Goal: Task Accomplishment & Management: Manage account settings

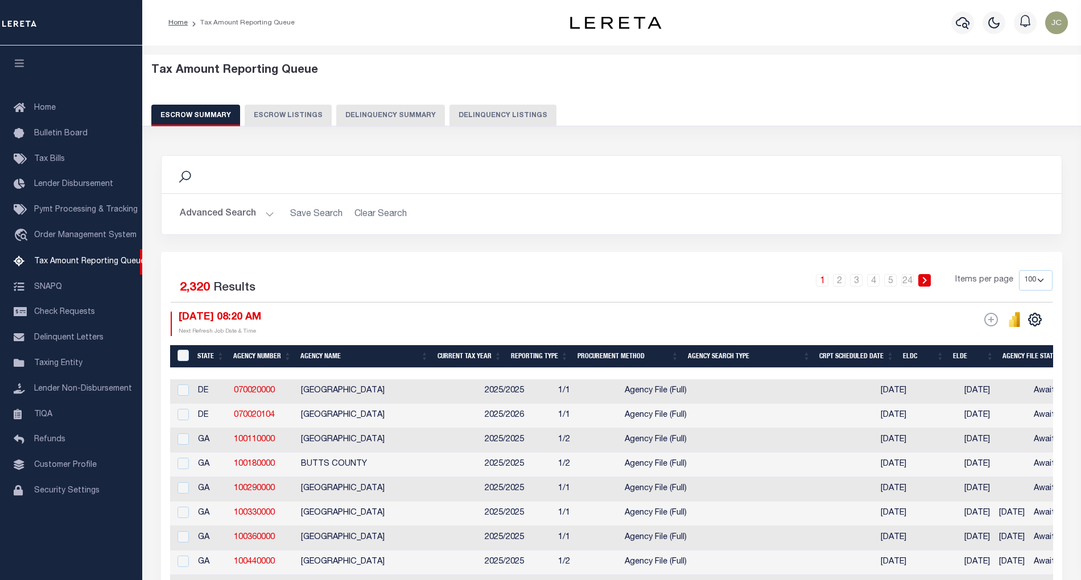
select select "100"
click at [489, 118] on button "Delinquency Listings" at bounding box center [502, 116] width 107 height 22
select select
select select "100"
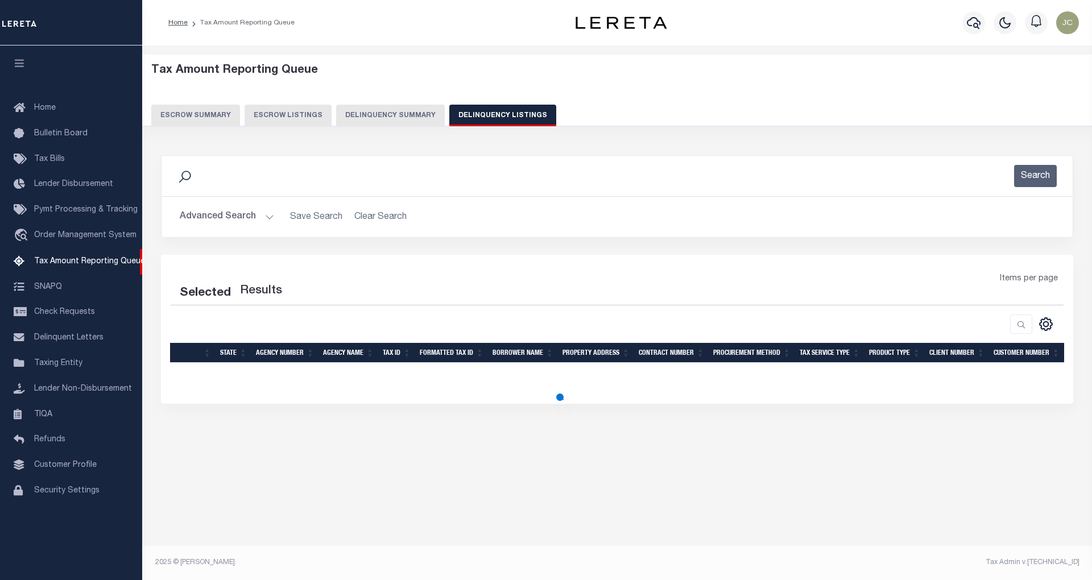
select select "100"
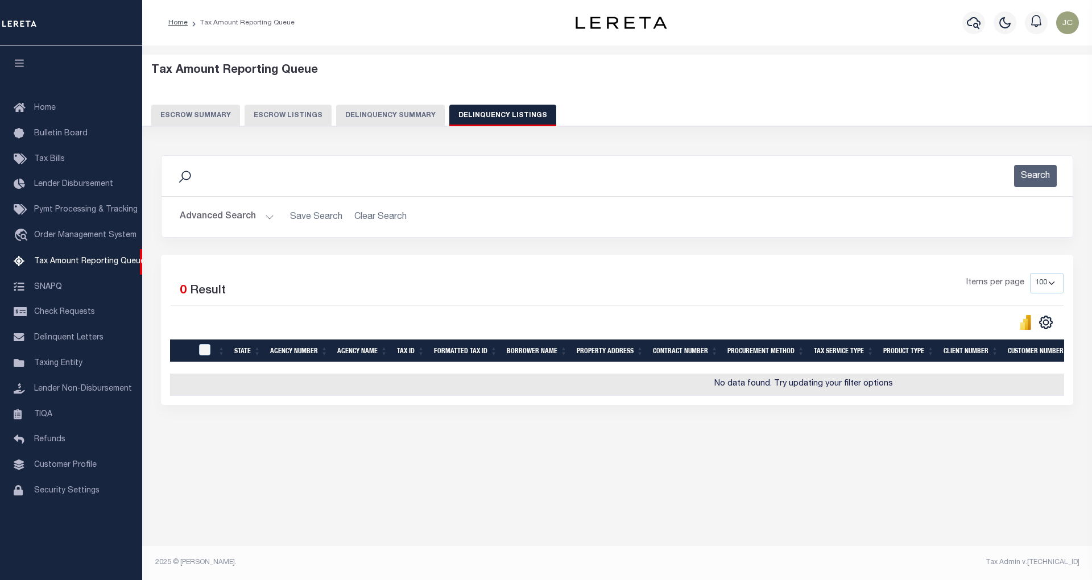
click at [225, 218] on button "Advanced Search" at bounding box center [227, 217] width 94 height 22
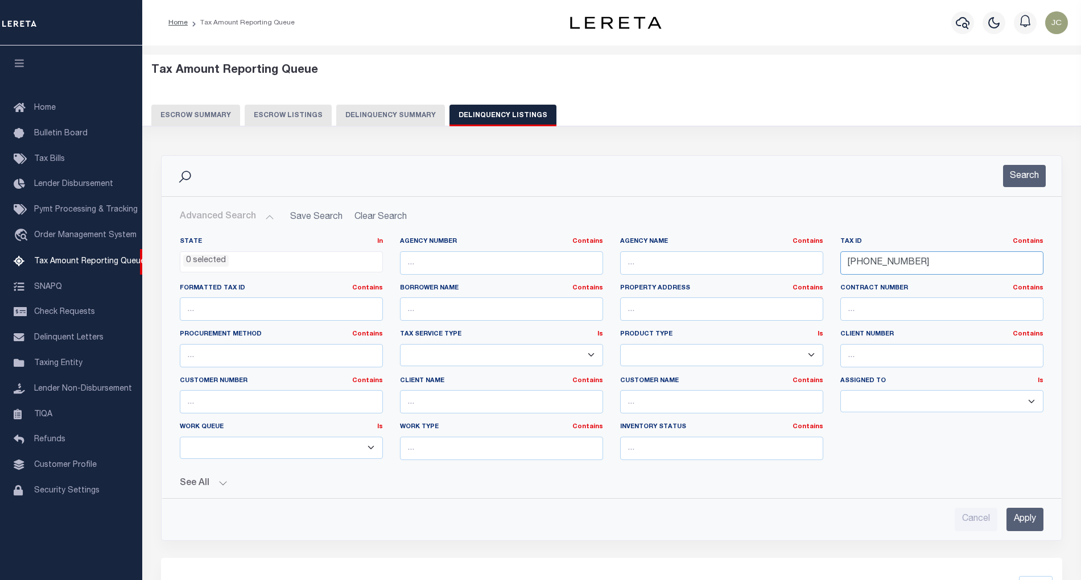
click at [889, 260] on input "21-02341-000" at bounding box center [941, 262] width 203 height 23
paste input "05-03039"
type input "05-03039-000"
click at [1033, 181] on button "Search" at bounding box center [1024, 176] width 43 height 22
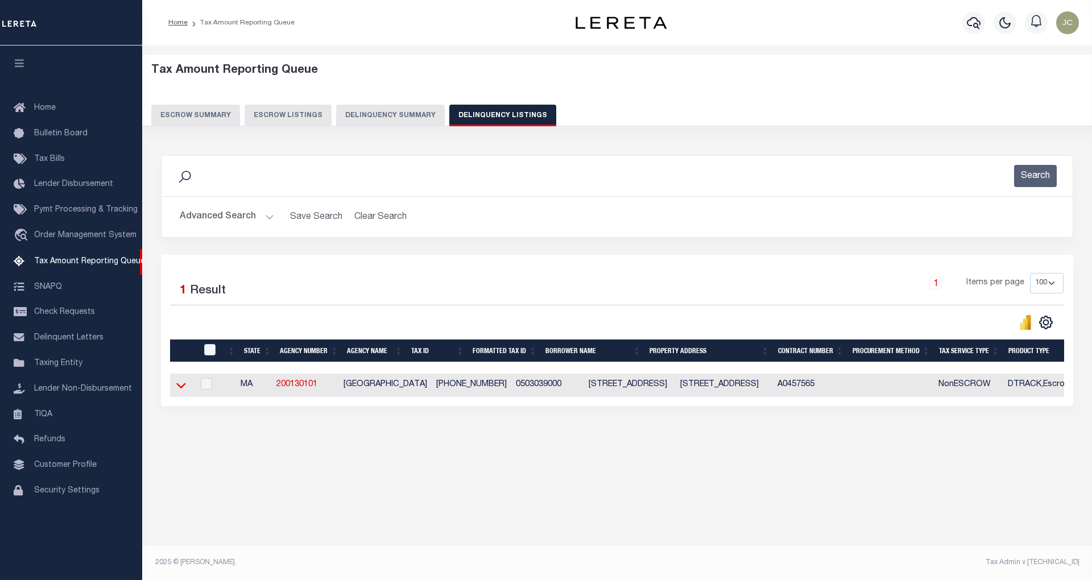
click at [179, 389] on icon at bounding box center [181, 386] width 10 height 6
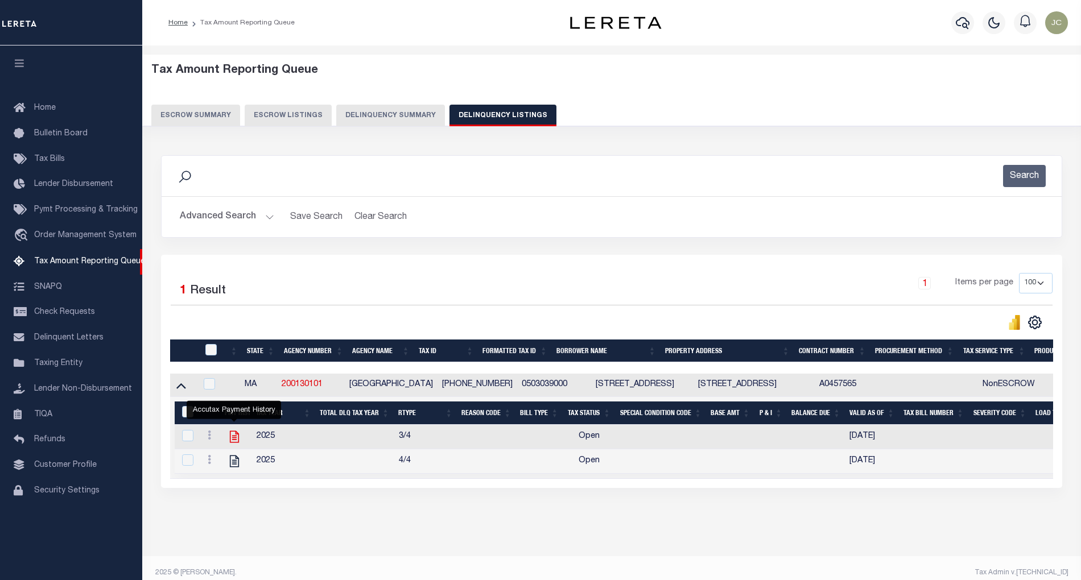
click at [240, 438] on icon "" at bounding box center [234, 436] width 15 height 15
checkbox input "true"
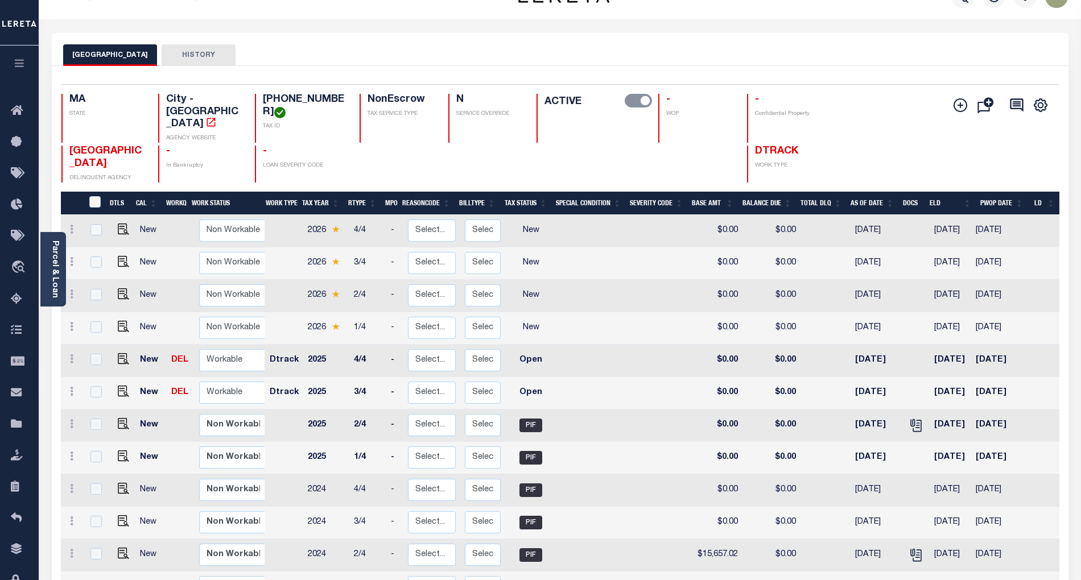
scroll to position [76, 0]
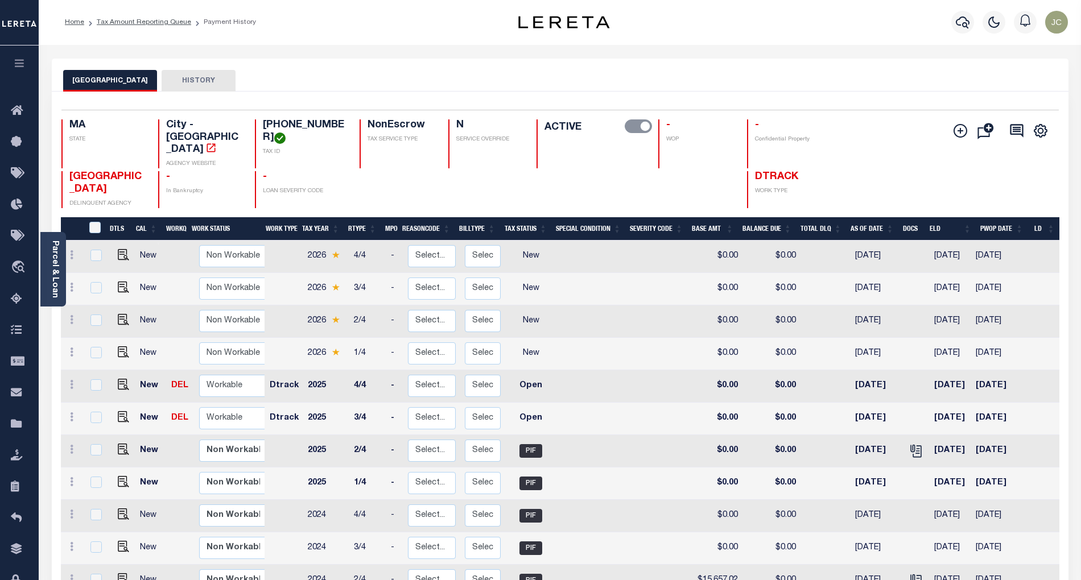
scroll to position [0, 0]
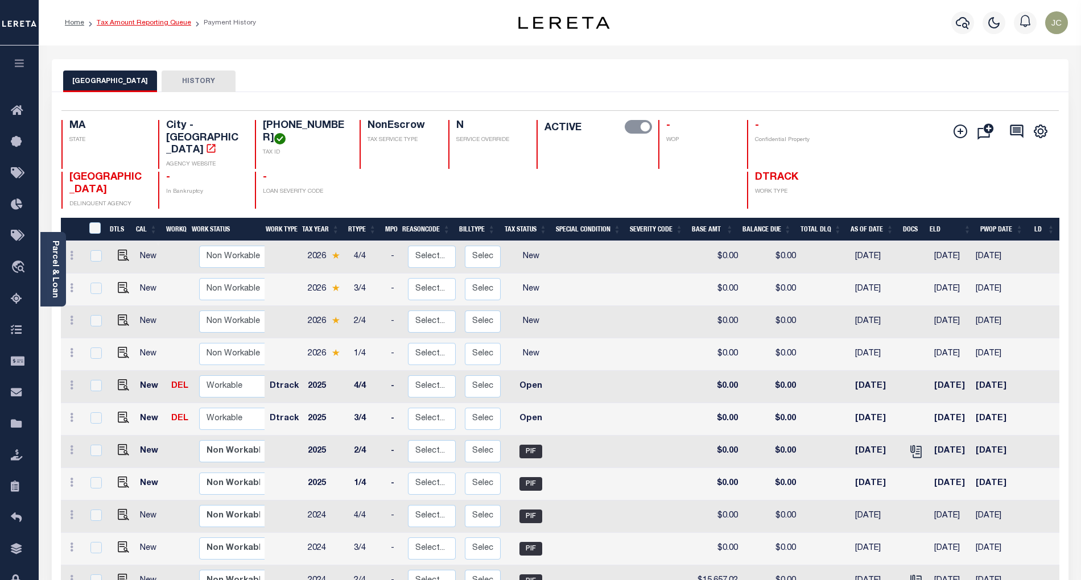
click at [139, 23] on link "Tax Amount Reporting Queue" at bounding box center [144, 22] width 94 height 7
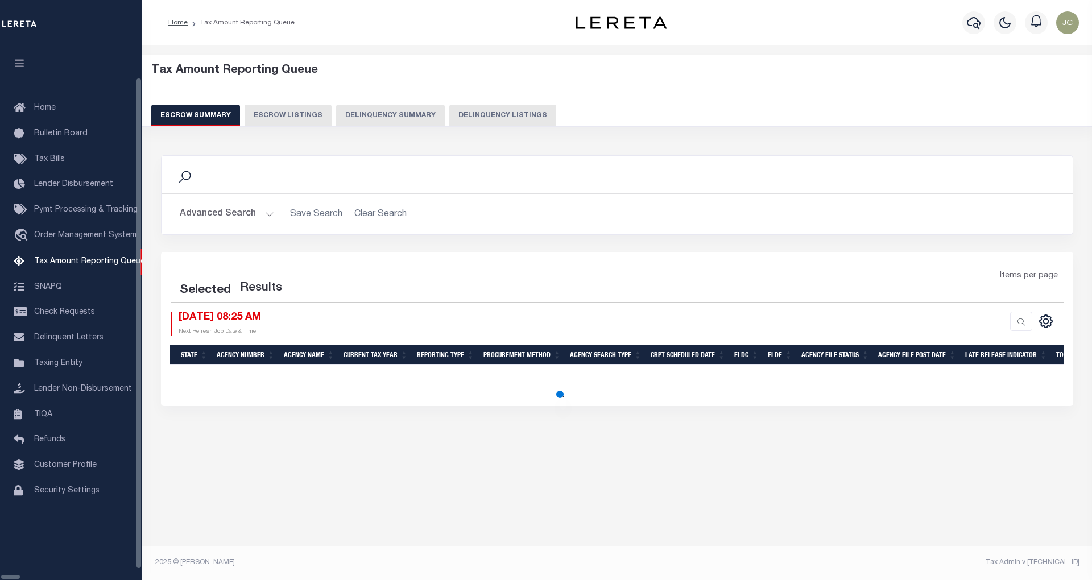
click at [449, 111] on button "Delinquency Listings" at bounding box center [502, 116] width 107 height 22
select select "100"
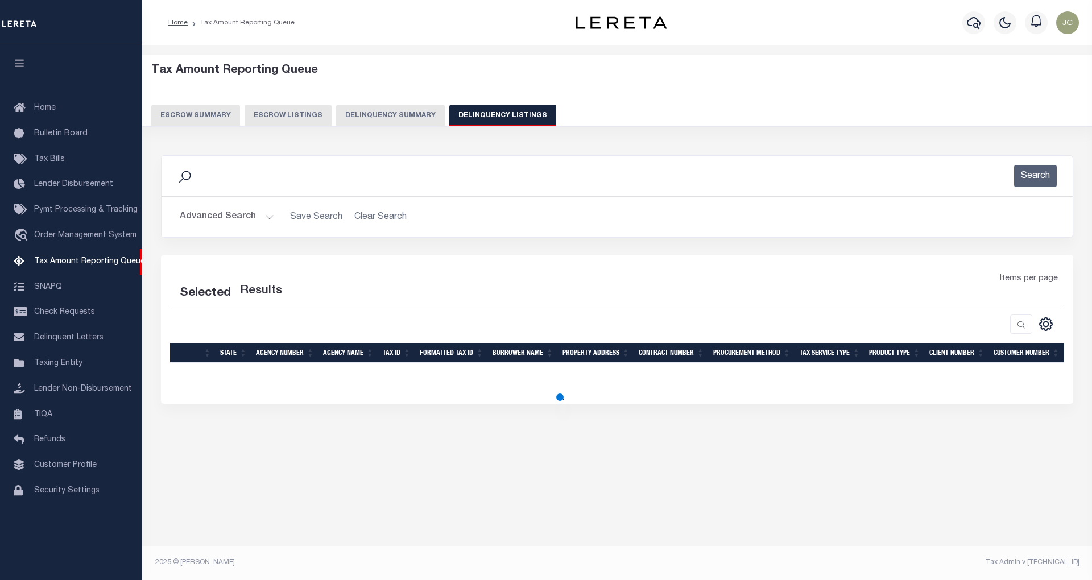
select select "100"
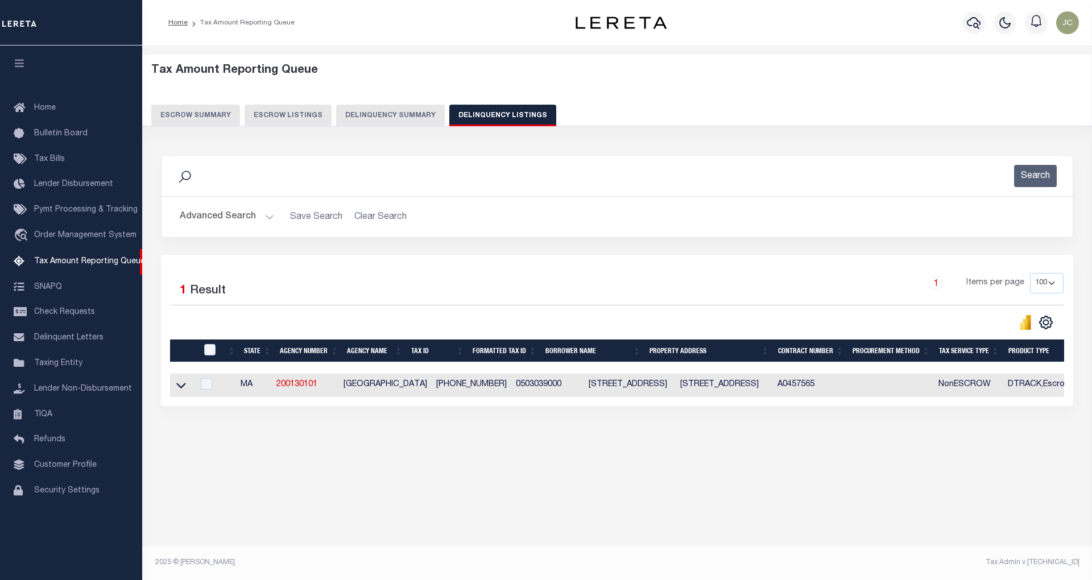
click at [224, 205] on div "Advanced Search Save Search Clear Search tblassign_wrapper_dynamictable_____Def…" at bounding box center [617, 217] width 911 height 40
click at [225, 214] on button "Advanced Search" at bounding box center [227, 217] width 94 height 22
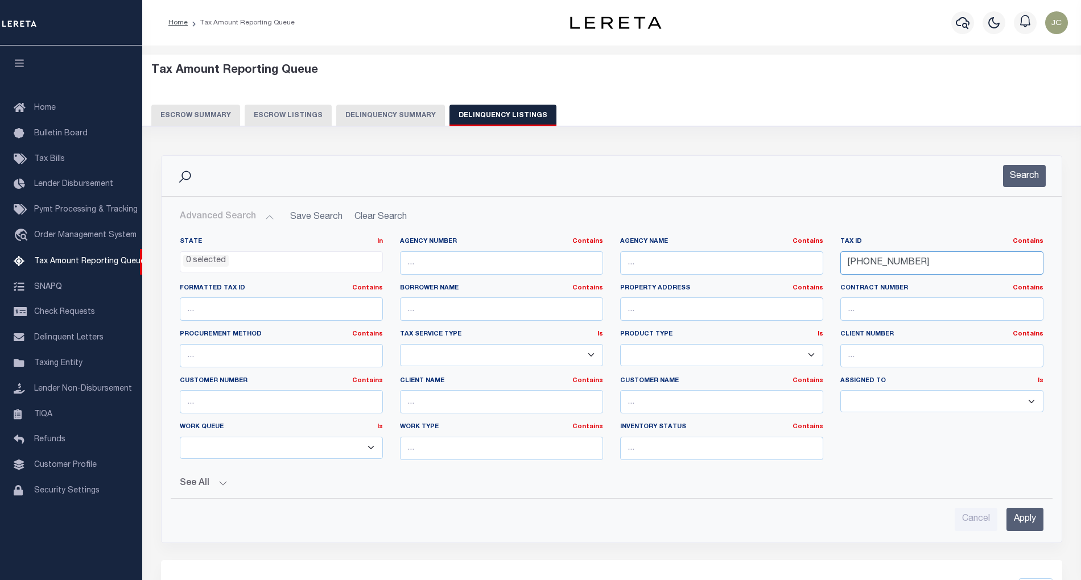
click at [940, 260] on input "[PHONE_NUMBER]" at bounding box center [941, 262] width 203 height 23
paste input "12-02637"
type input "12-02637-000"
click at [1045, 173] on button "Search" at bounding box center [1024, 176] width 43 height 22
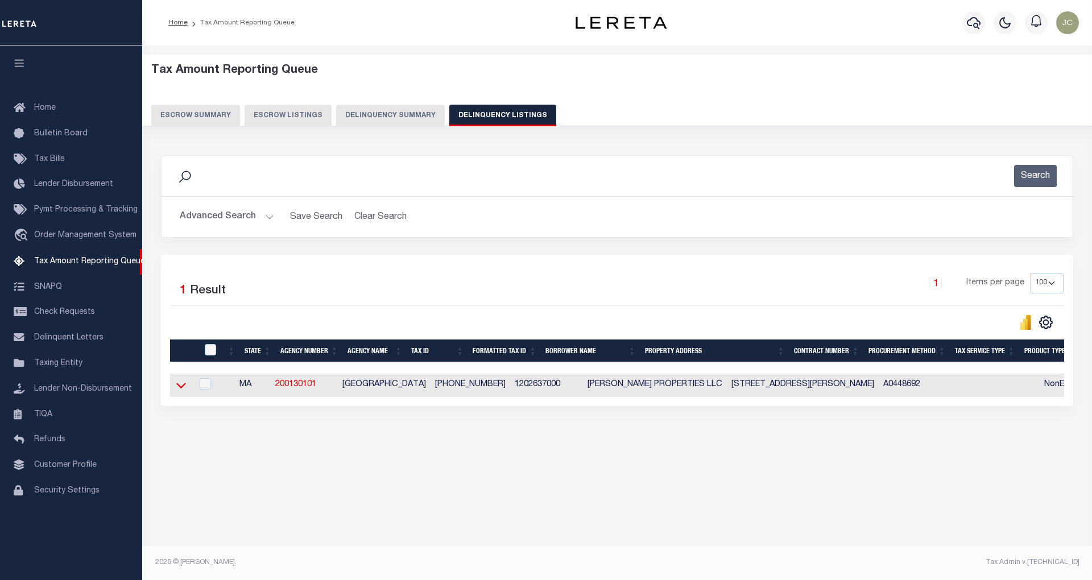
click at [179, 387] on icon at bounding box center [181, 385] width 10 height 12
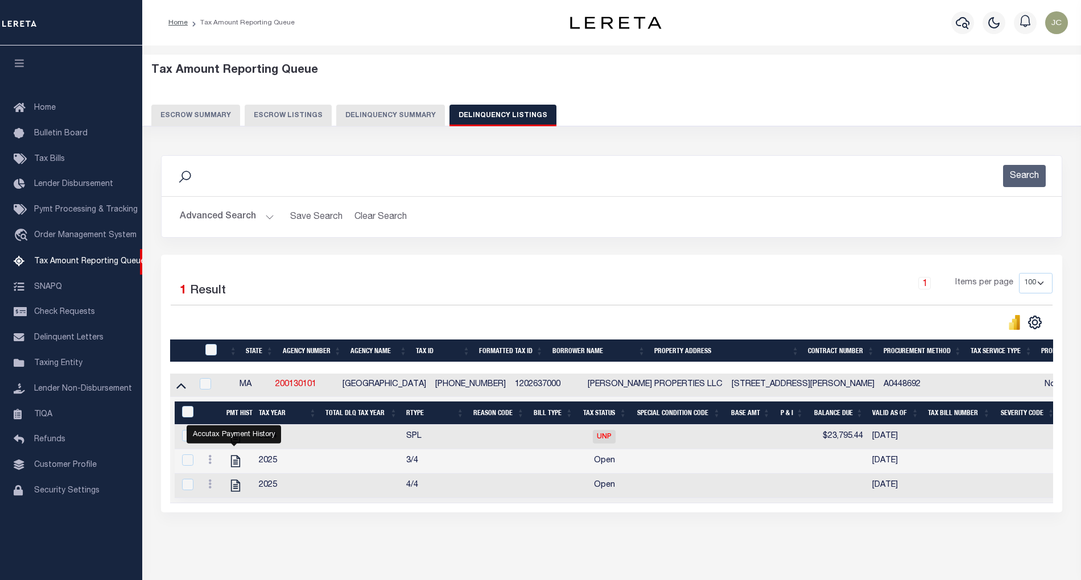
click at [237, 460] on body "Home Tax Amount Reporting Queue Profile" at bounding box center [540, 307] width 1081 height 615
click at [234, 462] on icon "" at bounding box center [235, 461] width 15 height 15
checkbox input "true"
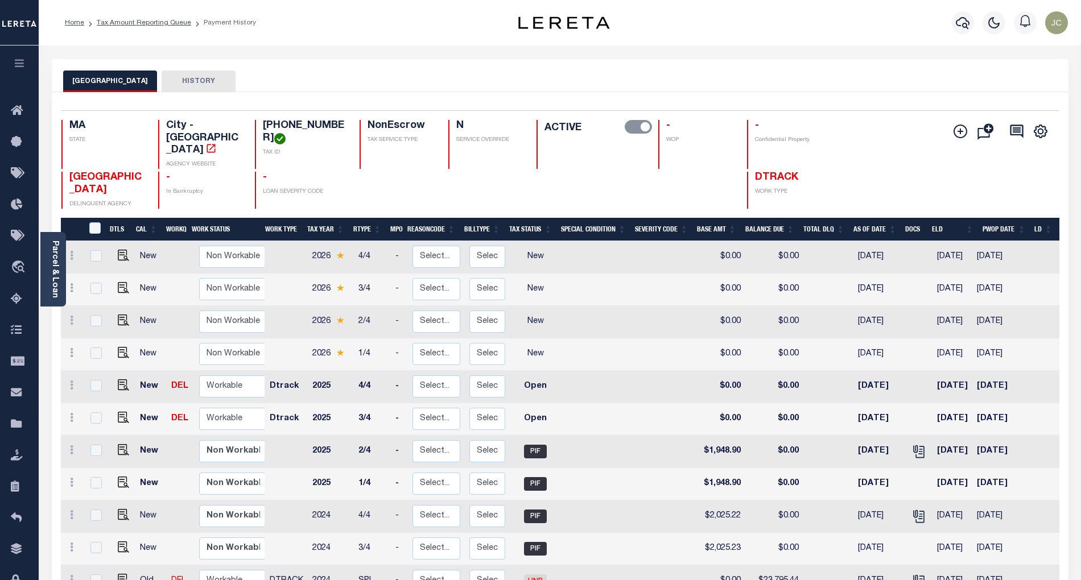
click at [599, 74] on div "BOSTON CITY HISTORY" at bounding box center [560, 81] width 994 height 21
click at [151, 24] on link "Tax Amount Reporting Queue" at bounding box center [144, 22] width 94 height 7
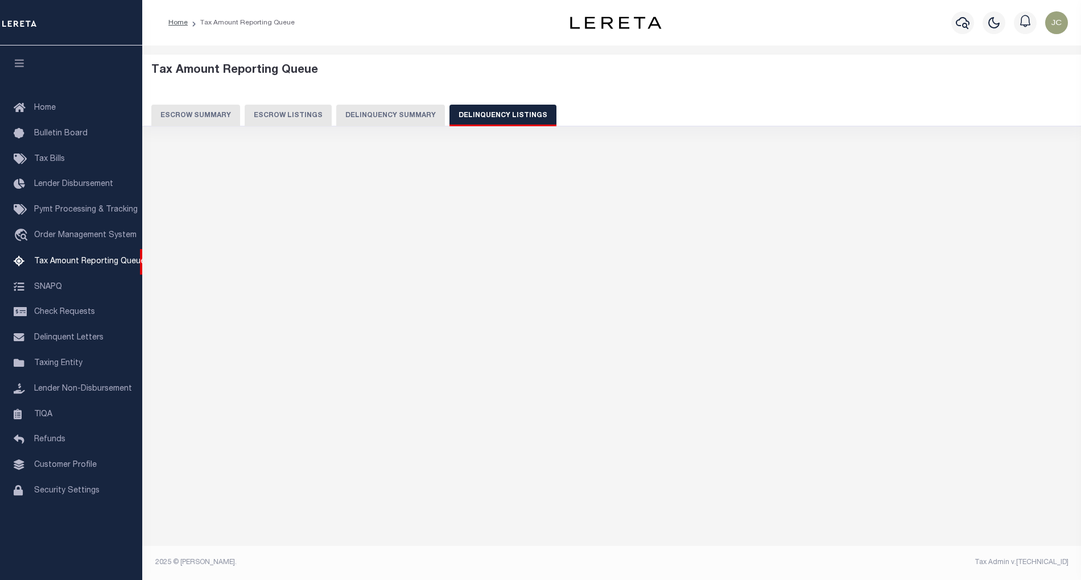
select select
select select "100"
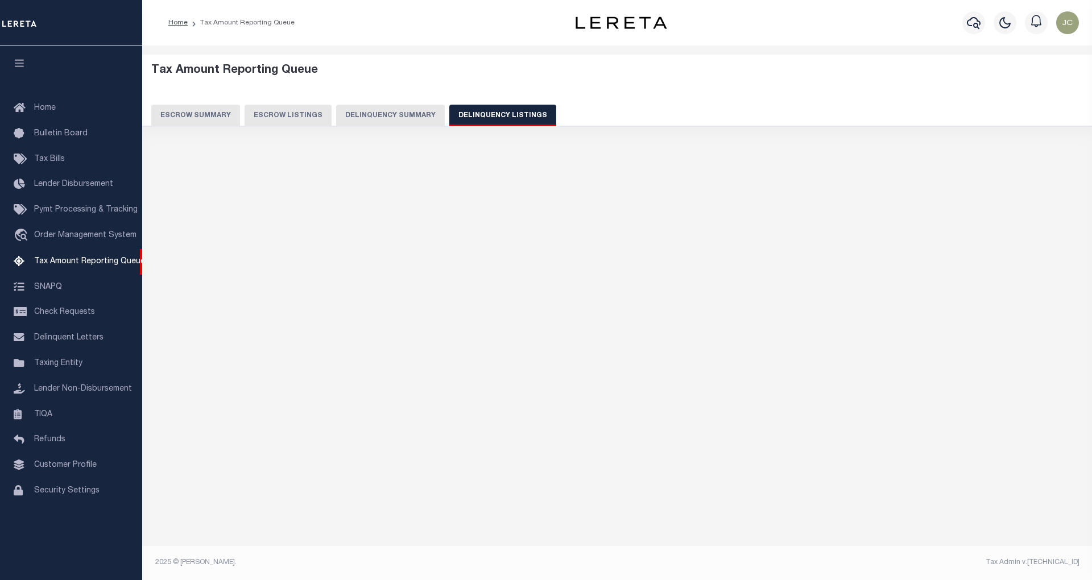
select select "100"
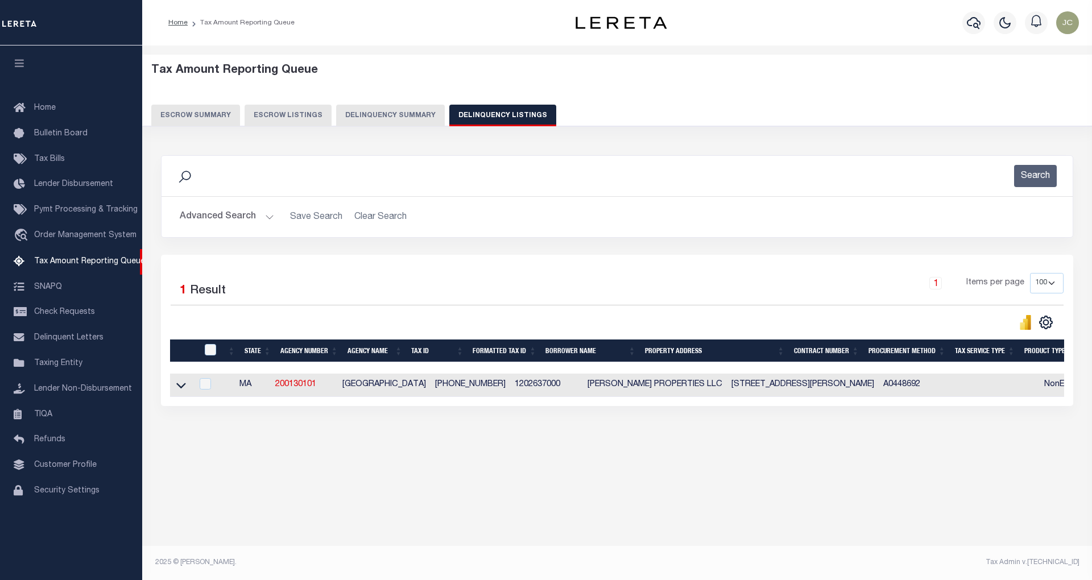
click at [217, 221] on button "Advanced Search" at bounding box center [227, 217] width 94 height 22
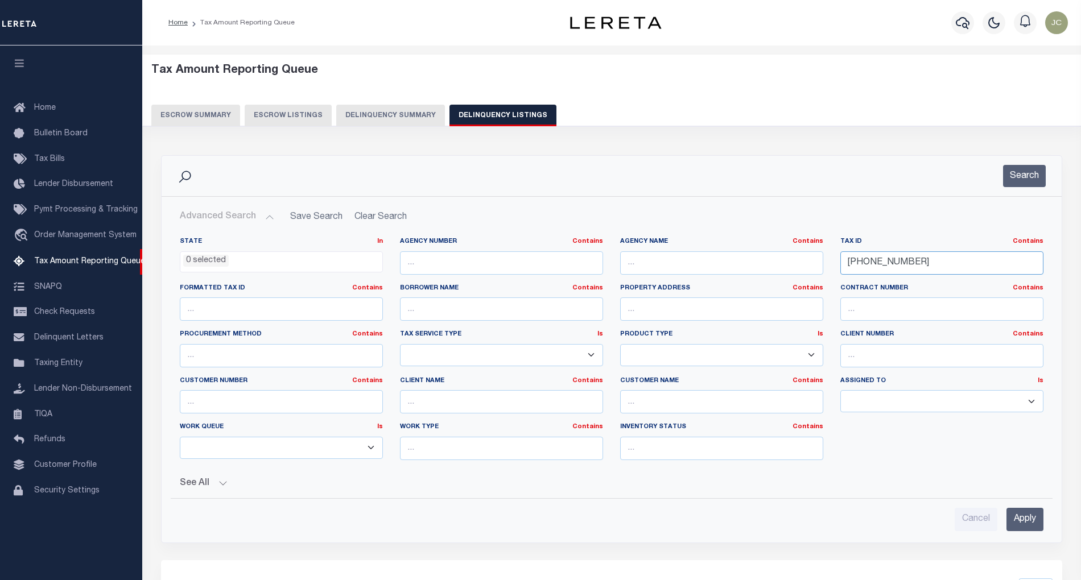
click at [978, 267] on input "12-02637-000" at bounding box center [941, 262] width 203 height 23
paste input "717-004"
type input "[PHONE_NUMBER]"
click at [1021, 171] on button "Search" at bounding box center [1024, 176] width 43 height 22
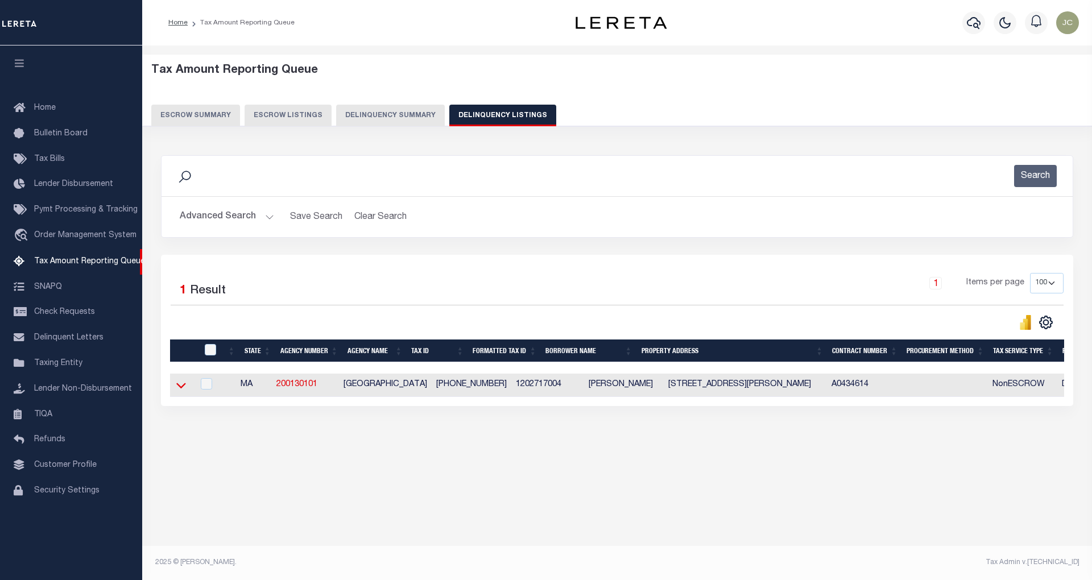
click at [183, 388] on icon at bounding box center [181, 385] width 10 height 12
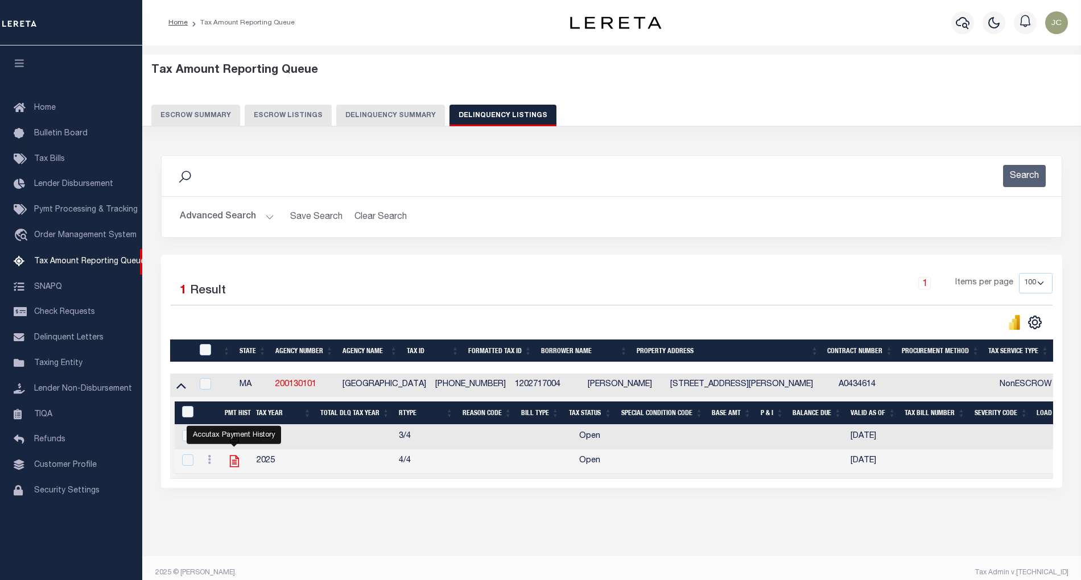
click at [233, 469] on icon "" at bounding box center [234, 461] width 15 height 15
checkbox input "true"
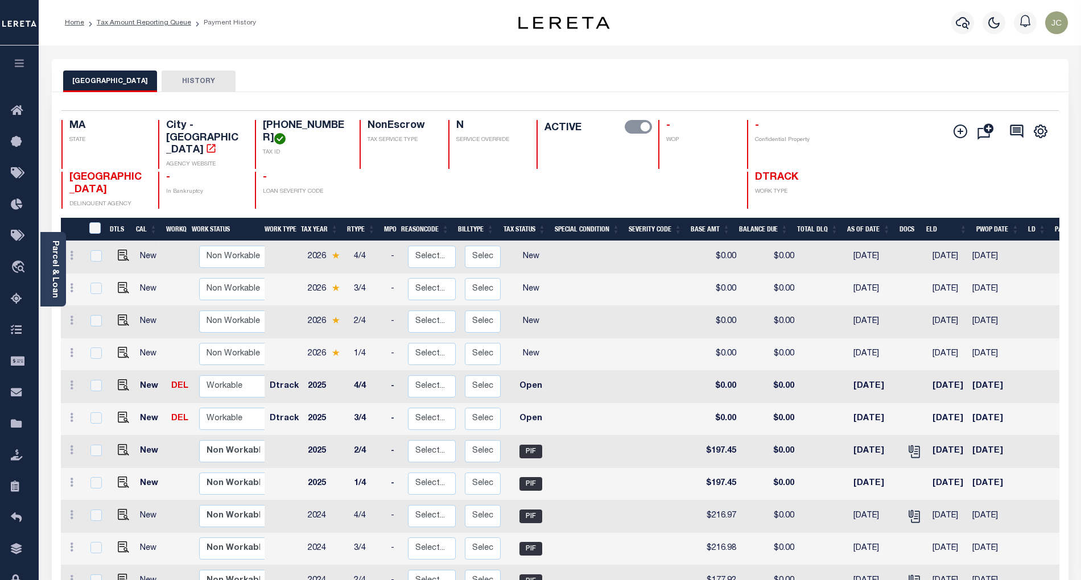
click at [537, 80] on div "BOSTON CITY HISTORY" at bounding box center [560, 81] width 994 height 21
click at [121, 412] on img "" at bounding box center [123, 417] width 11 height 11
checkbox input "true"
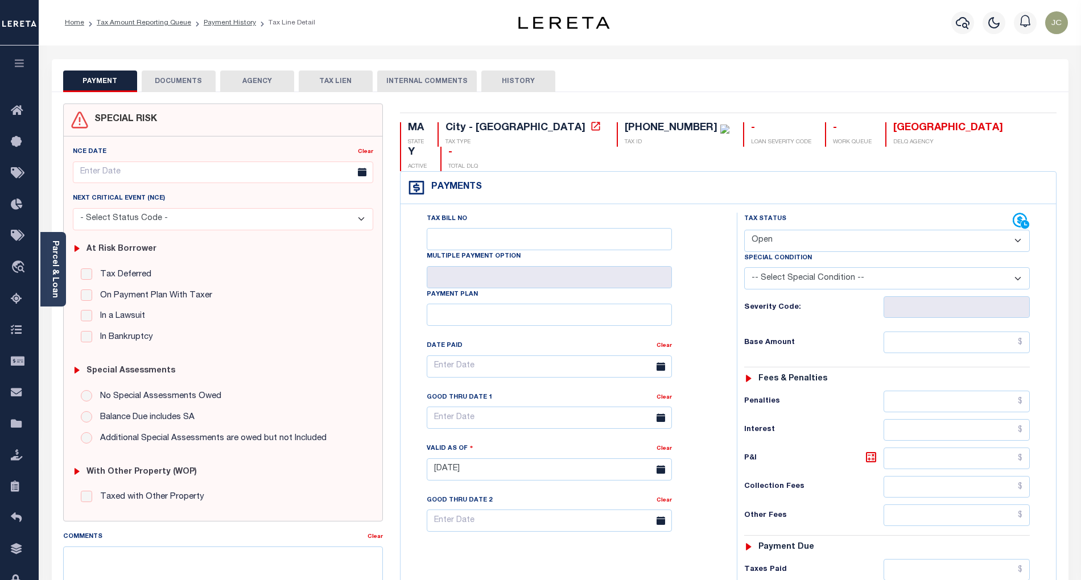
click at [770, 230] on select "- Select Status Code - Open Due/Unpaid Paid Incomplete No Tax Due Internal Refu…" at bounding box center [886, 241] width 285 height 22
select select "PYD"
click at [744, 230] on select "- Select Status Code - Open Due/Unpaid Paid Incomplete No Tax Due Internal Refu…" at bounding box center [886, 241] width 285 height 22
type input "[DATE]"
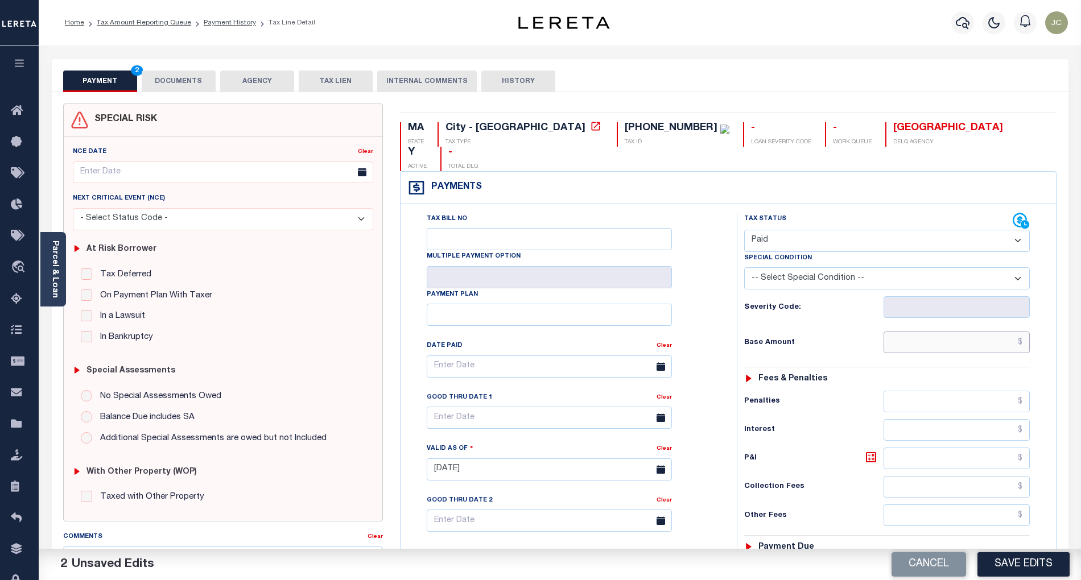
click at [1013, 332] on input "text" at bounding box center [956, 343] width 147 height 22
paste input "334.89"
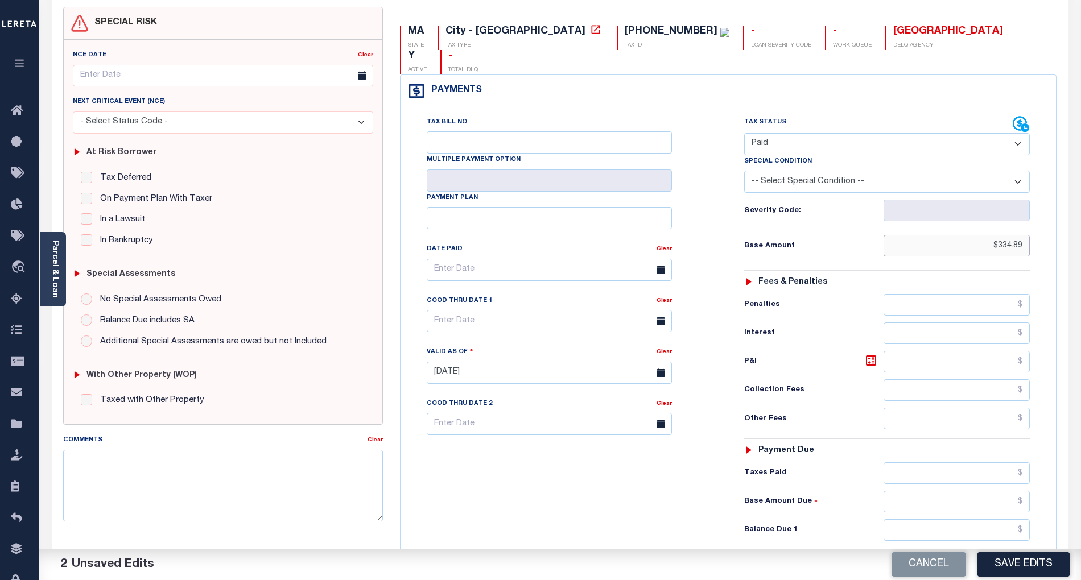
scroll to position [264, 0]
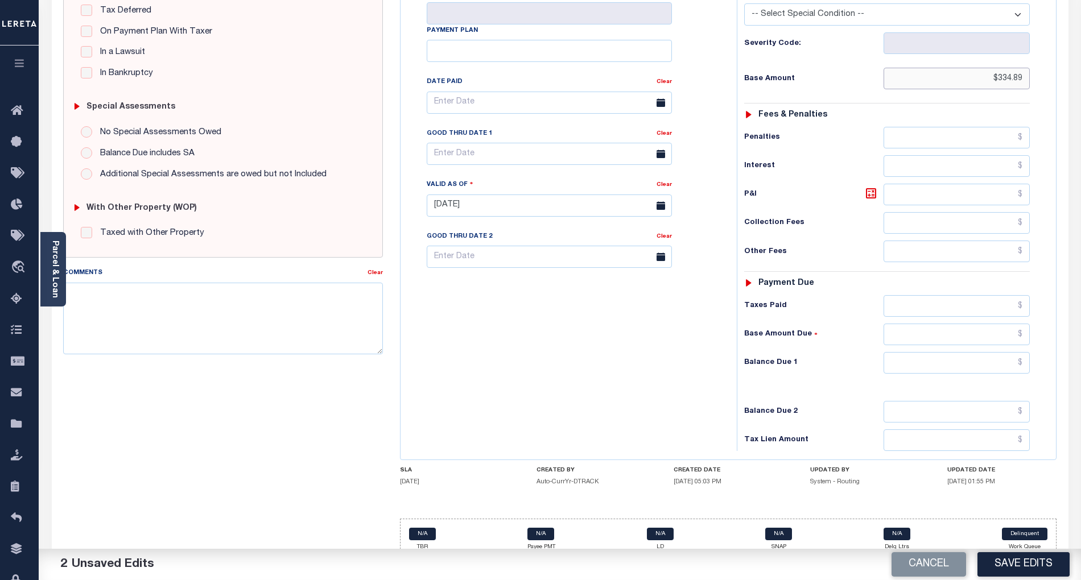
type input "$334.89"
click at [1009, 352] on input "text" at bounding box center [956, 363] width 147 height 22
type input "$0.00"
click at [688, 358] on div "Tax Bill No Multiple Payment Option Payment Plan Clear" at bounding box center [565, 200] width 325 height 502
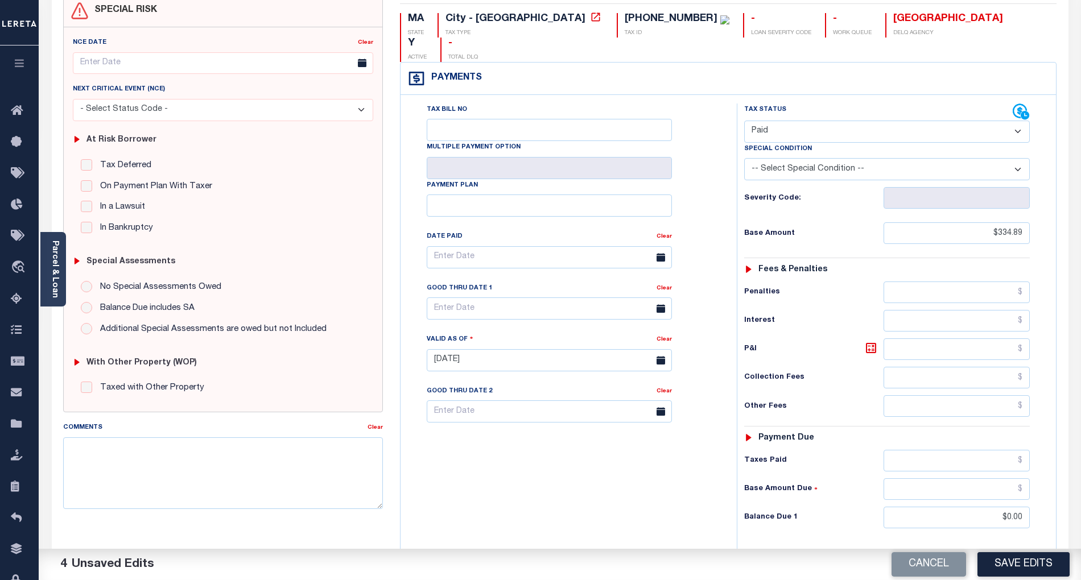
scroll to position [0, 0]
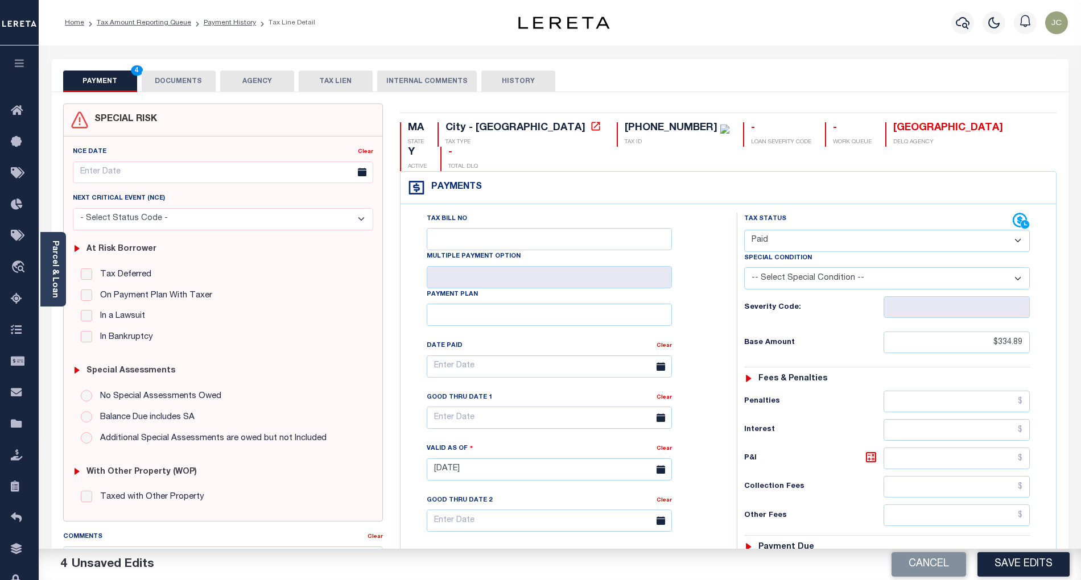
click at [182, 80] on button "DOCUMENTS" at bounding box center [179, 82] width 74 height 22
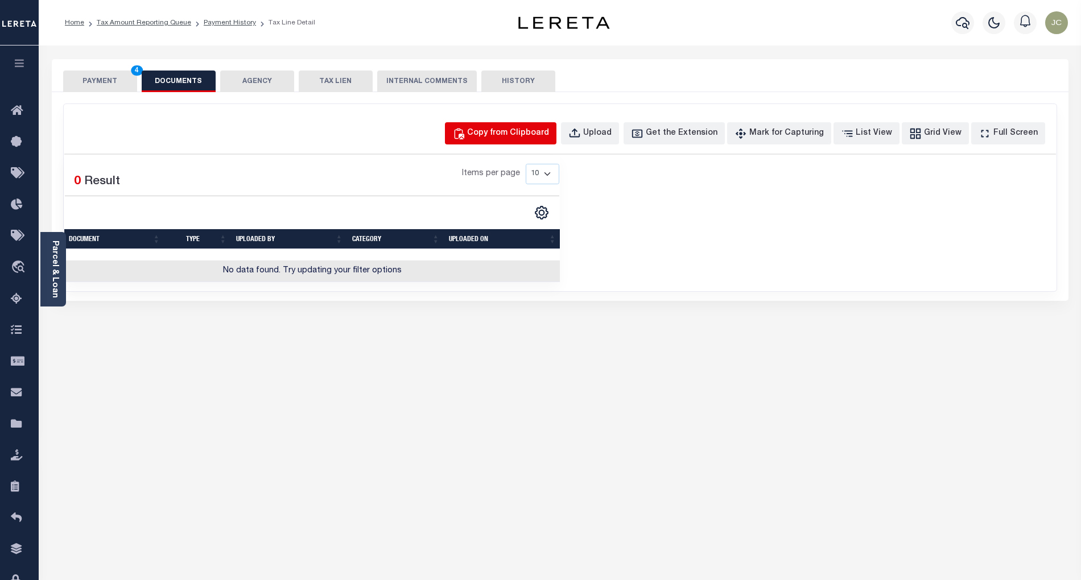
click at [492, 133] on div "Copy from Clipboard" at bounding box center [508, 133] width 82 height 13
select select "POP"
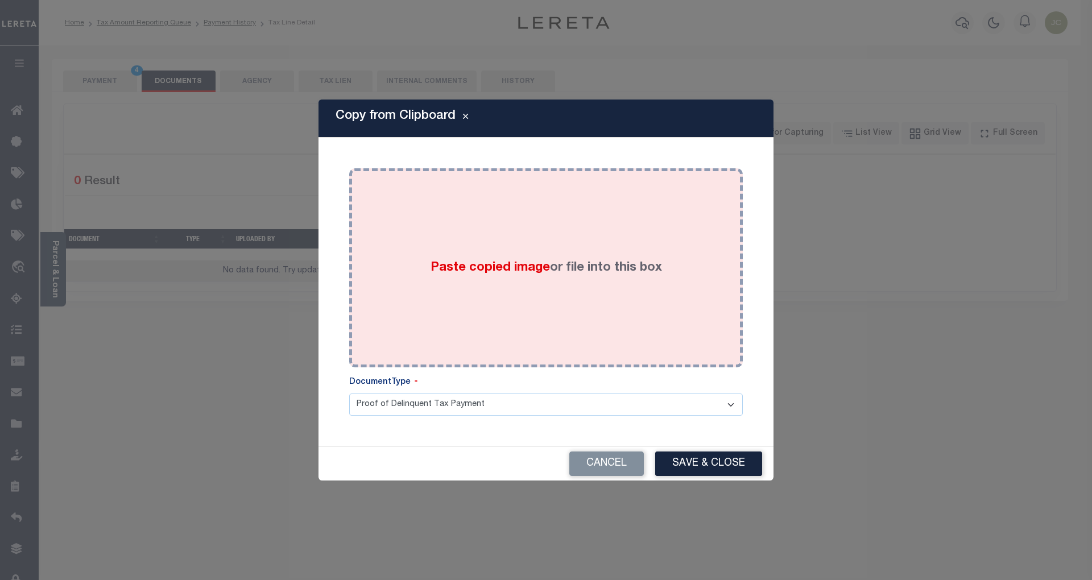
click at [518, 229] on div "Paste copied image or file into this box" at bounding box center [546, 268] width 376 height 182
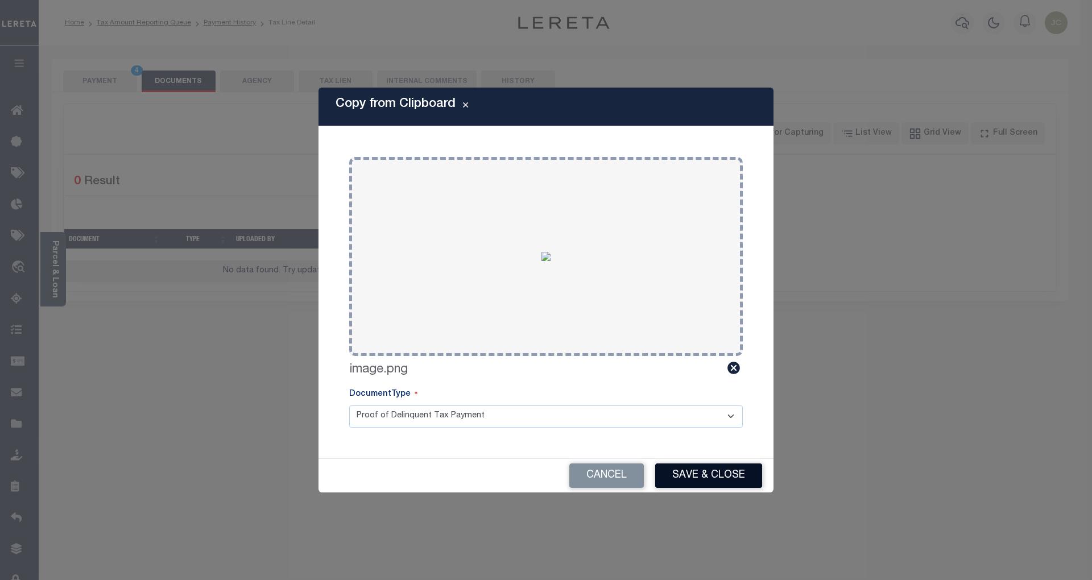
click at [689, 472] on button "Save & Close" at bounding box center [708, 475] width 107 height 24
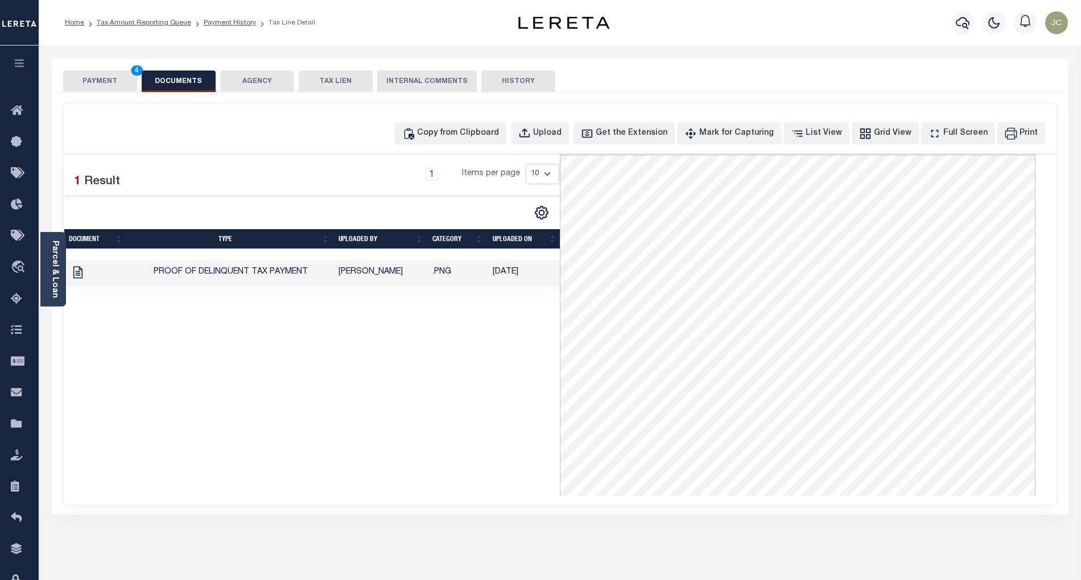
click at [106, 82] on button "PAYMENT 4" at bounding box center [100, 82] width 74 height 22
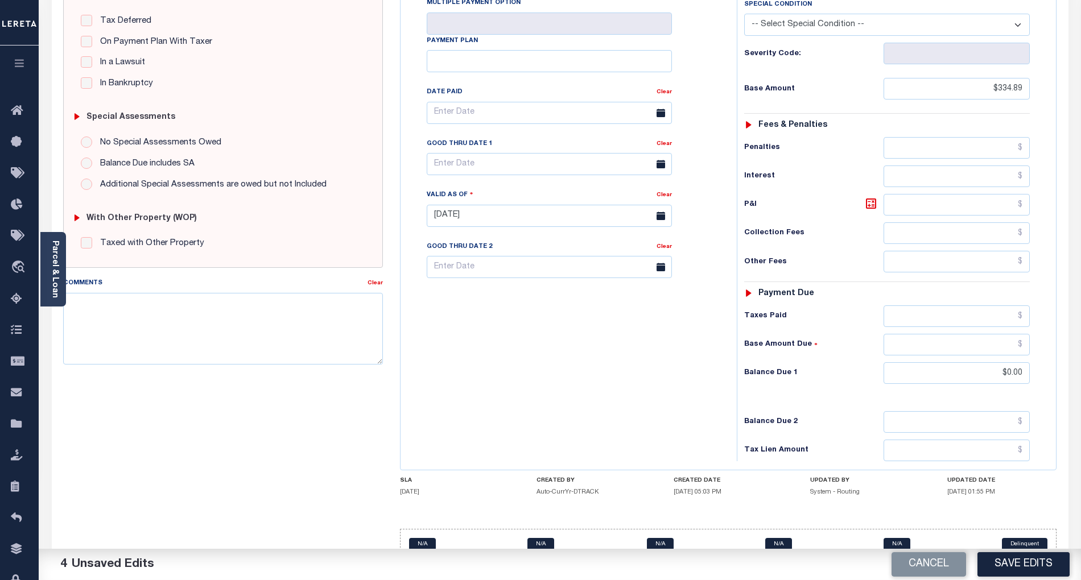
scroll to position [260, 0]
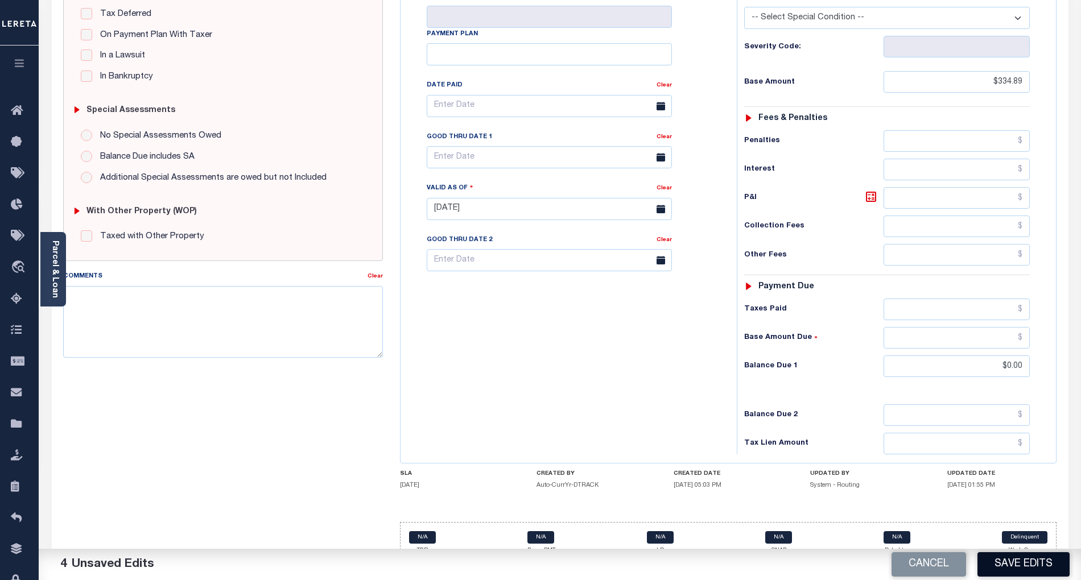
click at [1042, 571] on button "Save Edits" at bounding box center [1023, 564] width 92 height 24
checkbox input "false"
type input "$334.89"
type input "$0"
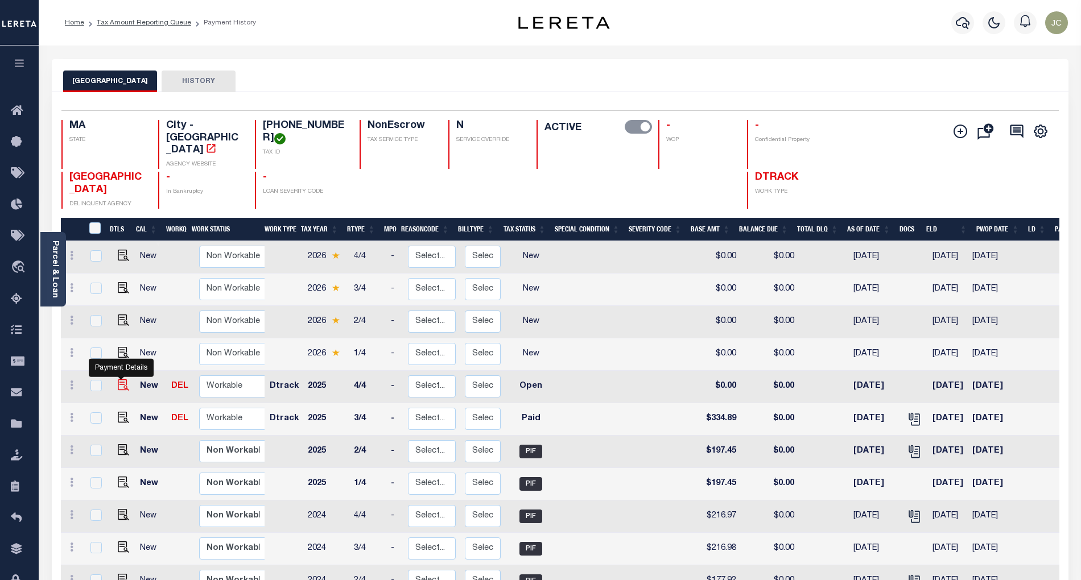
click at [118, 379] on img "" at bounding box center [123, 384] width 11 height 11
checkbox input "true"
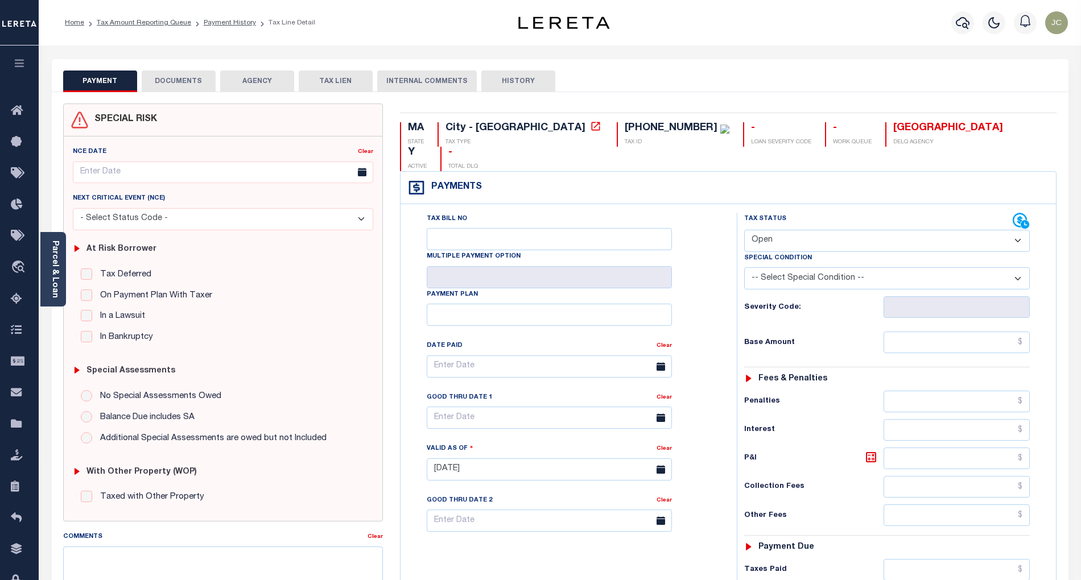
click at [801, 230] on select "- Select Status Code - Open Due/Unpaid Paid Incomplete No Tax Due Internal Refu…" at bounding box center [886, 241] width 285 height 22
select select "PYD"
click at [744, 230] on select "- Select Status Code - Open Due/Unpaid Paid Incomplete No Tax Due Internal Refu…" at bounding box center [886, 241] width 285 height 22
type input "[DATE]"
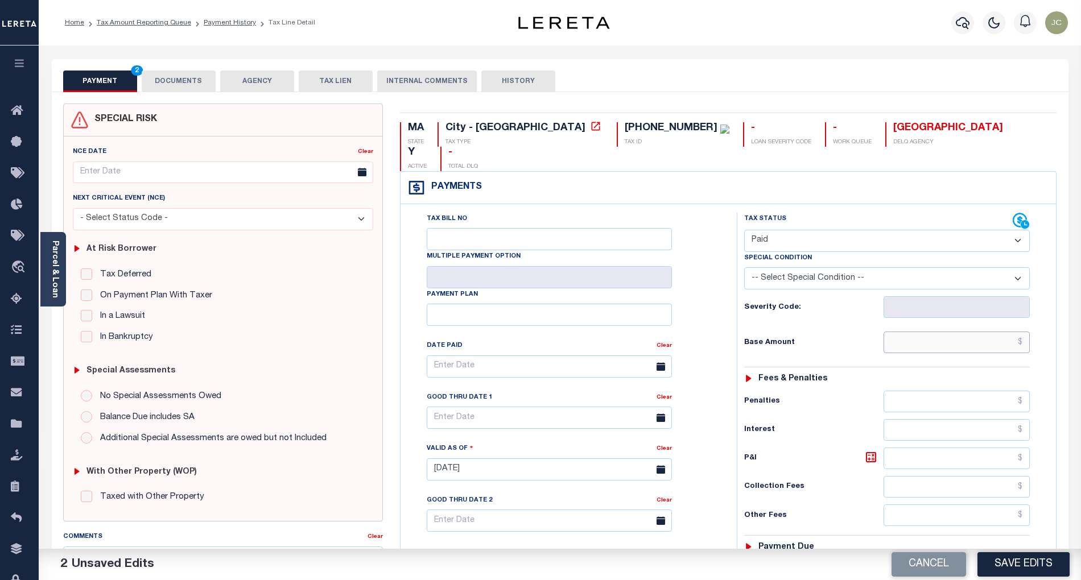
click at [1011, 332] on input "text" at bounding box center [956, 343] width 147 height 22
paste input "334.88"
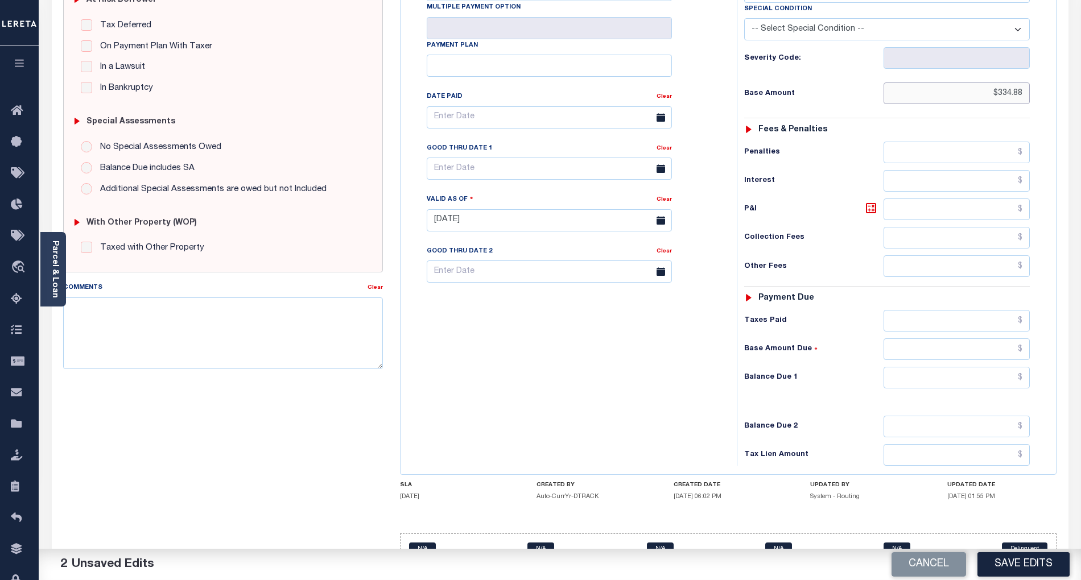
scroll to position [264, 0]
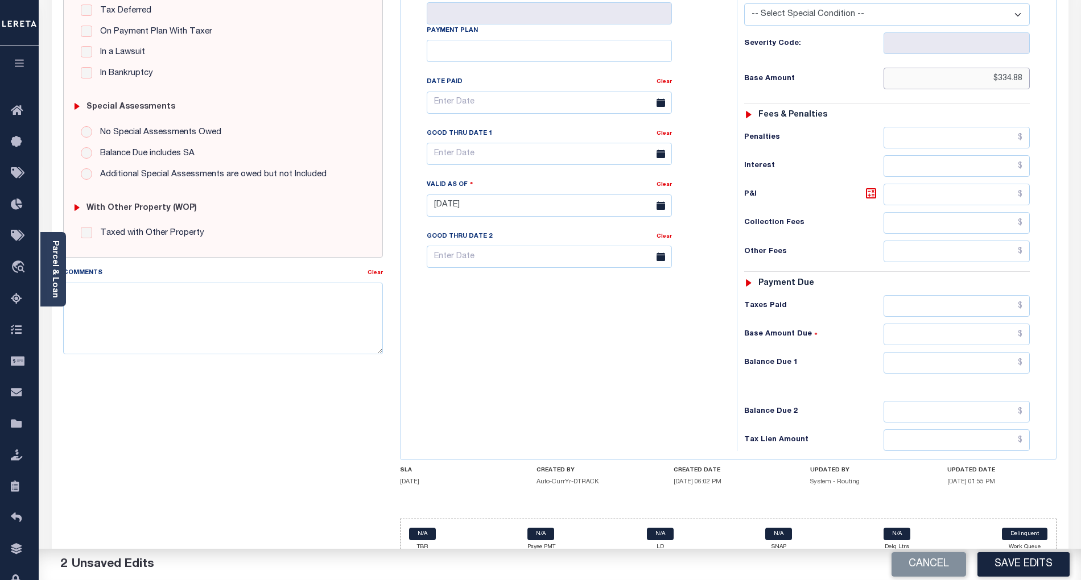
type input "$334.88"
click at [1008, 352] on input "text" at bounding box center [956, 363] width 147 height 22
type input "$0.00"
click at [630, 342] on div "Tax Bill No Multiple Payment Option Payment Plan Clear" at bounding box center [565, 200] width 325 height 502
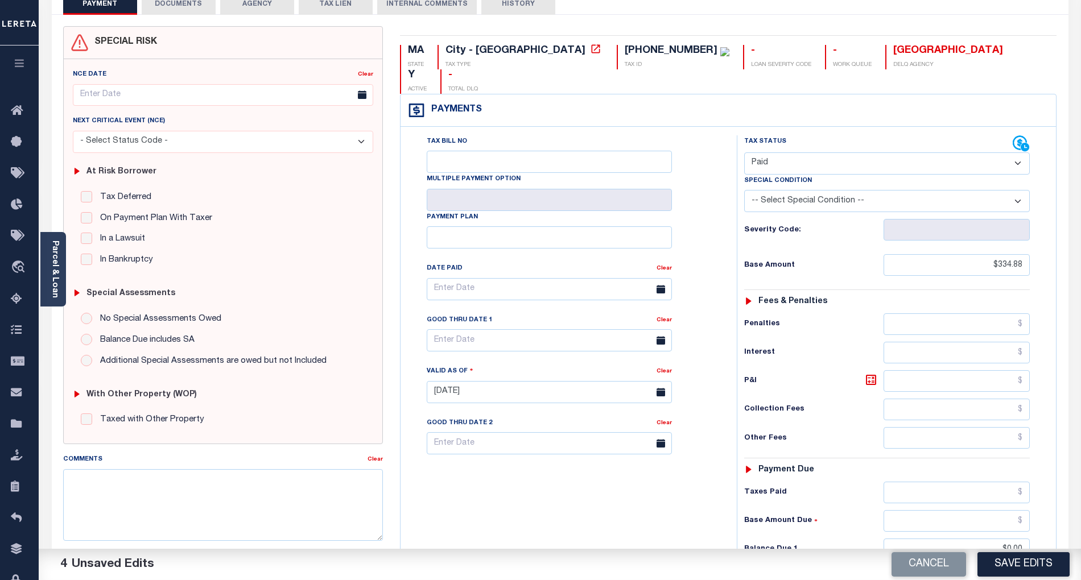
scroll to position [0, 0]
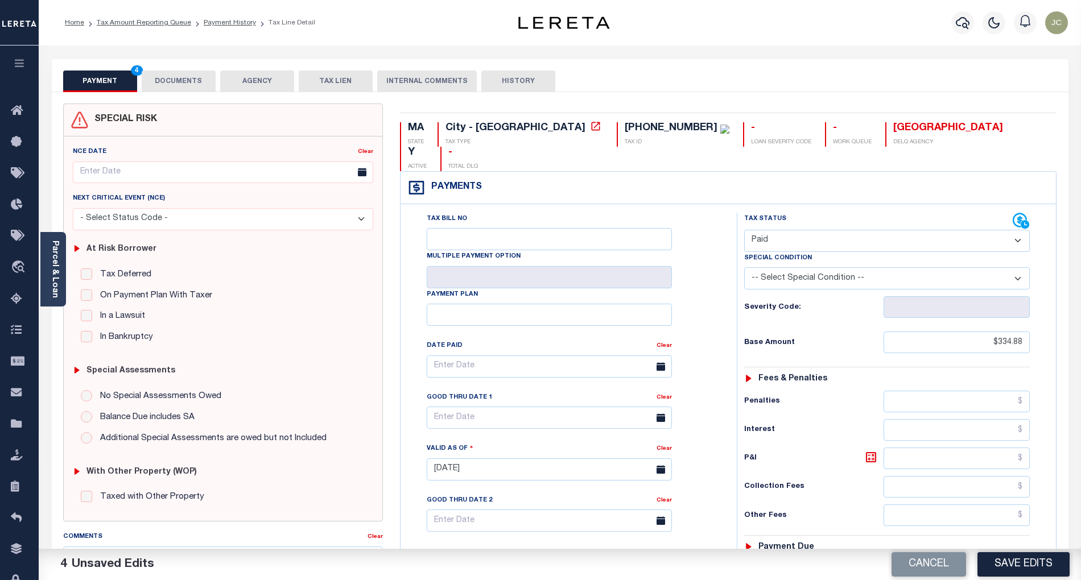
click at [194, 80] on button "DOCUMENTS" at bounding box center [179, 82] width 74 height 22
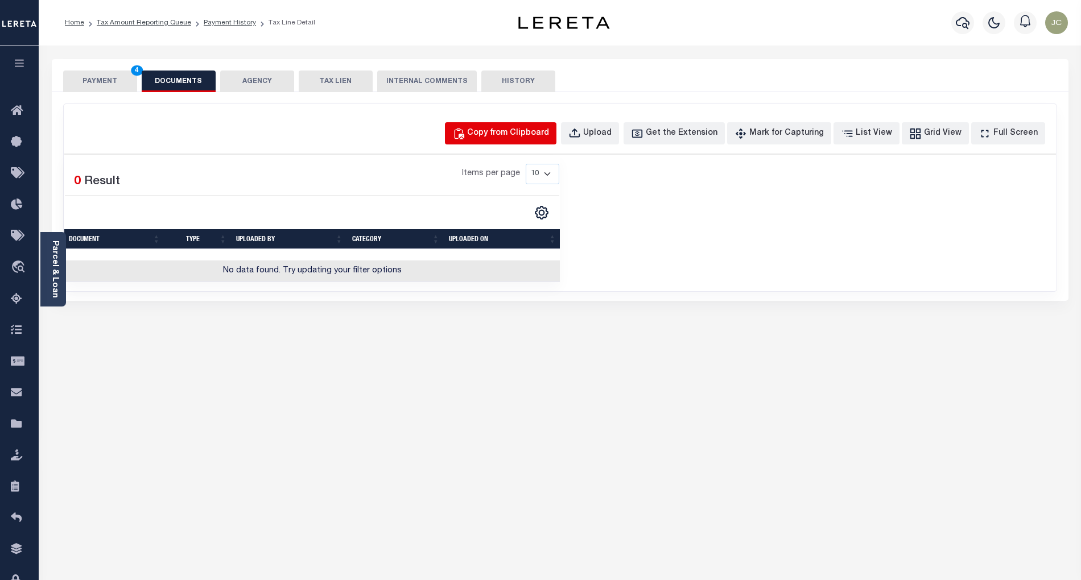
click at [549, 139] on div "Copy from Clipboard" at bounding box center [508, 133] width 82 height 13
select select "POP"
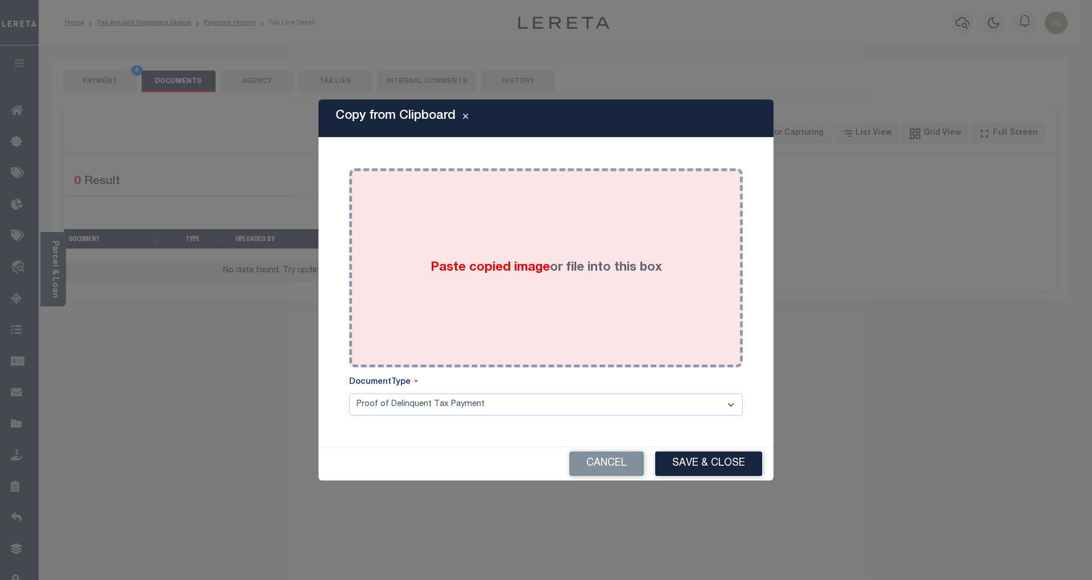
click at [549, 278] on div "Paste copied image or file into this box" at bounding box center [546, 268] width 376 height 182
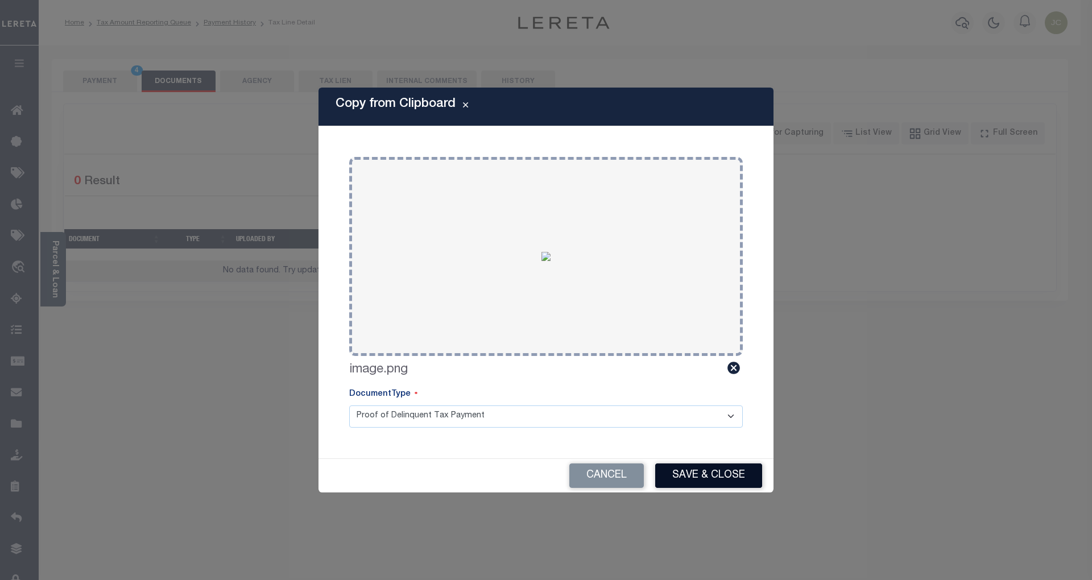
click at [723, 478] on button "Save & Close" at bounding box center [708, 475] width 107 height 24
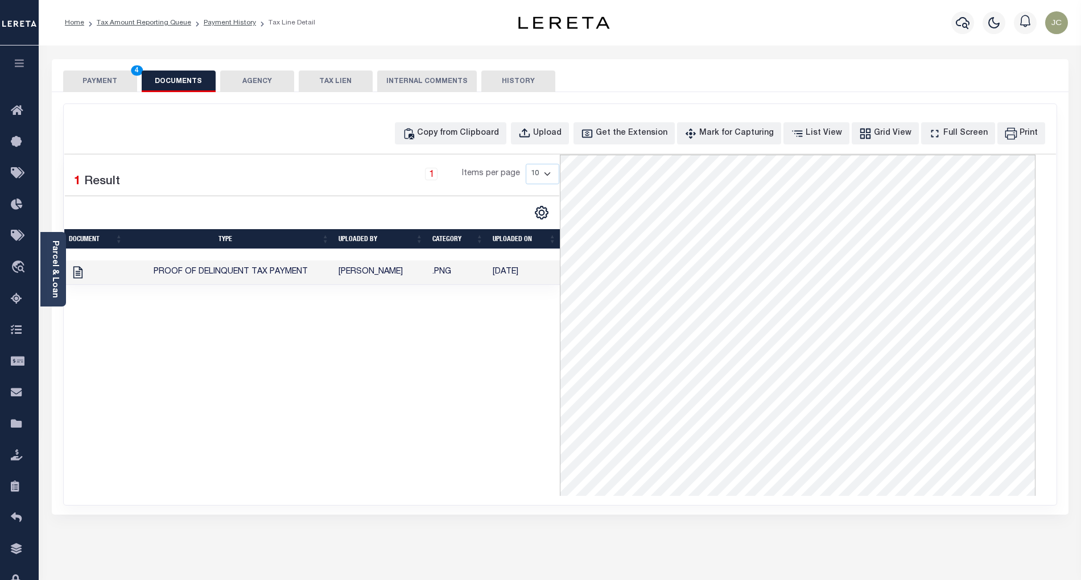
click at [110, 83] on button "PAYMENT 4" at bounding box center [100, 82] width 74 height 22
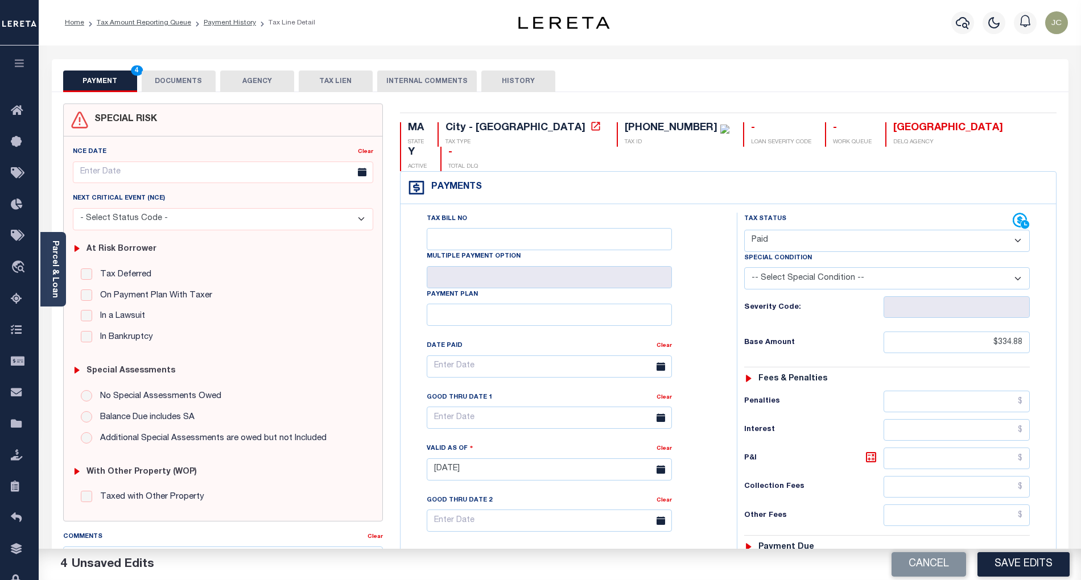
scroll to position [260, 0]
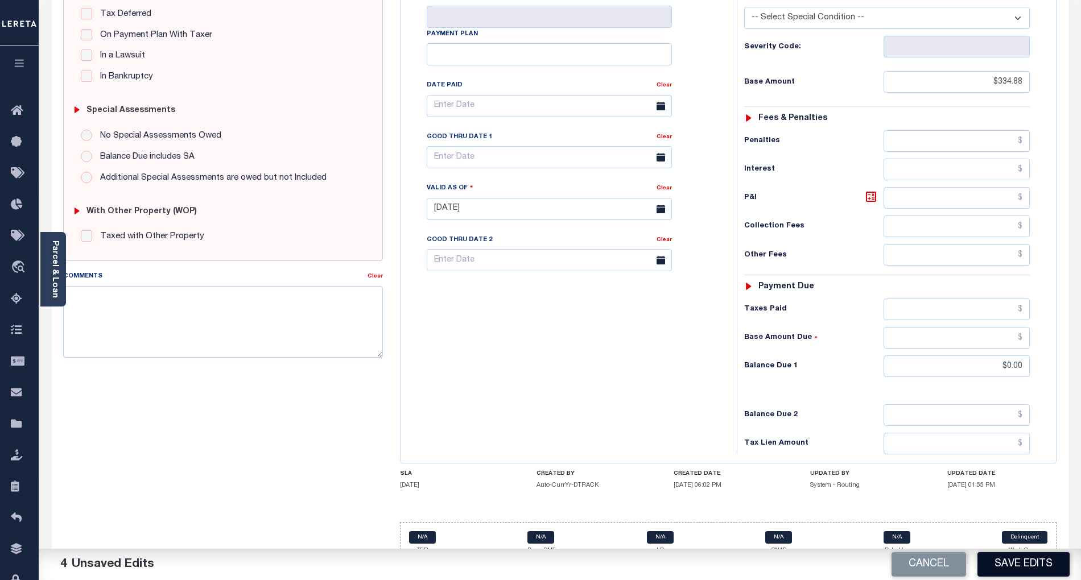
click at [1033, 560] on button "Save Edits" at bounding box center [1023, 564] width 92 height 24
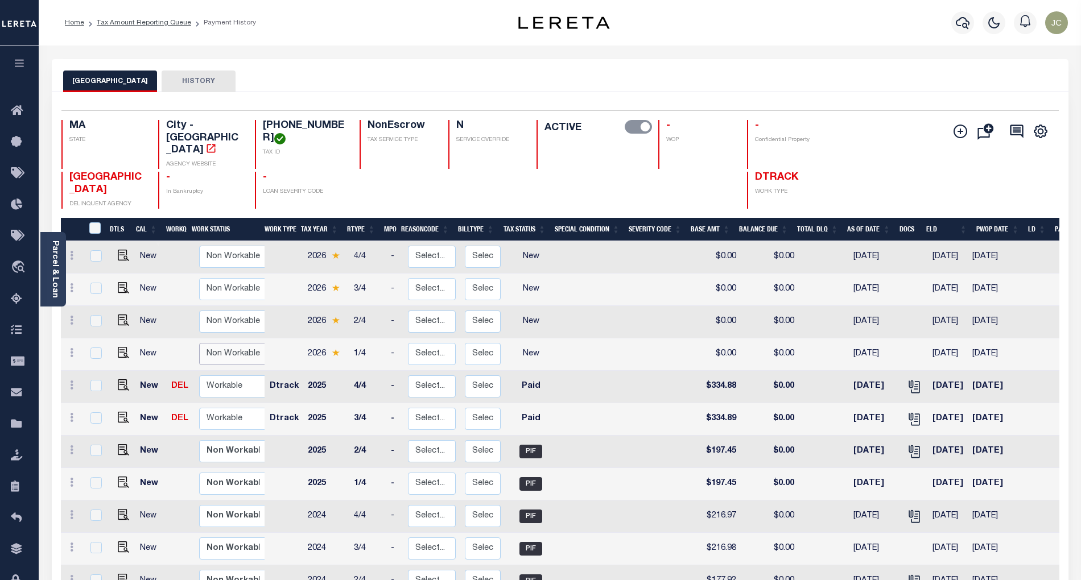
click at [223, 343] on select "Non Workable Workable" at bounding box center [233, 354] width 68 height 22
checkbox input "true"
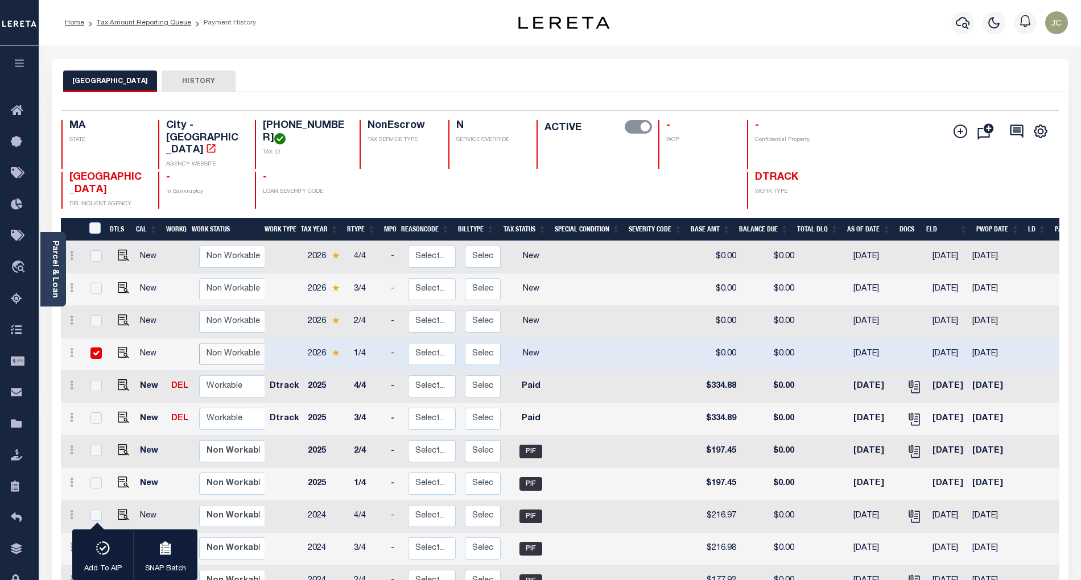
select select "false"
click at [199, 343] on select "Non Workable Workable" at bounding box center [233, 354] width 68 height 22
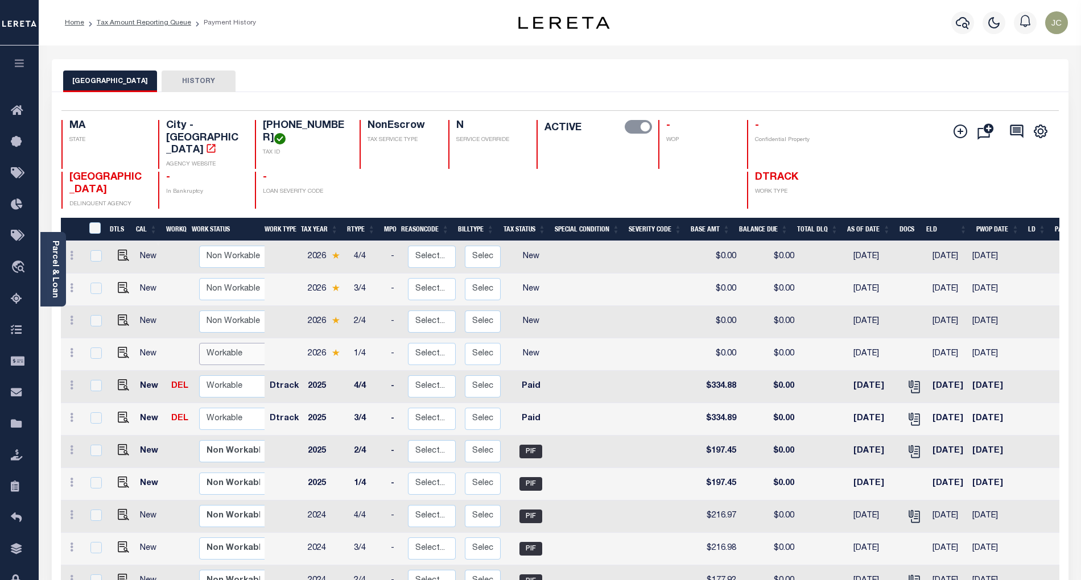
checkbox input "false"
click at [118, 347] on img "" at bounding box center [123, 352] width 11 height 11
checkbox input "true"
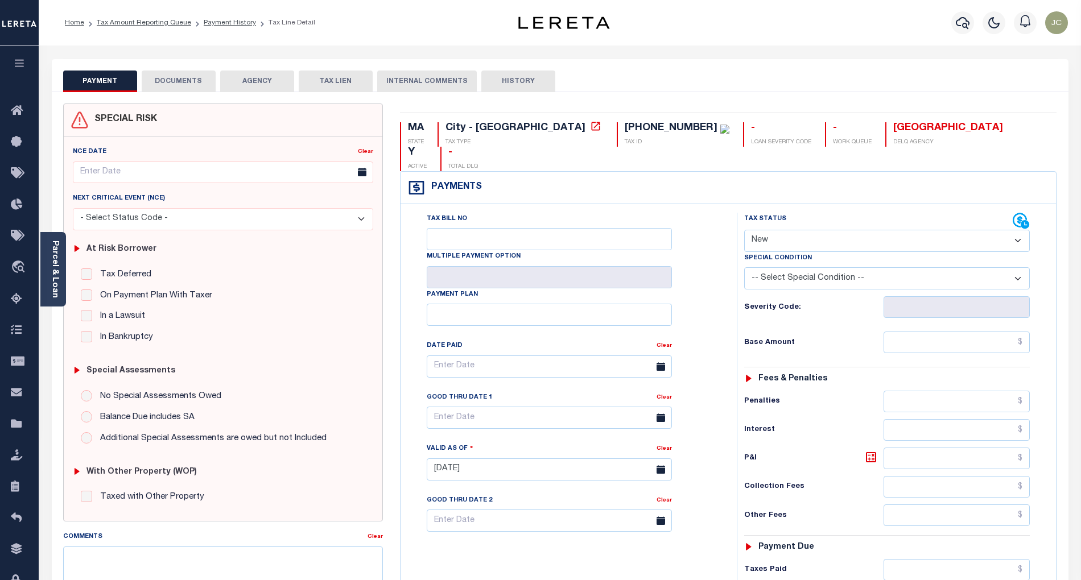
click at [795, 230] on select "- Select Status Code - Open Due/Unpaid Paid Incomplete No Tax Due Internal Refu…" at bounding box center [886, 241] width 285 height 22
select select "PYD"
click at [744, 230] on select "- Select Status Code - Open Due/Unpaid Paid Incomplete No Tax Due Internal Refu…" at bounding box center [886, 241] width 285 height 22
type input "[DATE]"
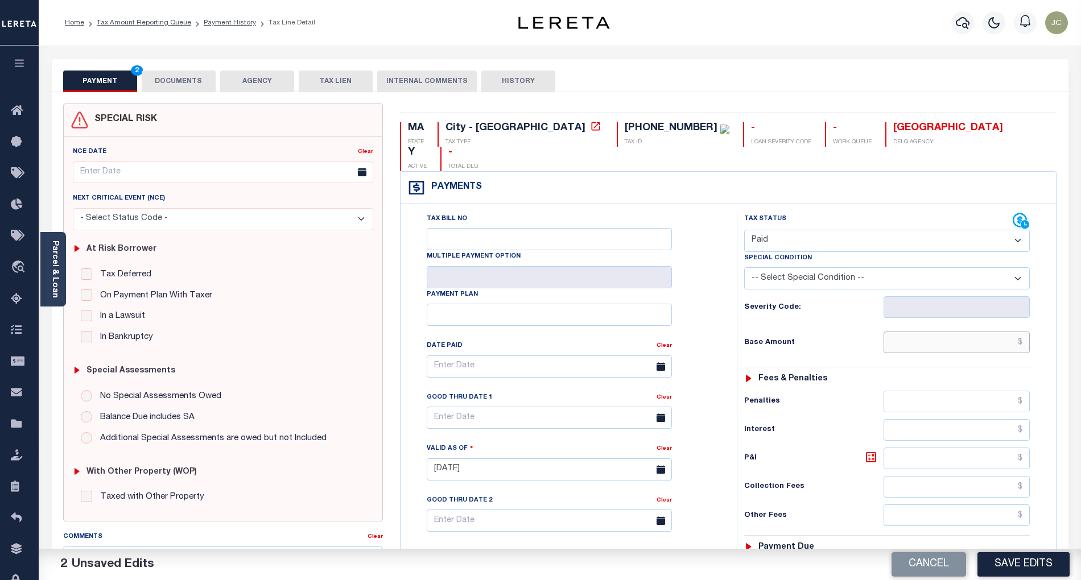
click at [1018, 332] on input "text" at bounding box center [956, 343] width 147 height 22
paste input "266.17"
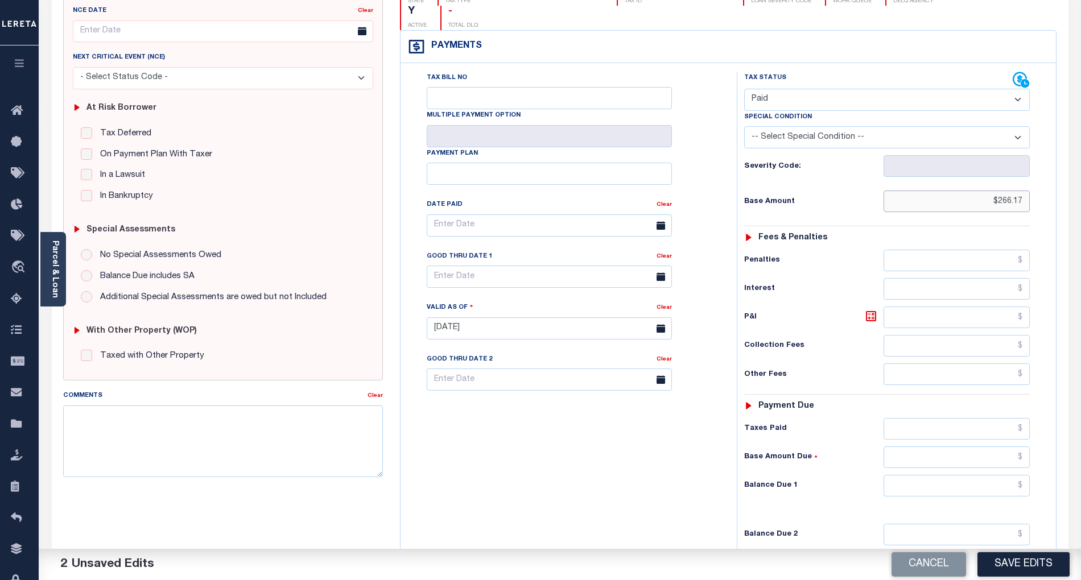
scroll to position [271, 0]
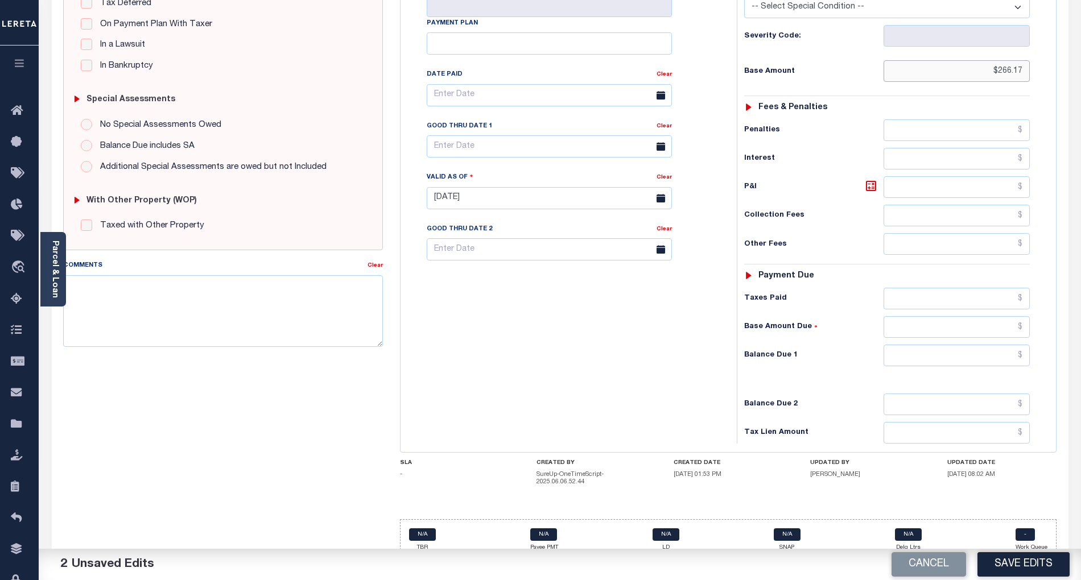
type input "$266.17"
click at [1015, 345] on input "text" at bounding box center [956, 356] width 147 height 22
type input "$0.00"
click at [565, 358] on div "Tax Bill No Multiple Payment Option Payment Plan Clear" at bounding box center [565, 192] width 325 height 502
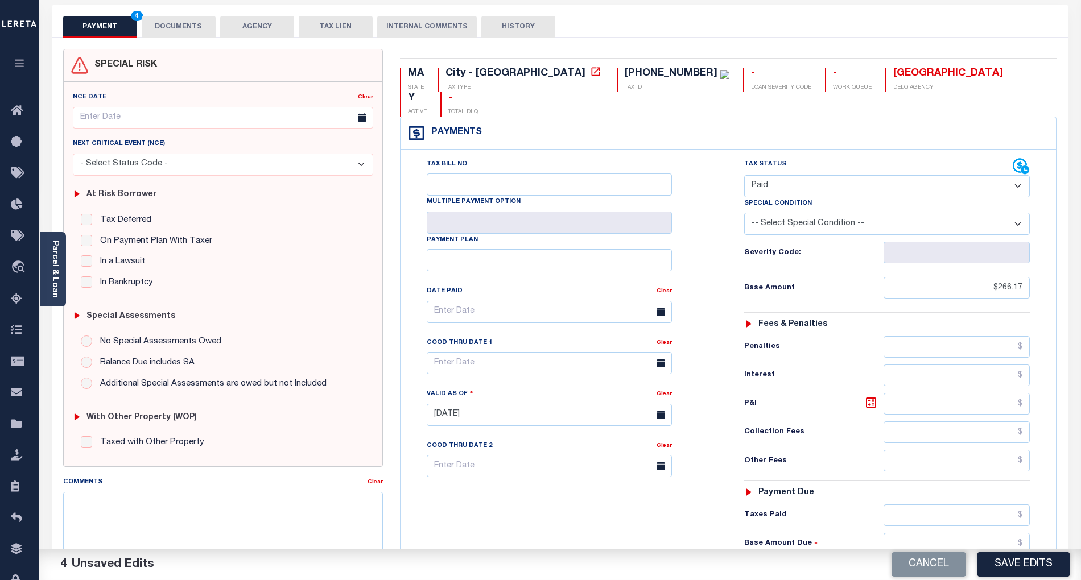
scroll to position [0, 0]
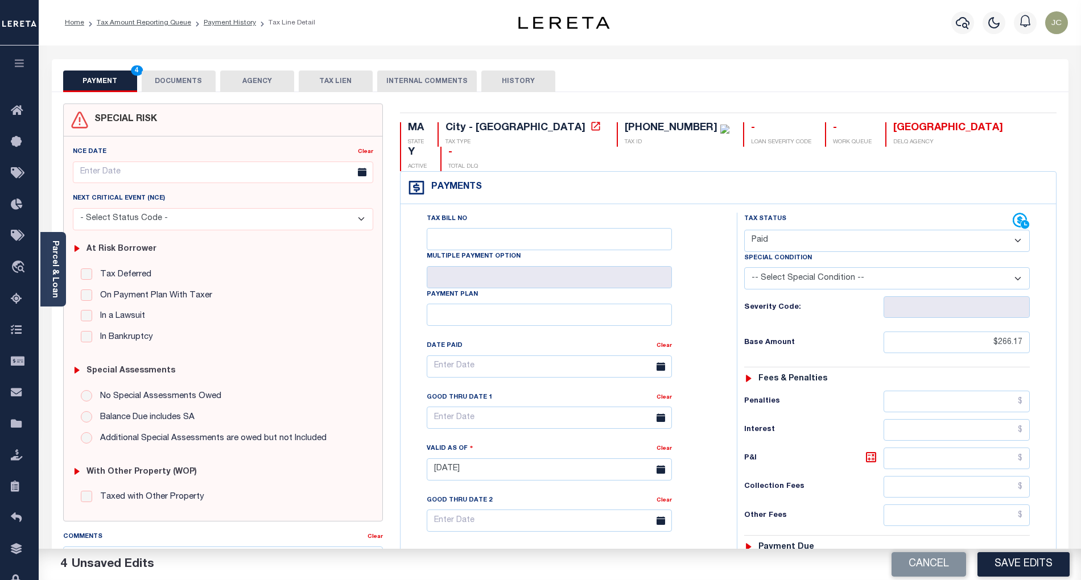
click at [172, 75] on button "DOCUMENTS" at bounding box center [179, 82] width 74 height 22
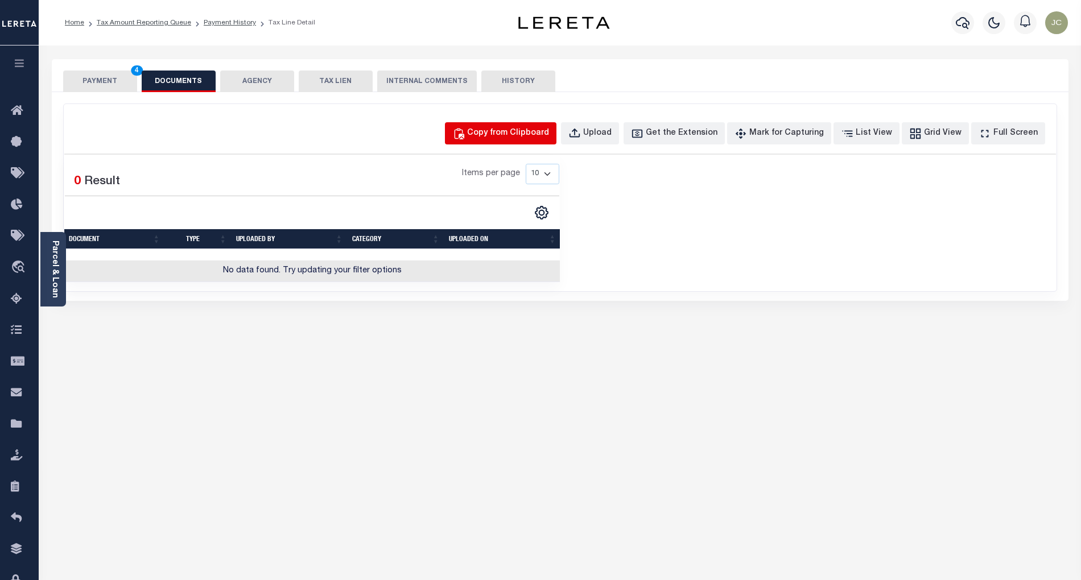
click at [492, 128] on div "Copy from Clipboard" at bounding box center [508, 133] width 82 height 13
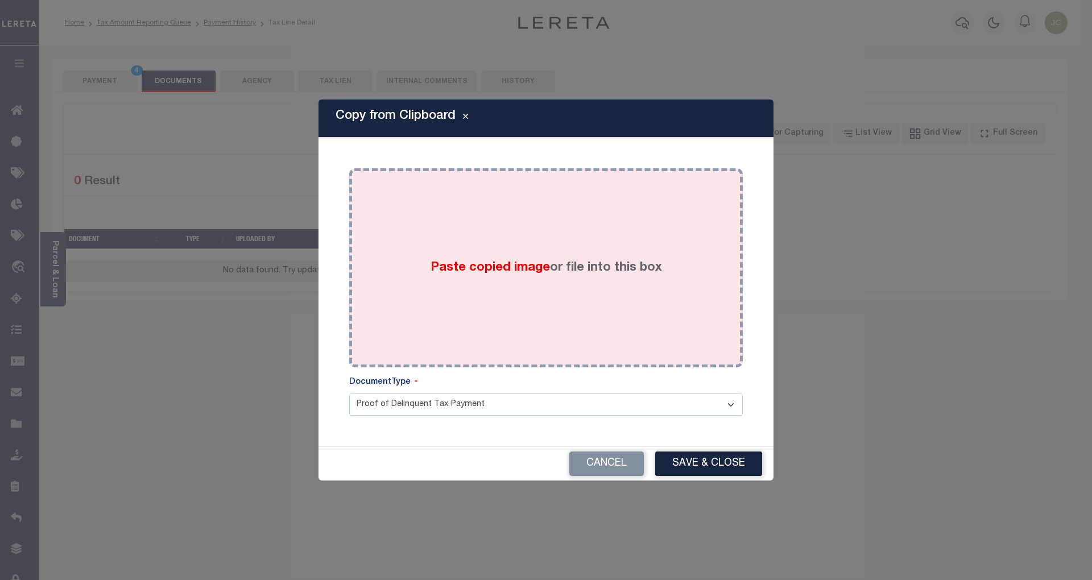
click at [511, 264] on span "Paste copied image" at bounding box center [490, 268] width 119 height 13
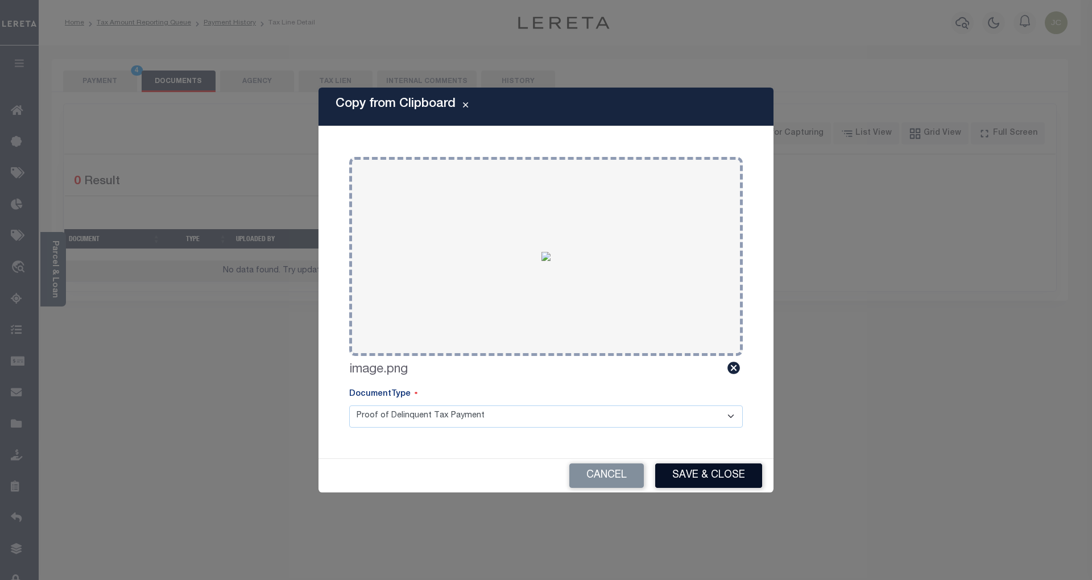
click at [737, 467] on button "Save & Close" at bounding box center [708, 475] width 107 height 24
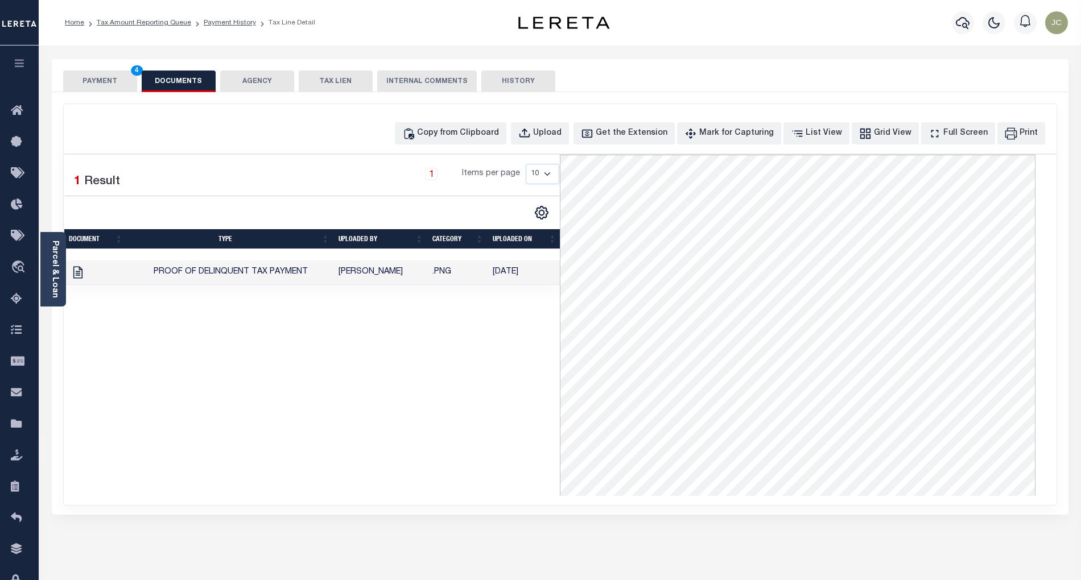
click at [97, 82] on button "PAYMENT 4" at bounding box center [100, 82] width 74 height 22
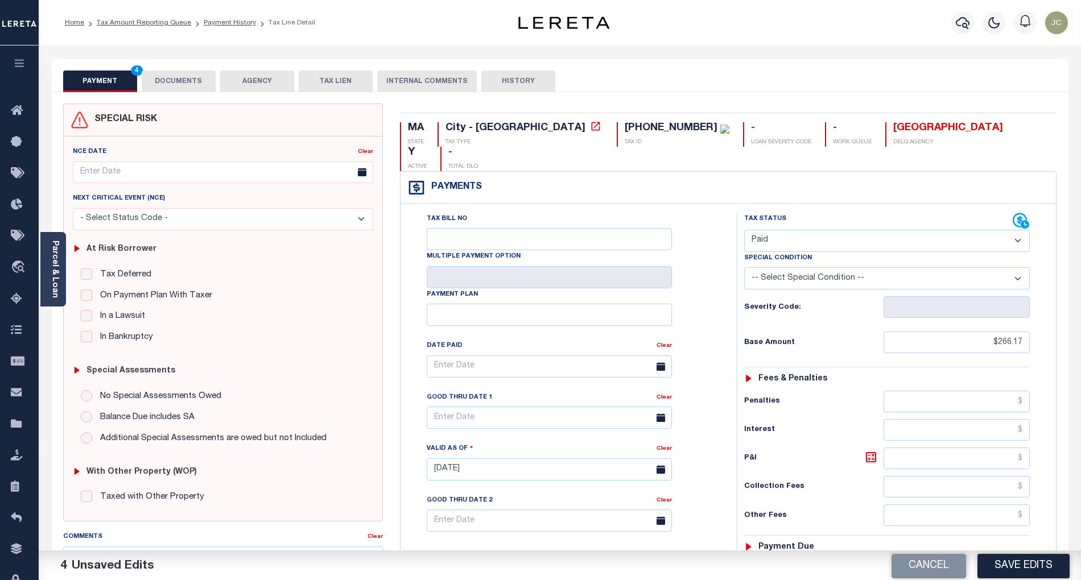
scroll to position [268, 0]
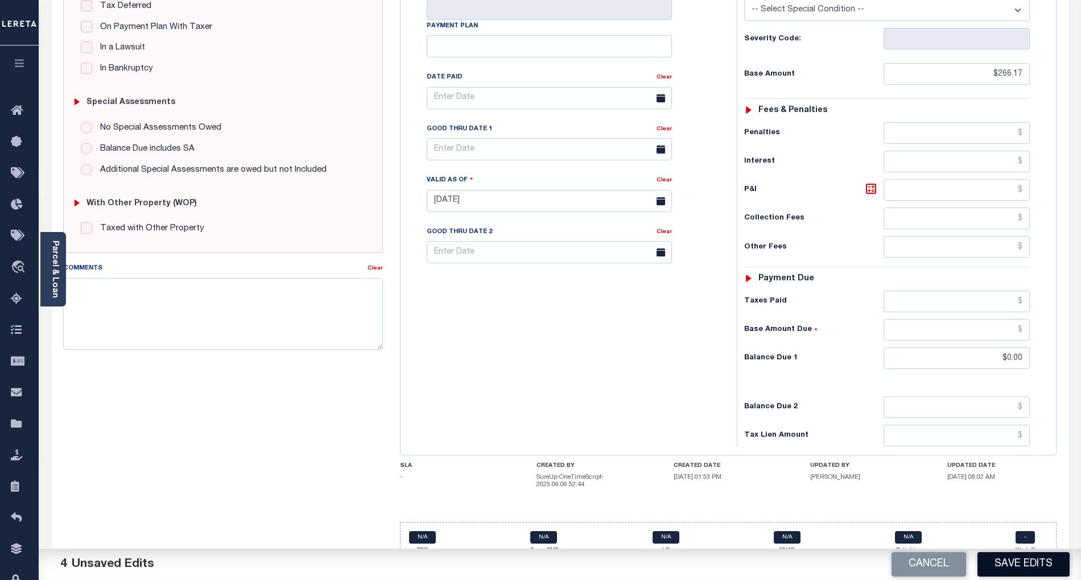
click at [1008, 558] on button "Save Edits" at bounding box center [1023, 564] width 92 height 24
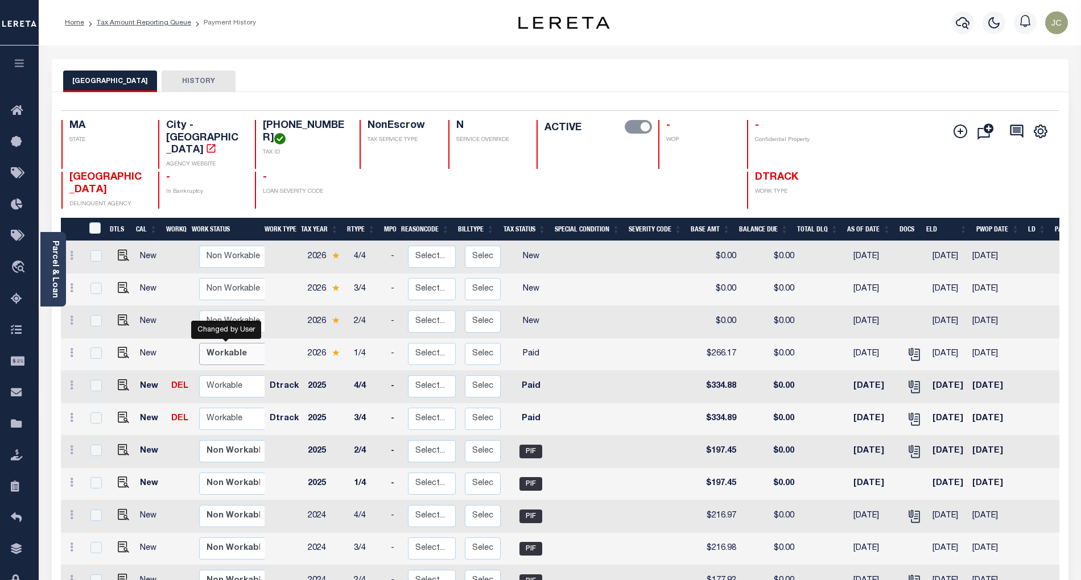
click at [217, 343] on select "Non Workable Workable" at bounding box center [233, 354] width 68 height 22
checkbox input "true"
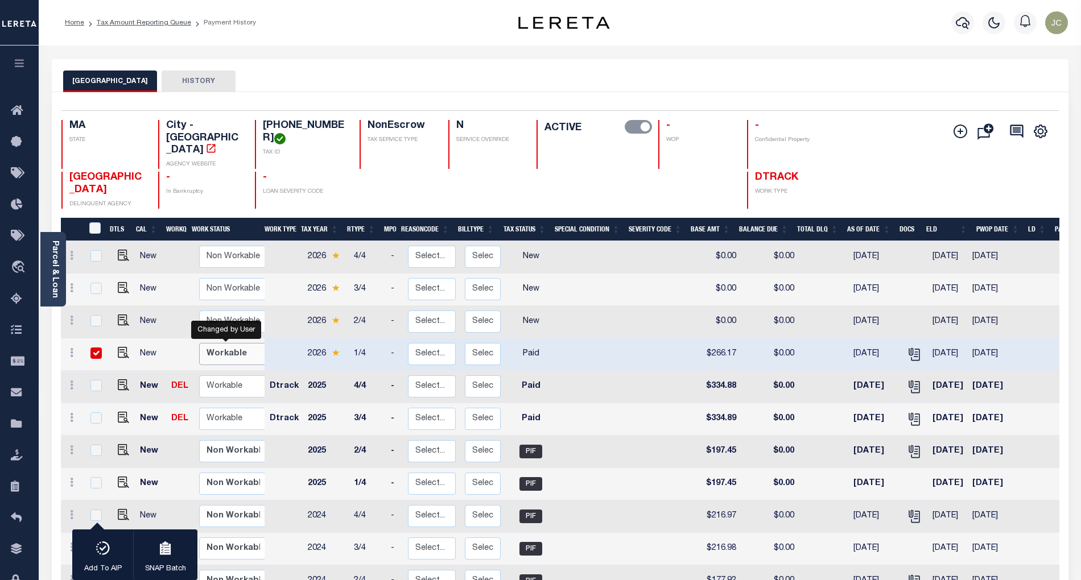
select select "true"
click at [199, 343] on select "Non Workable Workable" at bounding box center [233, 354] width 68 height 22
checkbox input "false"
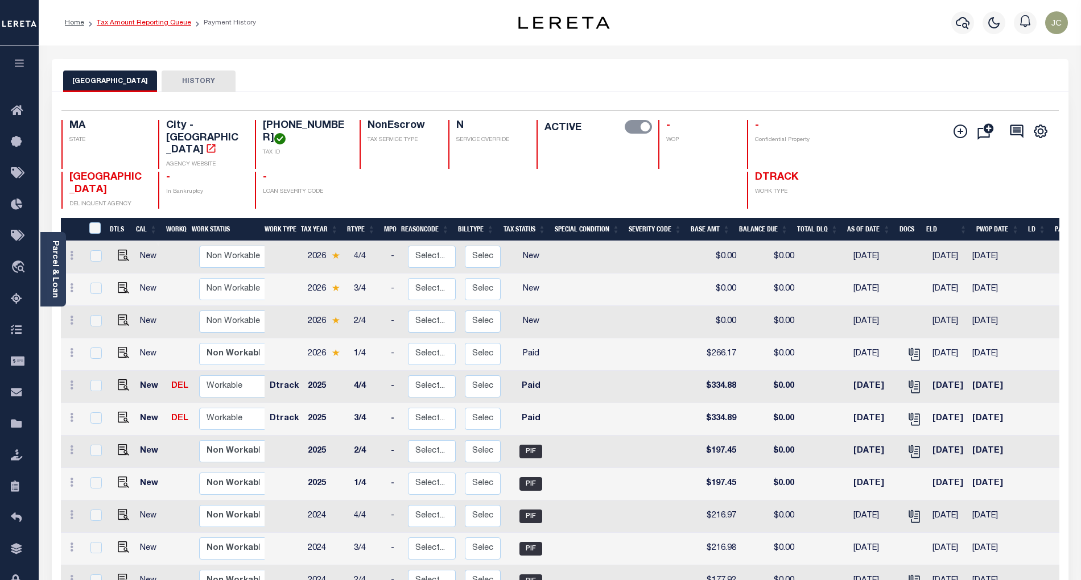
click at [149, 21] on link "Tax Amount Reporting Queue" at bounding box center [144, 22] width 94 height 7
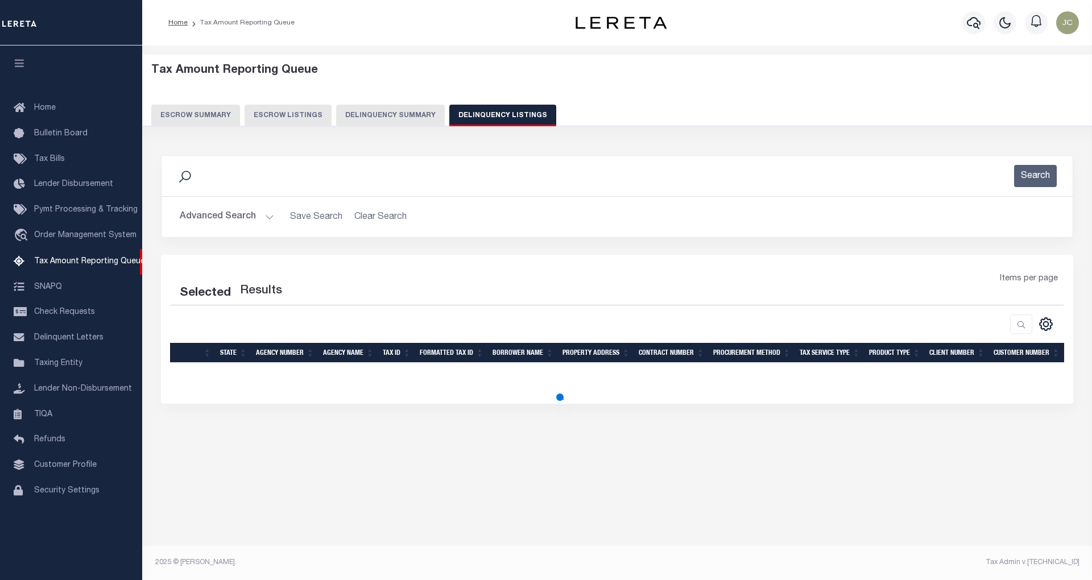
select select "100"
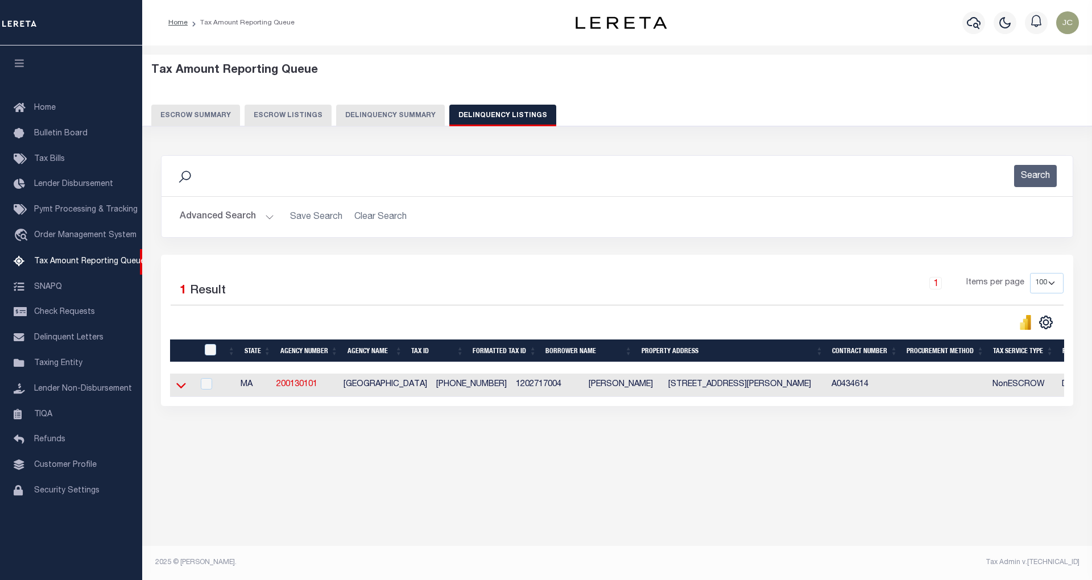
click at [180, 385] on icon at bounding box center [181, 385] width 10 height 12
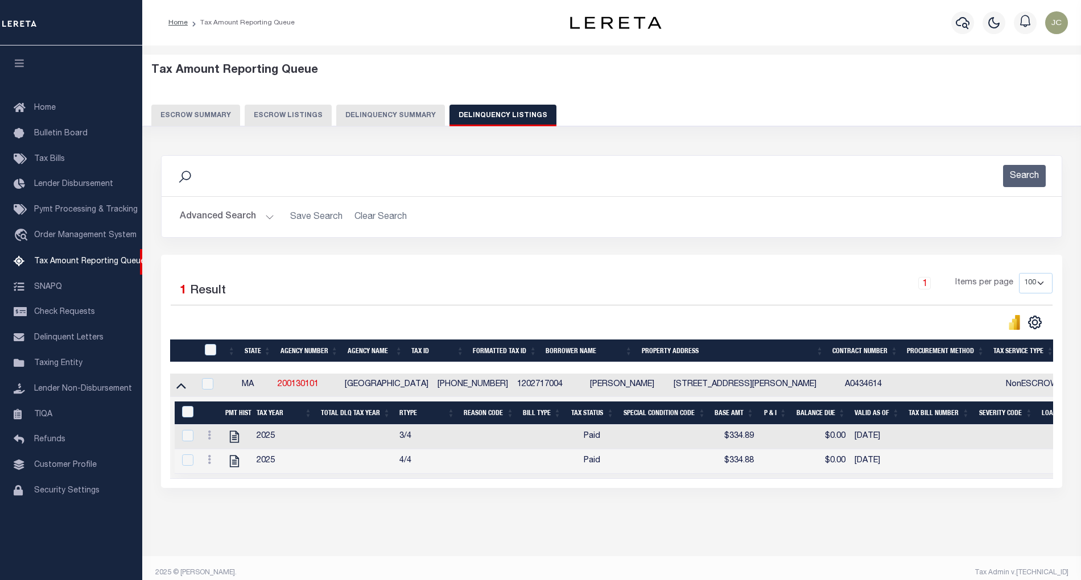
click at [180, 385] on icon at bounding box center [181, 385] width 10 height 12
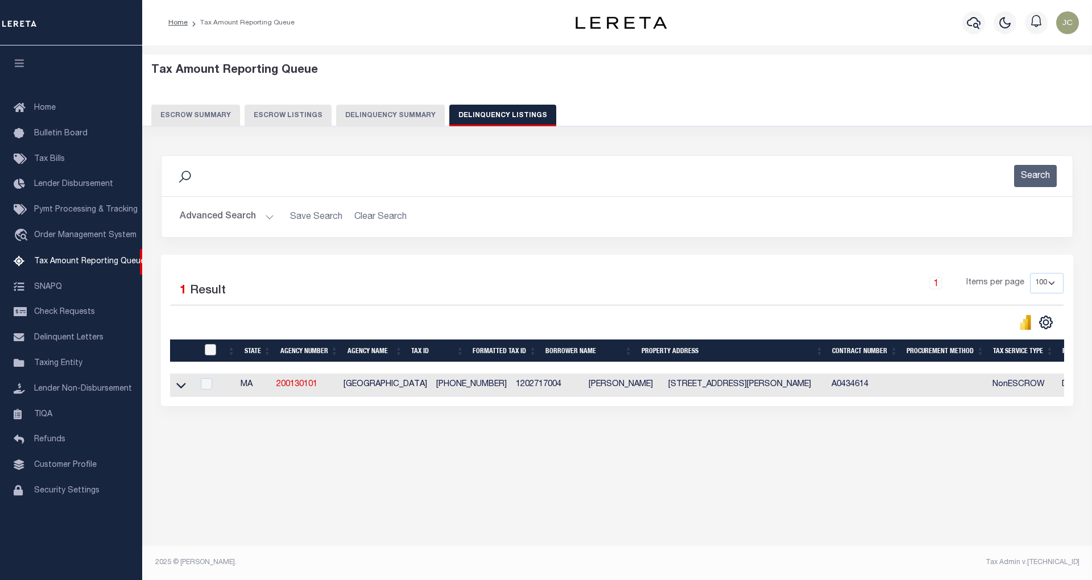
click at [209, 355] on input "checkbox" at bounding box center [210, 349] width 11 height 11
checkbox input "true"
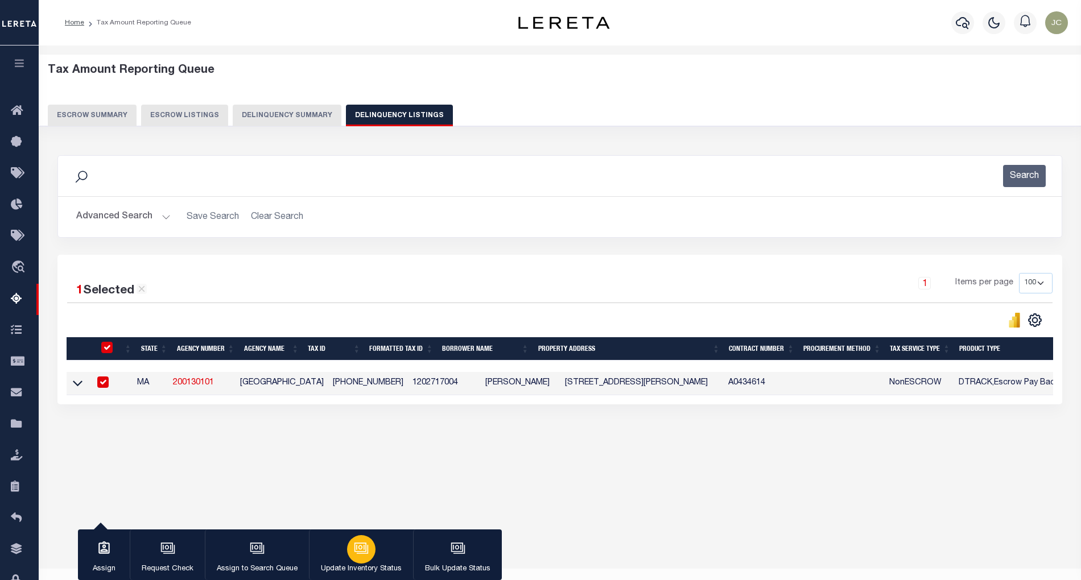
click at [387, 553] on button "Update Inventory Status" at bounding box center [361, 554] width 104 height 51
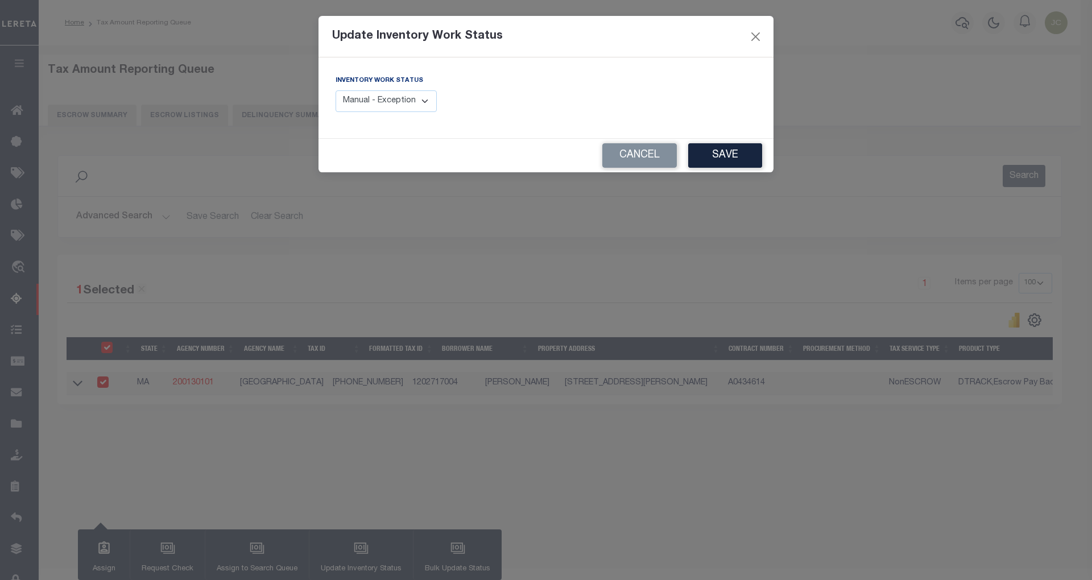
click at [425, 109] on select "Manual - Exception Pended - Awaiting Search Late Add Exception Completed" at bounding box center [386, 101] width 101 height 22
select select "4"
click at [336, 90] on select "Manual - Exception Pended - Awaiting Search Late Add Exception Completed" at bounding box center [386, 101] width 101 height 22
click at [708, 153] on button "Save" at bounding box center [725, 155] width 74 height 24
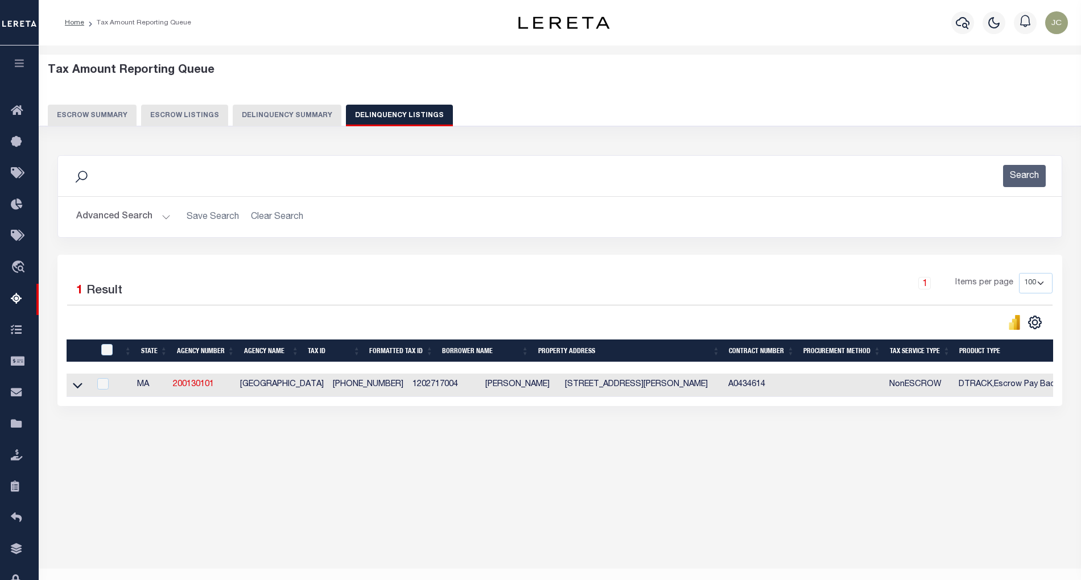
scroll to position [0, 518]
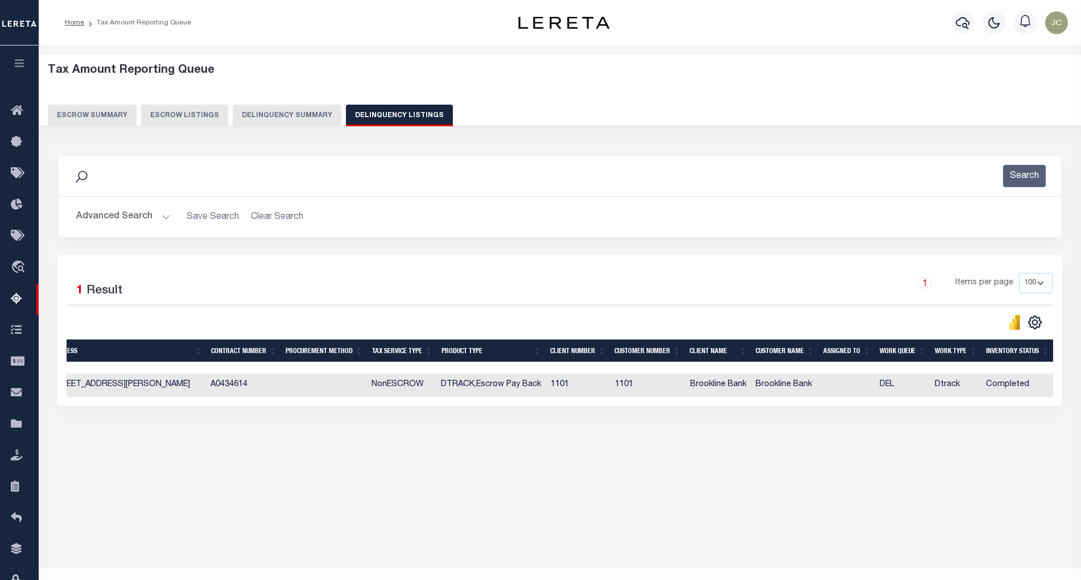
click at [129, 215] on button "Advanced Search" at bounding box center [123, 217] width 94 height 22
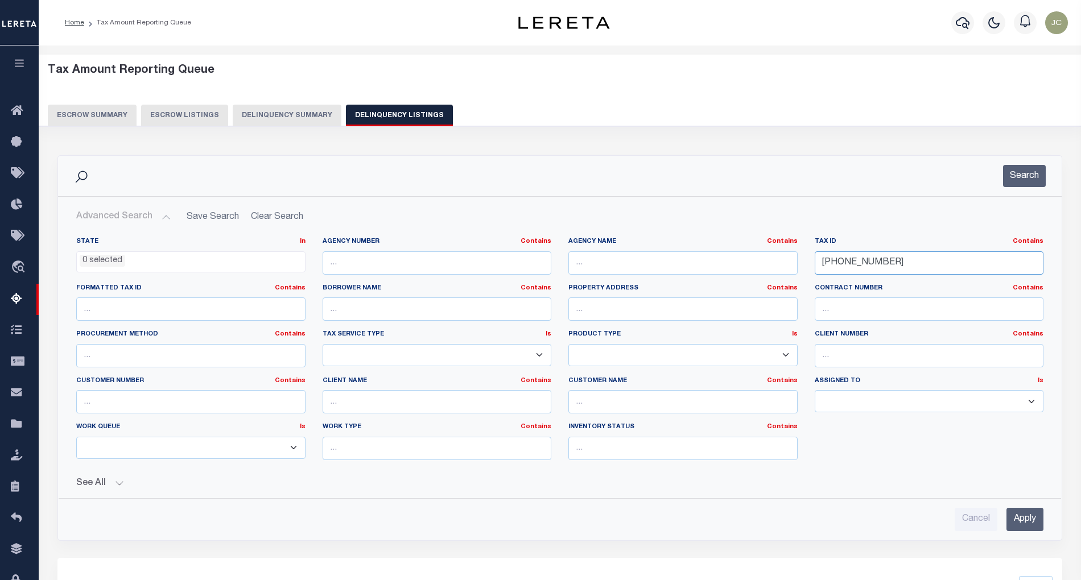
click at [912, 263] on input "12-02717-004" at bounding box center [928, 262] width 229 height 23
paste input "3-00573-000"
type input "[PHONE_NUMBER]"
click at [1009, 183] on button "Search" at bounding box center [1024, 176] width 43 height 22
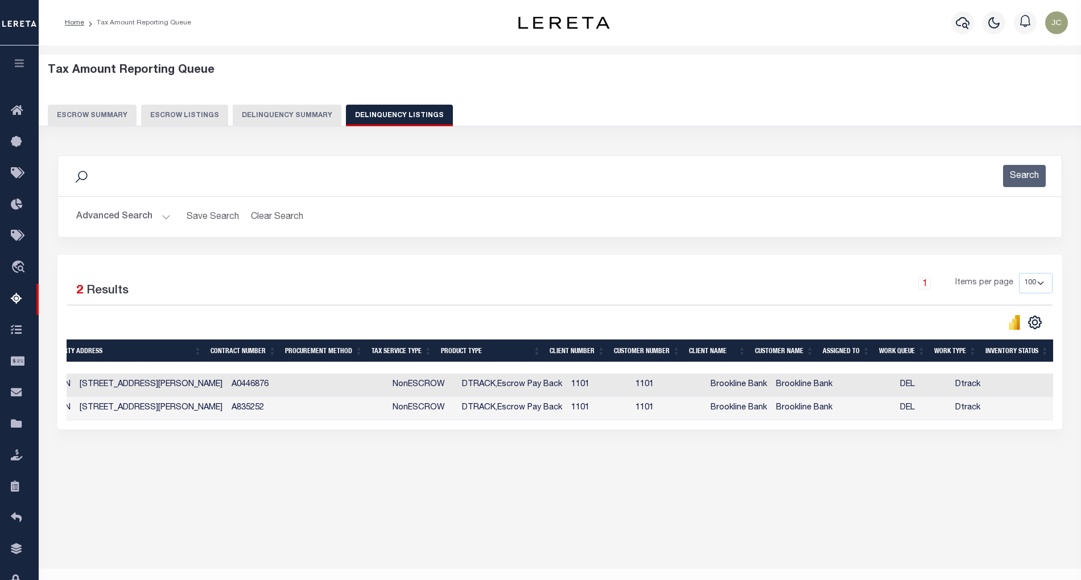
scroll to position [0, 508]
click at [380, 494] on div "Tax Amount Reporting Queue Escrow Summary Escrow Listings In" at bounding box center [559, 277] width 1035 height 441
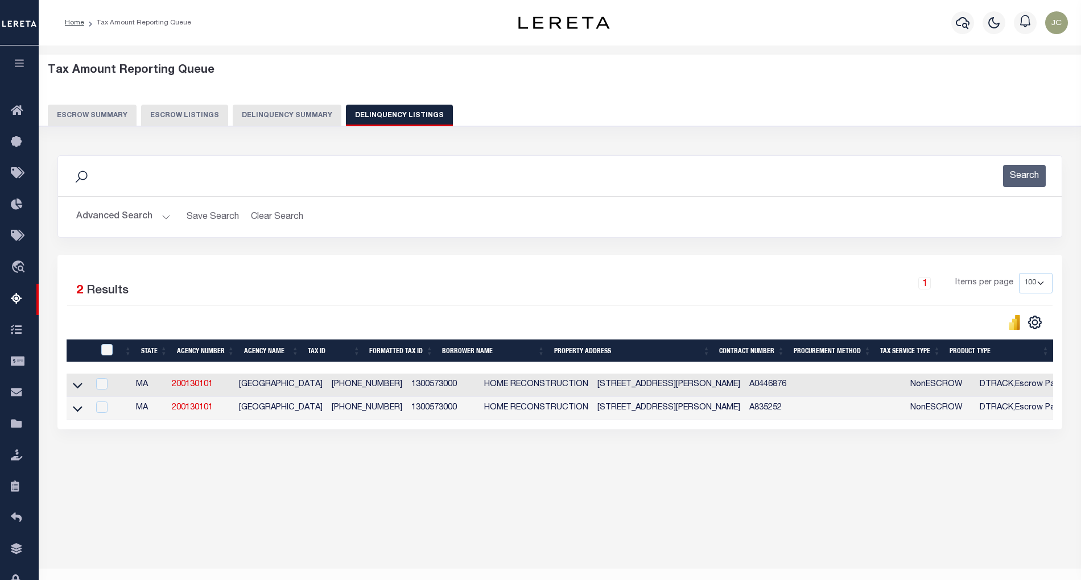
click at [84, 390] on td at bounding box center [78, 385] width 22 height 23
checkbox input "true"
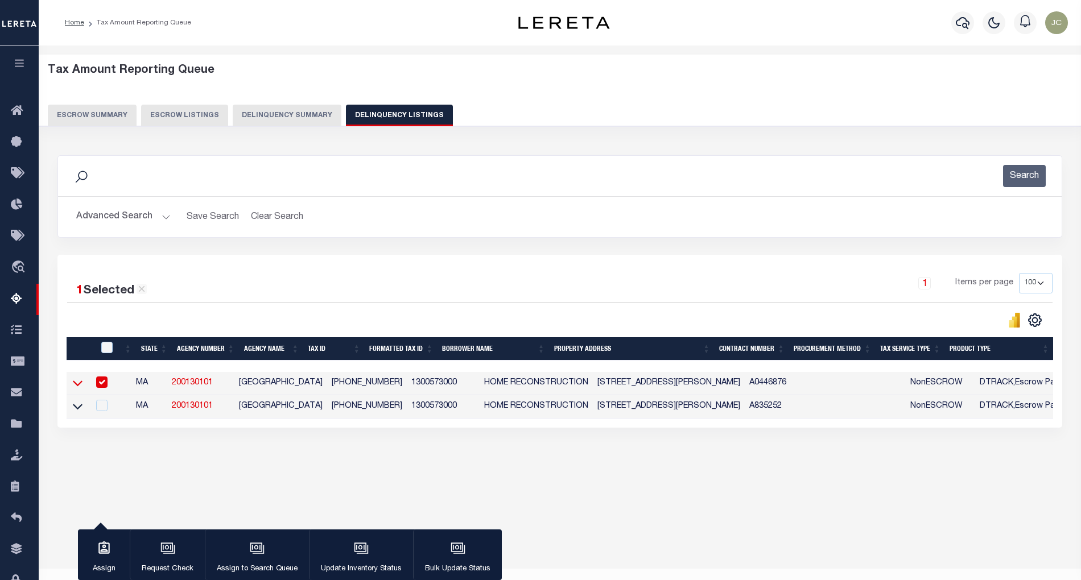
click at [80, 389] on icon at bounding box center [78, 383] width 10 height 12
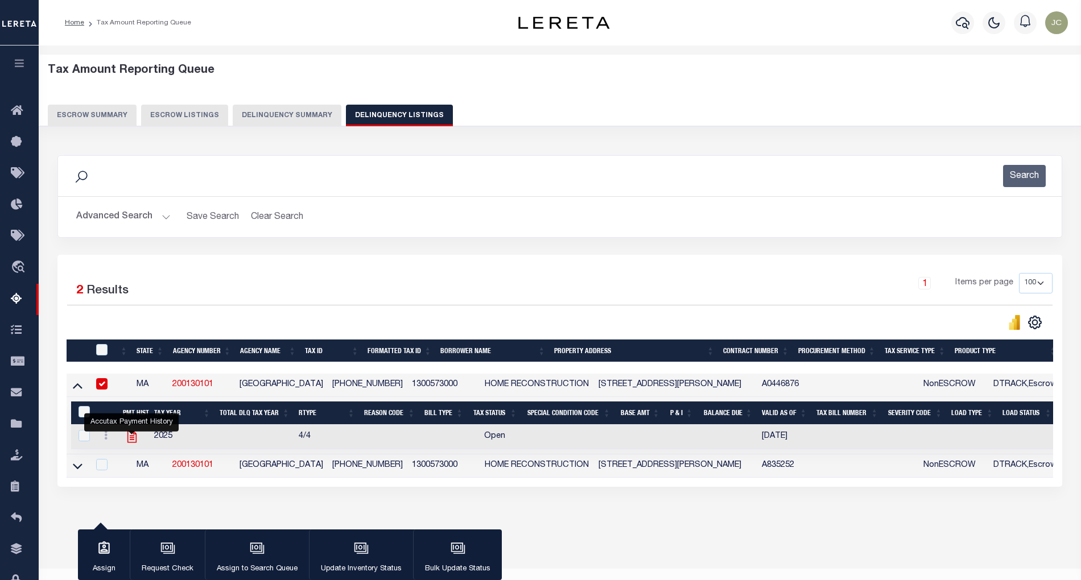
click at [135, 440] on icon "" at bounding box center [131, 437] width 9 height 12
checkbox input "true"
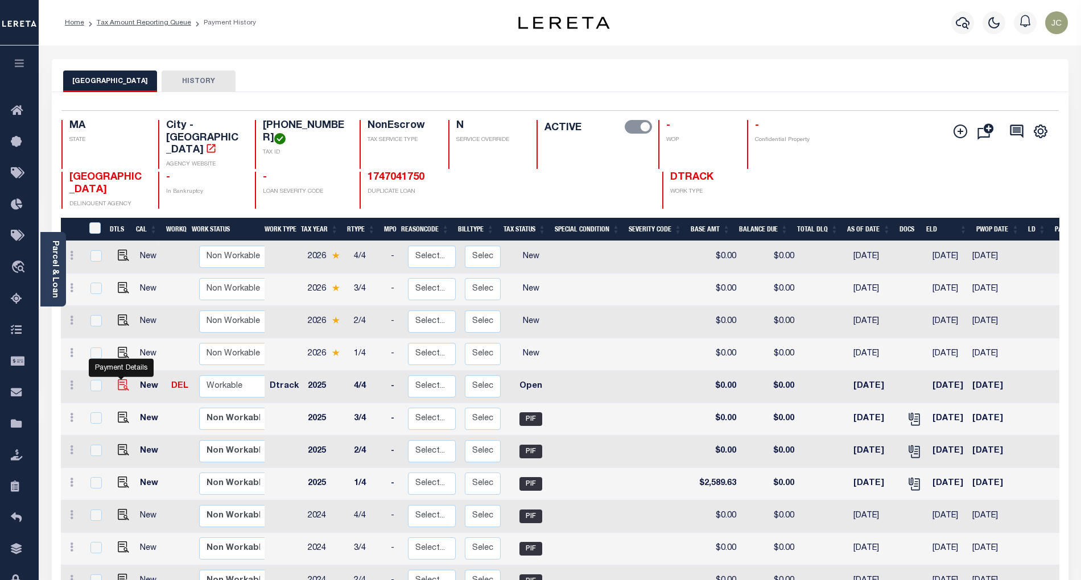
click at [123, 379] on img "" at bounding box center [123, 384] width 11 height 11
checkbox input "true"
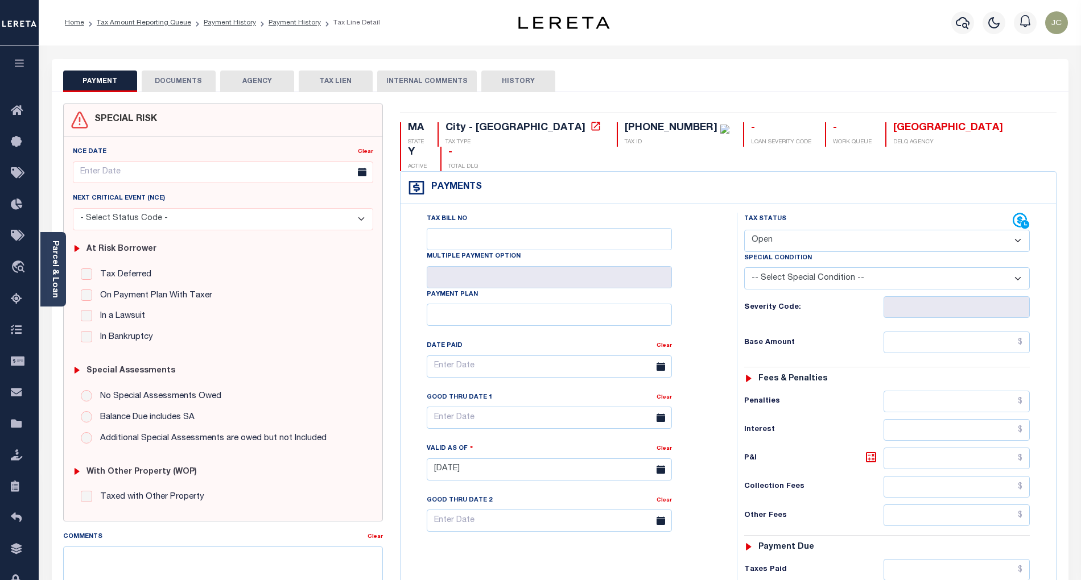
click at [798, 230] on select "- Select Status Code - Open Due/Unpaid Paid Incomplete No Tax Due Internal Refu…" at bounding box center [886, 241] width 285 height 22
select select "PYD"
click at [744, 230] on select "- Select Status Code - Open Due/Unpaid Paid Incomplete No Tax Due Internal Refu…" at bounding box center [886, 241] width 285 height 22
type input "[DATE]"
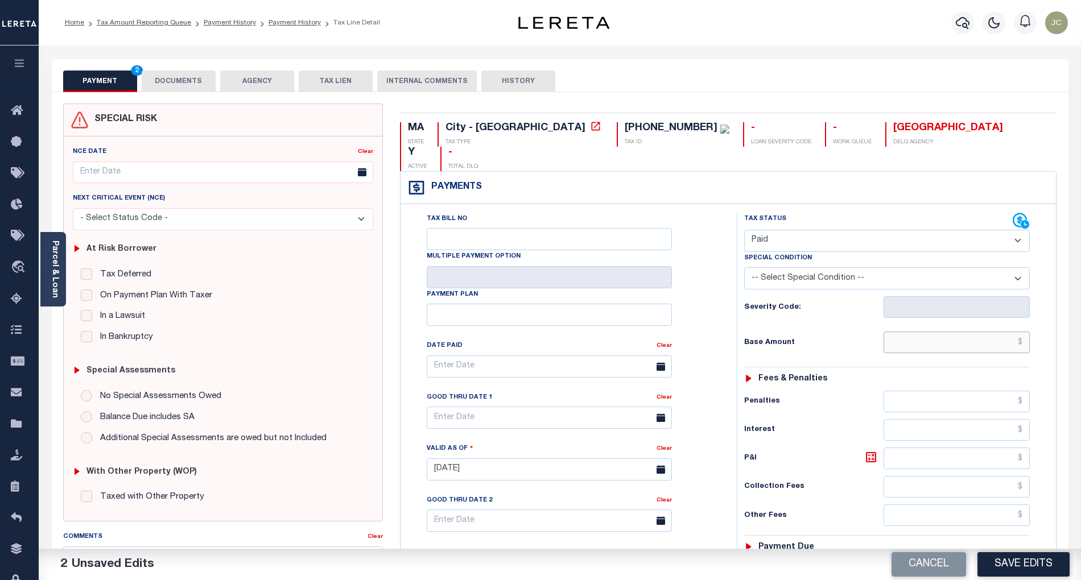
click at [986, 332] on input "text" at bounding box center [956, 343] width 147 height 22
paste input "2,917.98"
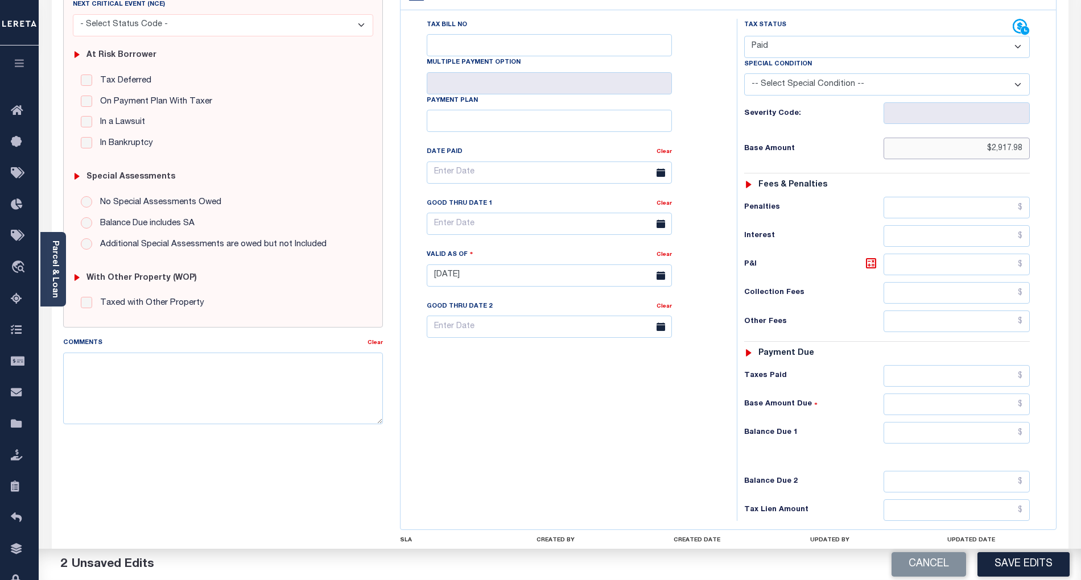
scroll to position [227, 0]
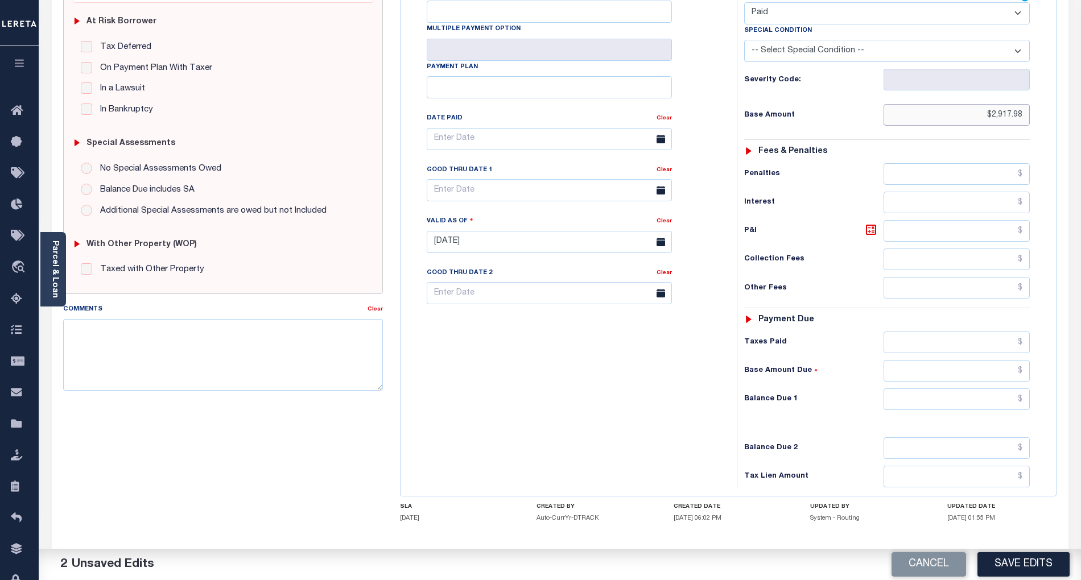
type input "$2,917.98"
click at [984, 388] on input "text" at bounding box center [956, 399] width 147 height 22
type input "$0.00"
click at [676, 403] on div "Tax Bill No Multiple Payment Option Payment Plan Clear" at bounding box center [565, 236] width 325 height 502
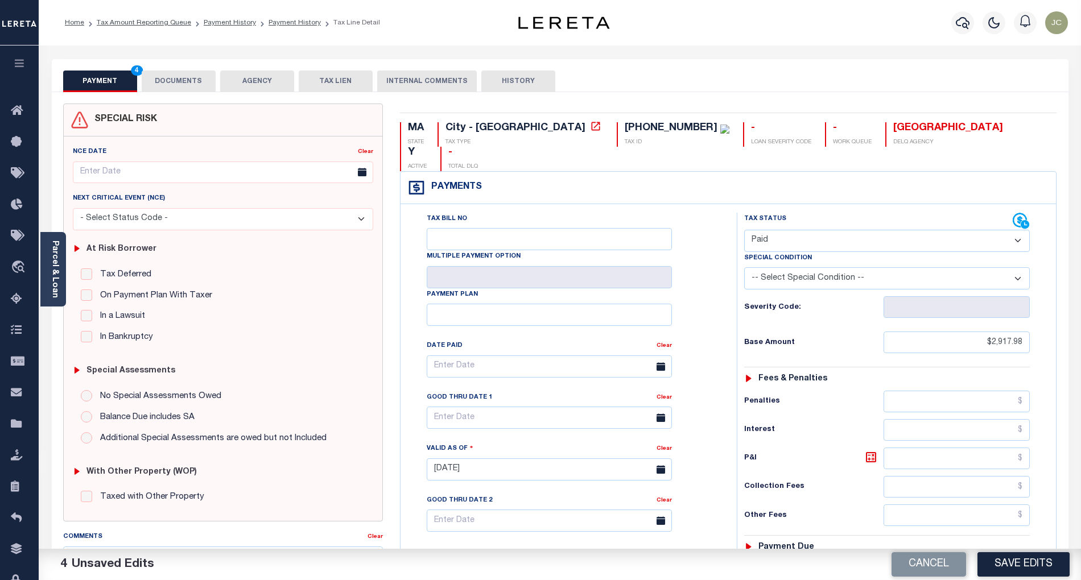
click at [171, 81] on button "DOCUMENTS" at bounding box center [179, 82] width 74 height 22
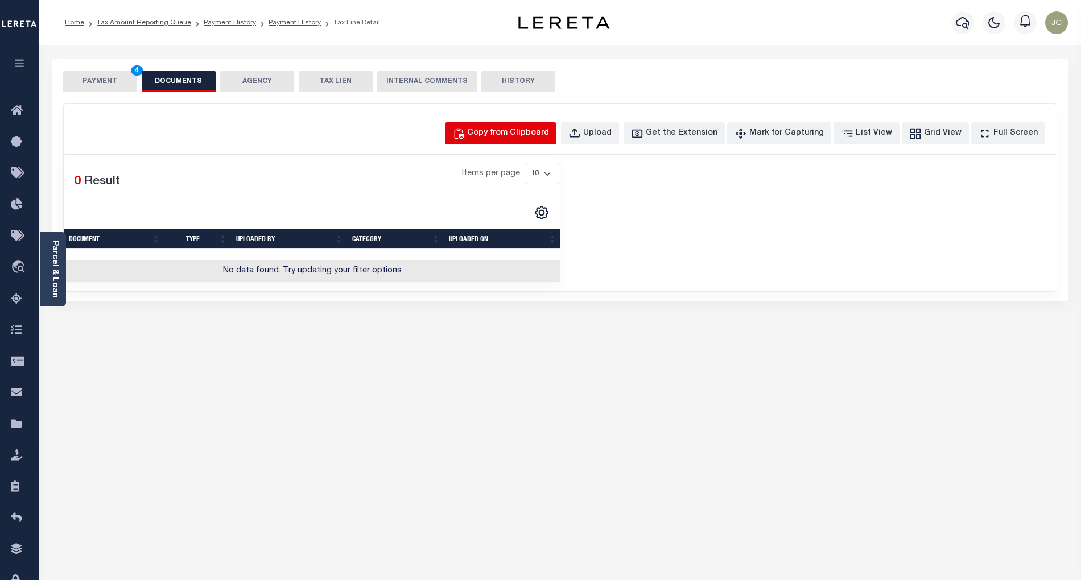
click at [549, 133] on div "Copy from Clipboard" at bounding box center [508, 133] width 82 height 13
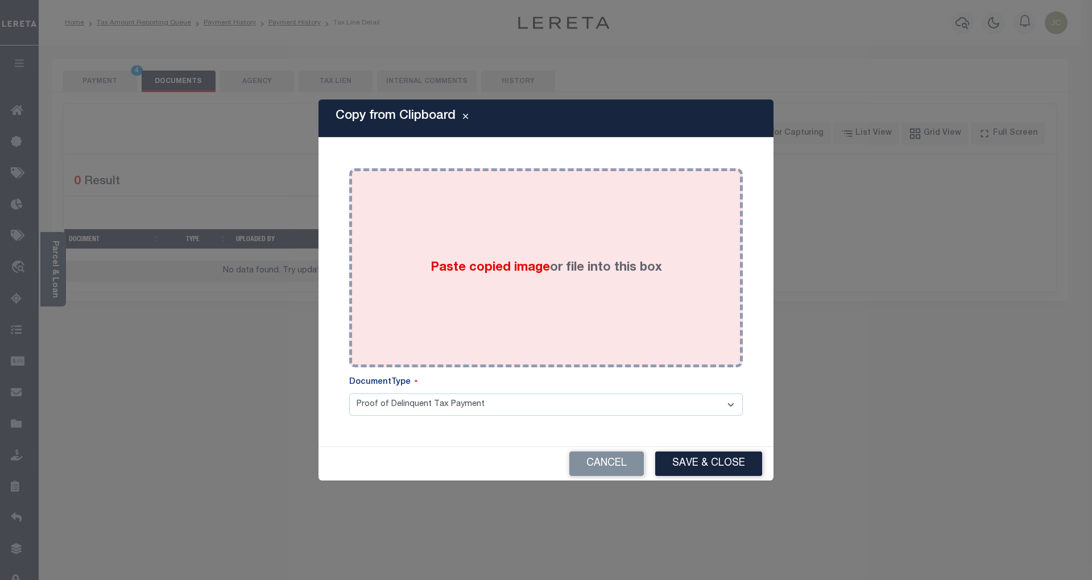
click at [579, 234] on div "Paste copied image or file into this box" at bounding box center [546, 268] width 376 height 182
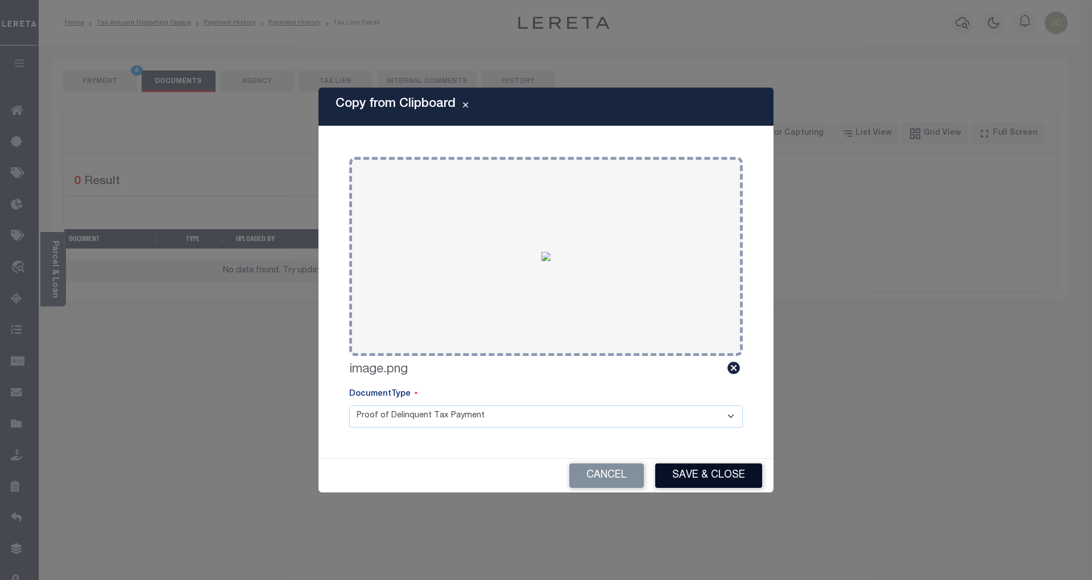
click at [729, 475] on button "Save & Close" at bounding box center [708, 475] width 107 height 24
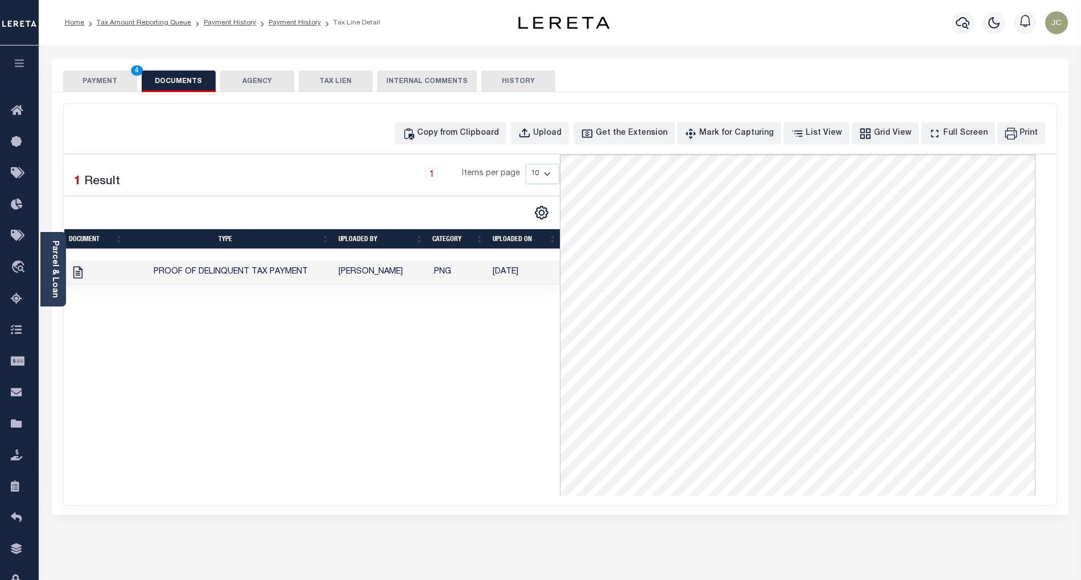
click at [107, 82] on button "PAYMENT 4" at bounding box center [100, 82] width 74 height 22
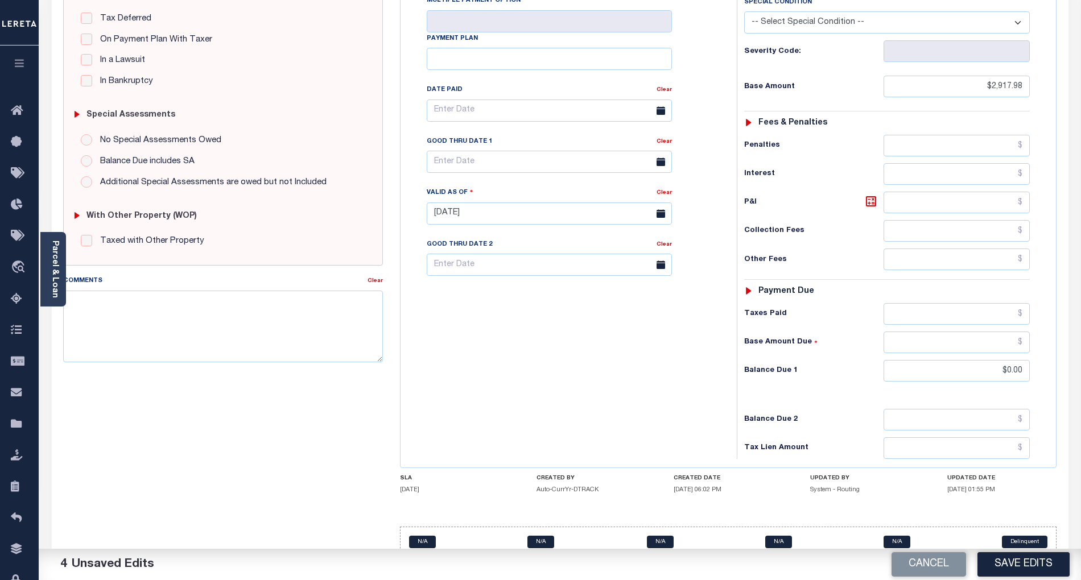
scroll to position [260, 0]
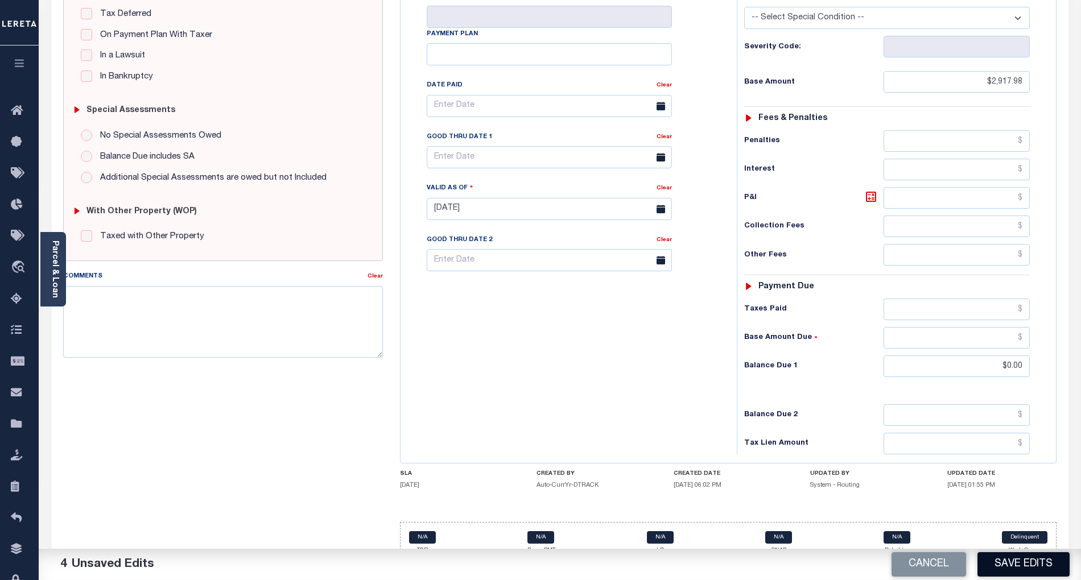
click at [1029, 556] on button "Save Edits" at bounding box center [1023, 564] width 92 height 24
checkbox input "false"
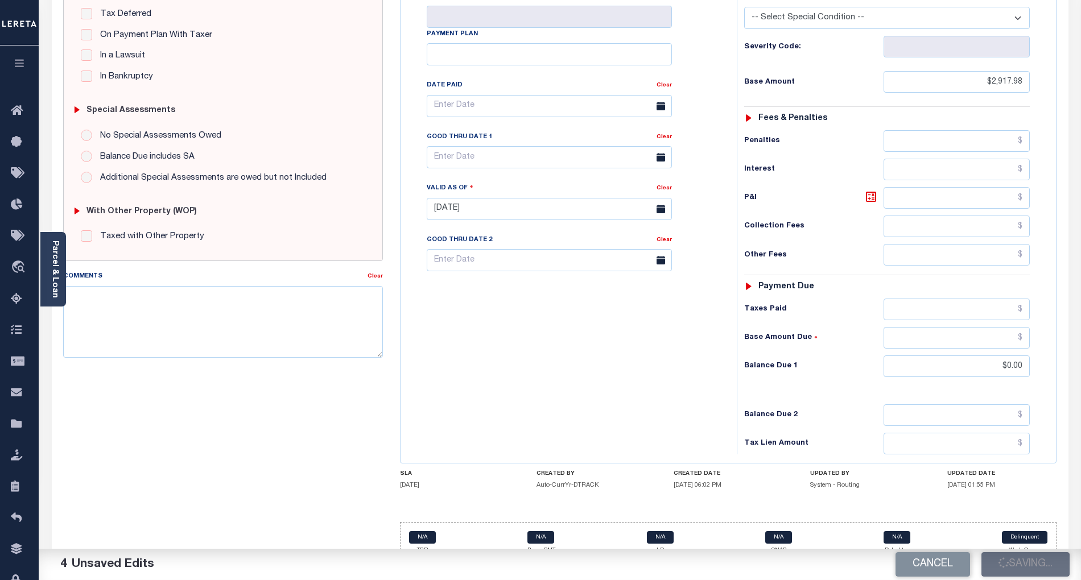
type input "$2,917.98"
type input "$0"
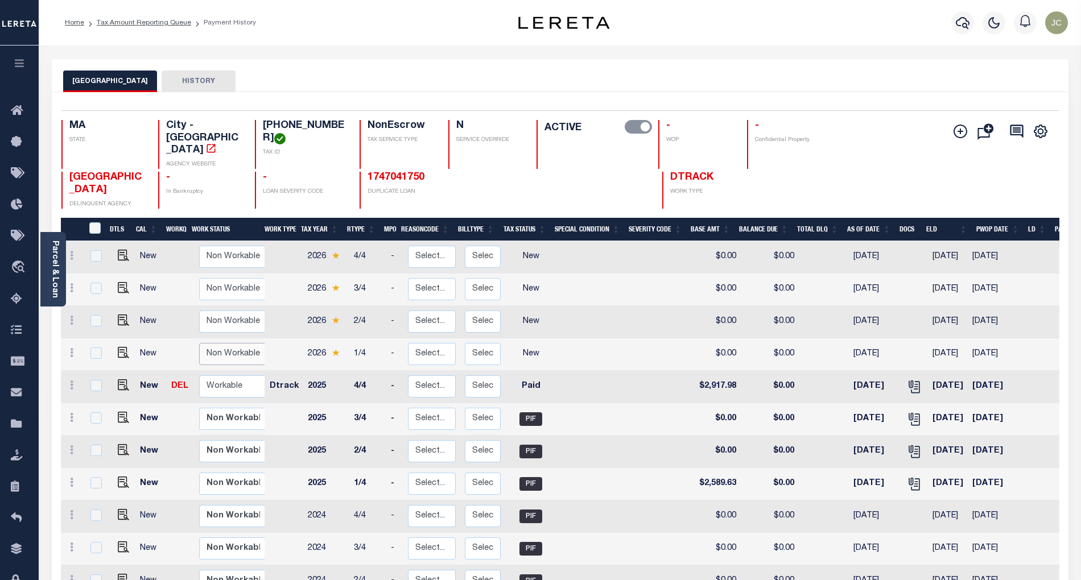
click at [221, 343] on select "Non Workable Workable" at bounding box center [233, 354] width 68 height 22
checkbox input "true"
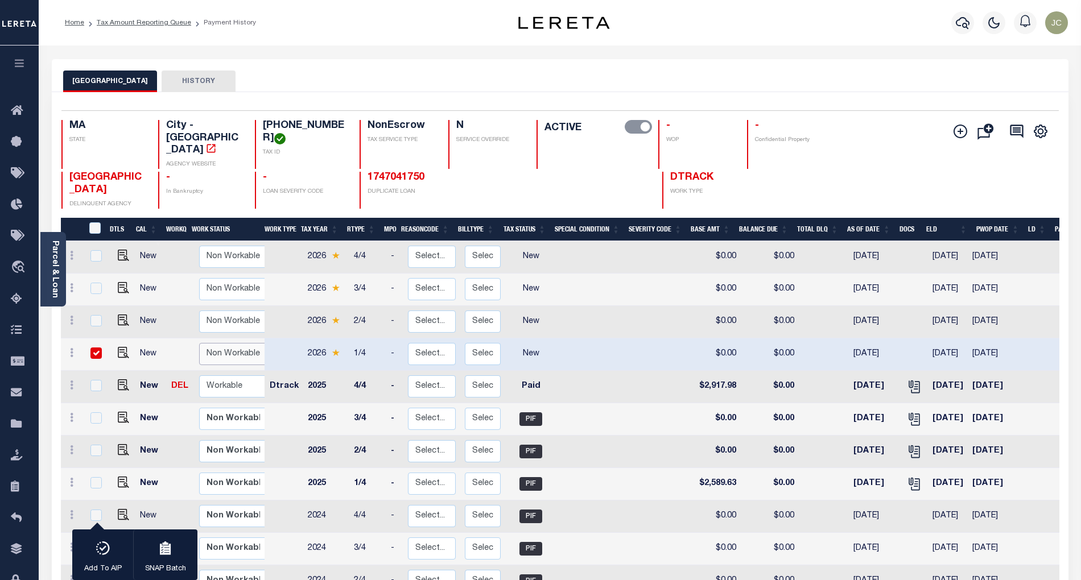
select select "false"
click at [199, 343] on select "Non Workable Workable" at bounding box center [233, 354] width 68 height 22
checkbox input "false"
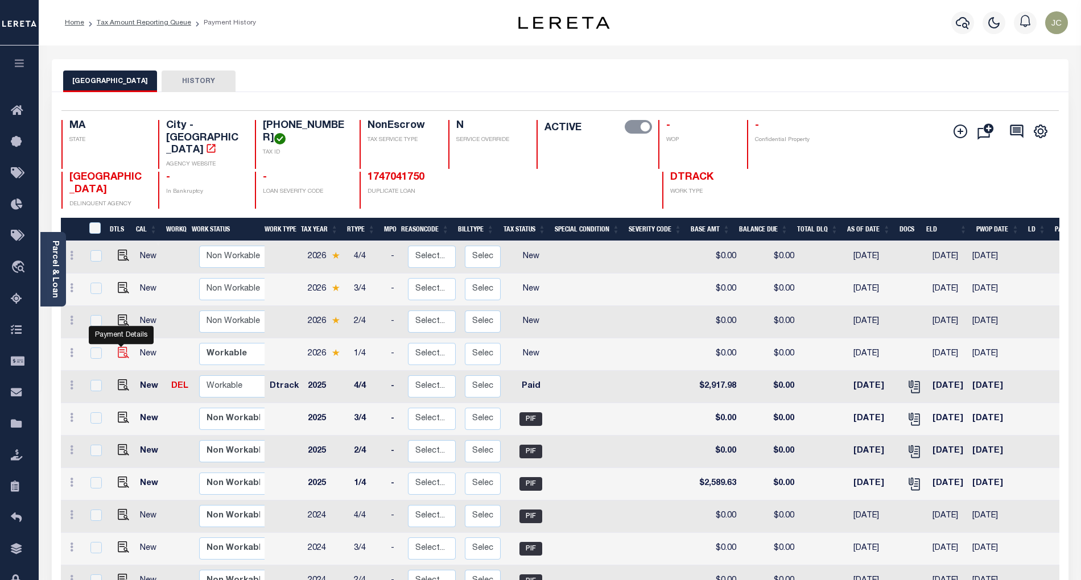
click at [118, 347] on img "" at bounding box center [123, 352] width 11 height 11
checkbox input "true"
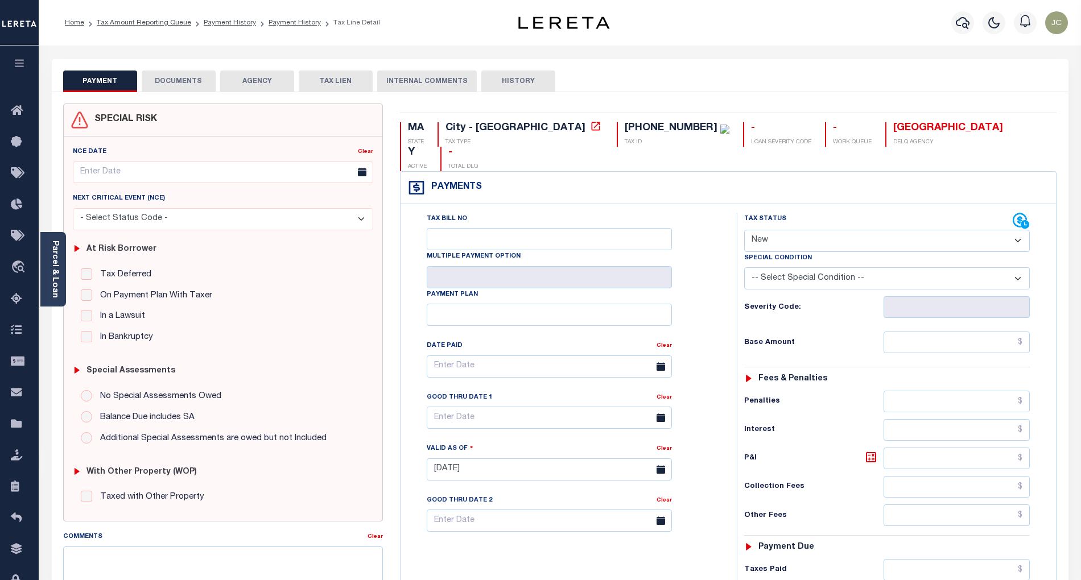
click at [794, 230] on select "- Select Status Code - Open Due/Unpaid Paid Incomplete No Tax Due Internal Refu…" at bounding box center [886, 241] width 285 height 22
select select "PYD"
click at [744, 230] on select "- Select Status Code - Open Due/Unpaid Paid Incomplete No Tax Due Internal Refu…" at bounding box center [886, 241] width 285 height 22
type input "[DATE]"
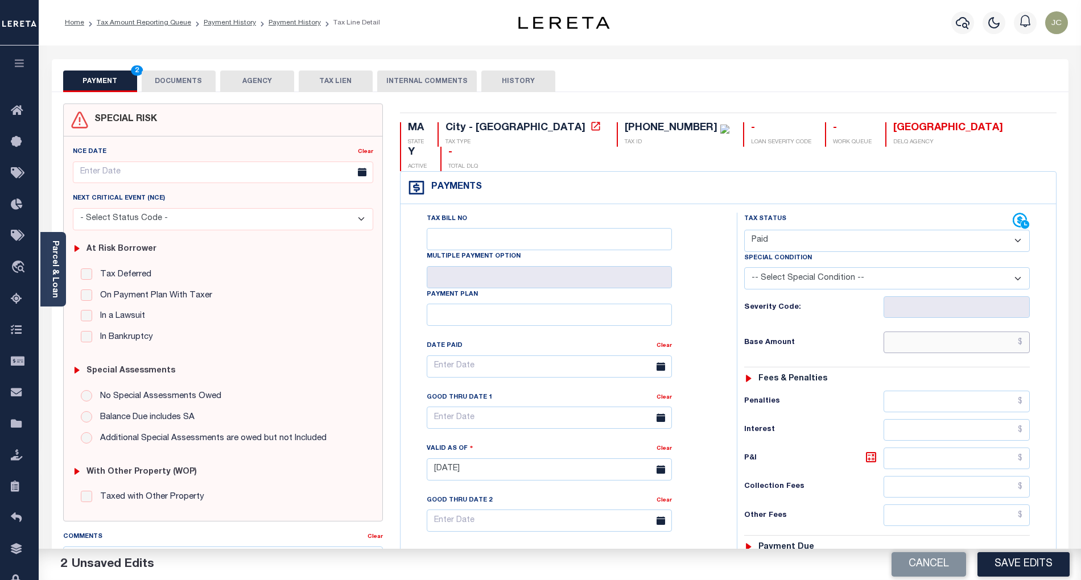
click at [970, 332] on input "text" at bounding box center [956, 343] width 147 height 22
paste input "2,753.81"
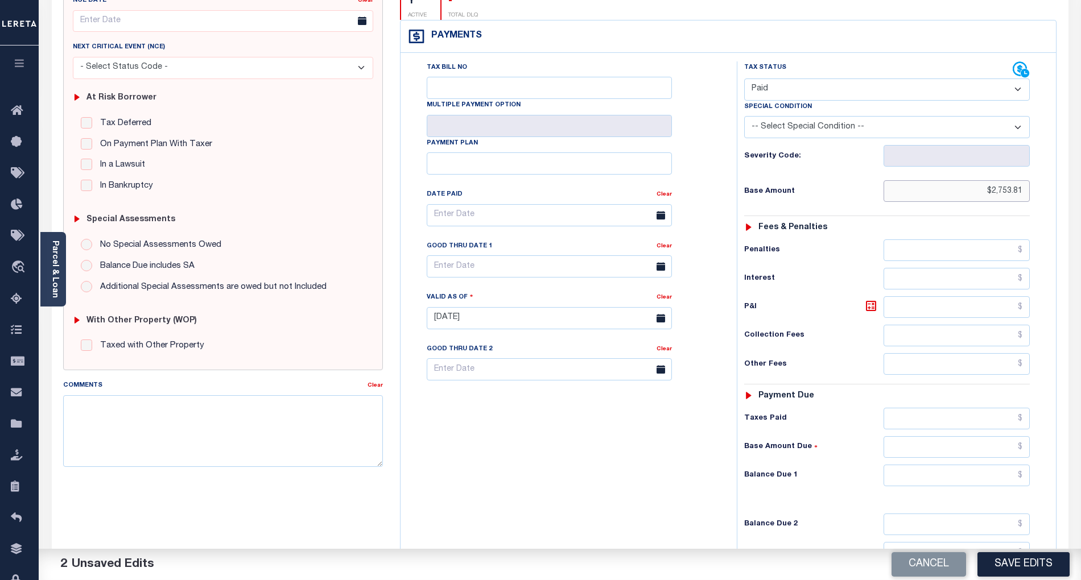
scroll to position [271, 0]
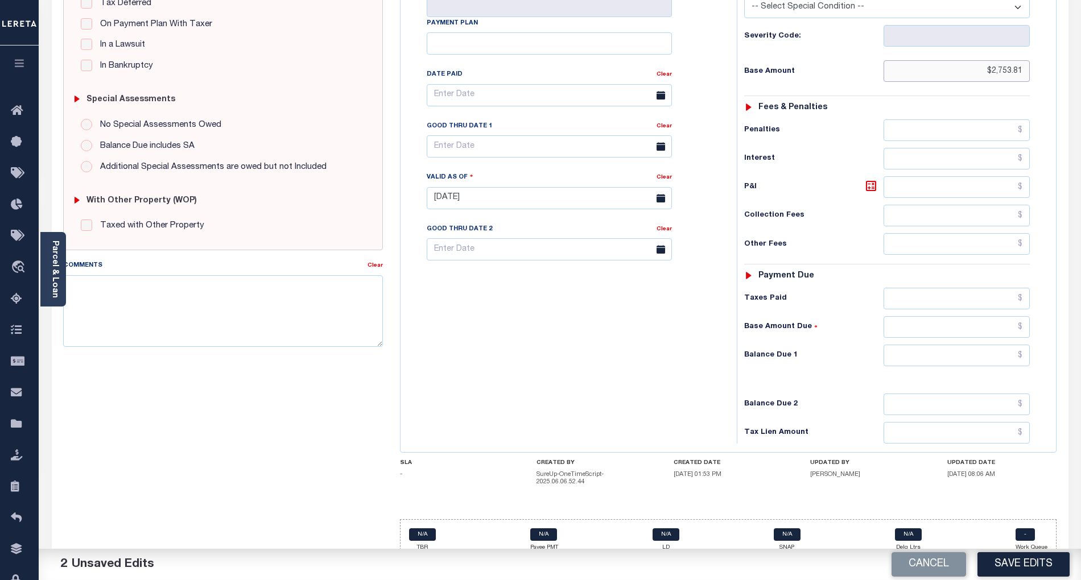
type input "$2,753.81"
click at [971, 321] on div "Tax Status Status - Select Status Code -" at bounding box center [890, 192] width 308 height 502
click at [977, 345] on input "text" at bounding box center [956, 356] width 147 height 22
type input "$0.00"
click at [466, 365] on div "Tax Bill No Multiple Payment Option Payment Plan Clear" at bounding box center [565, 192] width 325 height 502
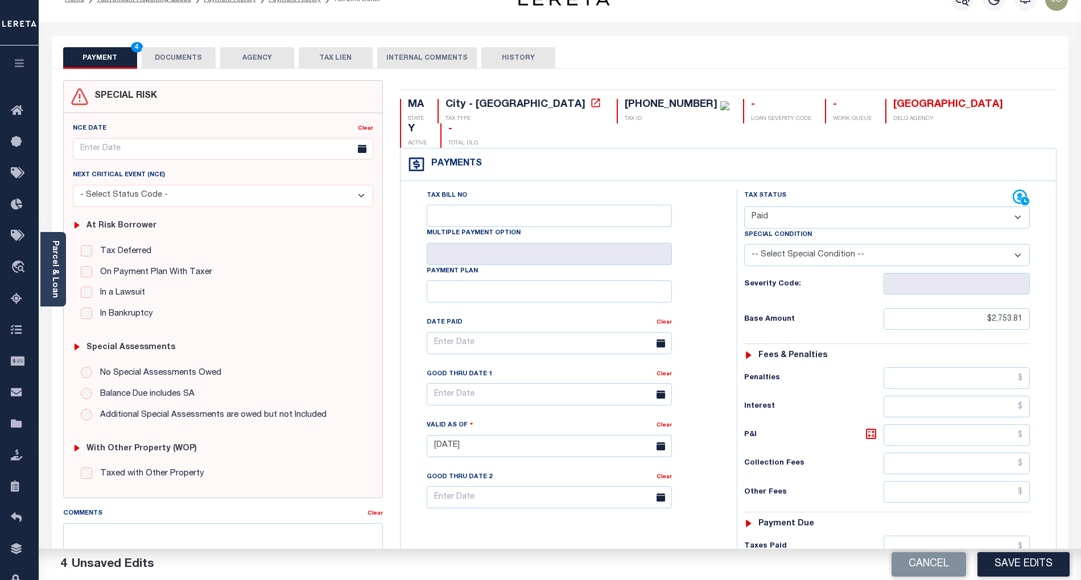
scroll to position [0, 0]
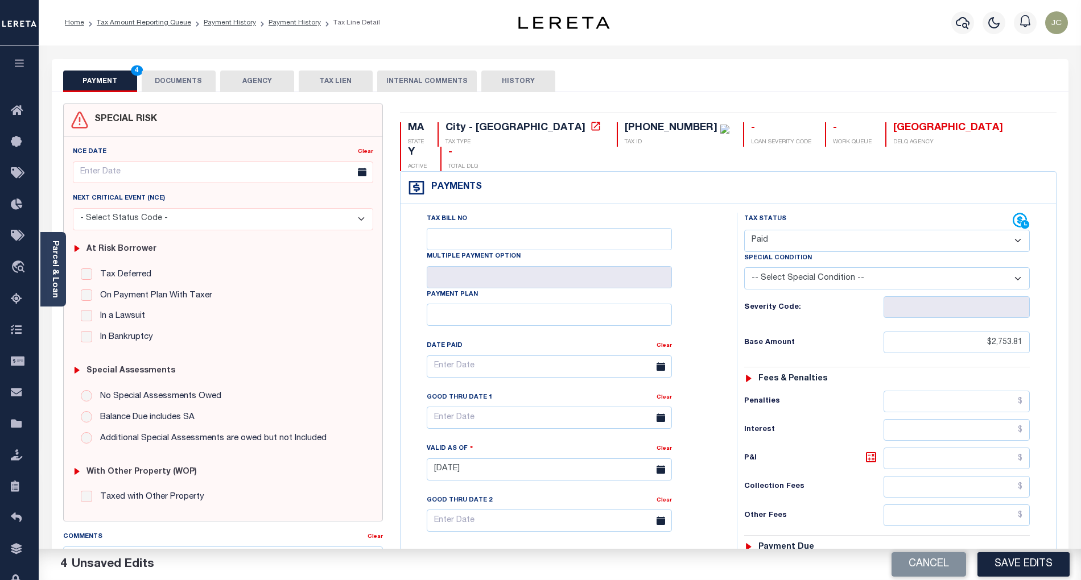
click at [188, 83] on button "DOCUMENTS" at bounding box center [179, 82] width 74 height 22
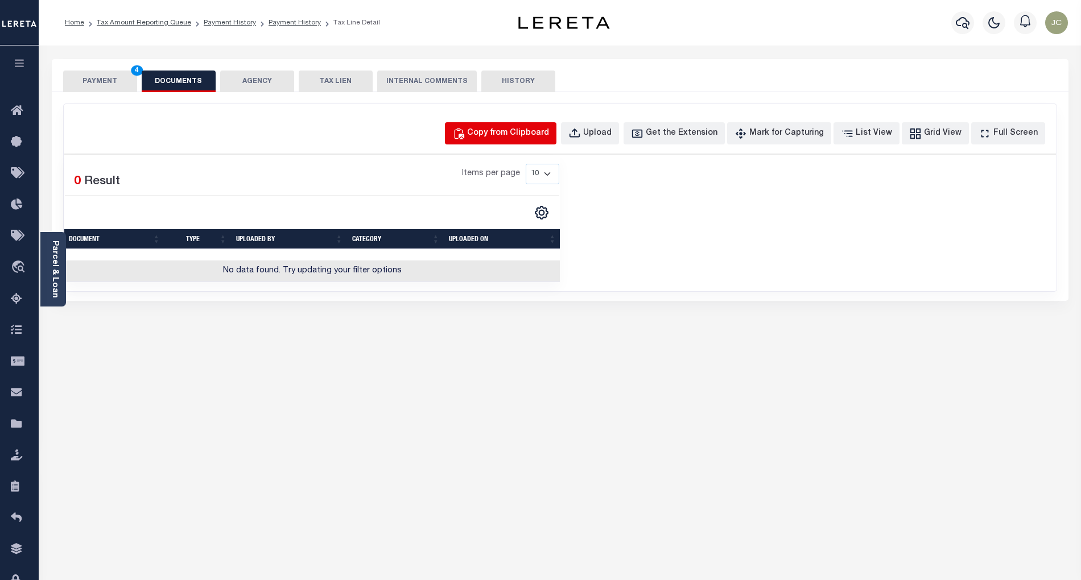
click at [513, 137] on div "Copy from Clipboard" at bounding box center [508, 133] width 82 height 13
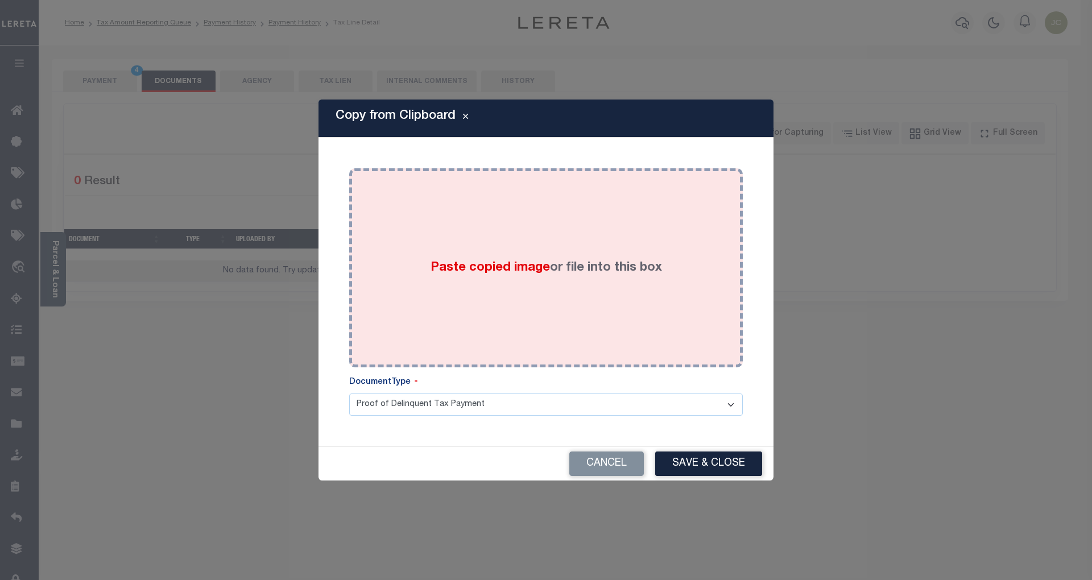
click at [550, 245] on div "Paste copied image or file into this box" at bounding box center [546, 268] width 376 height 182
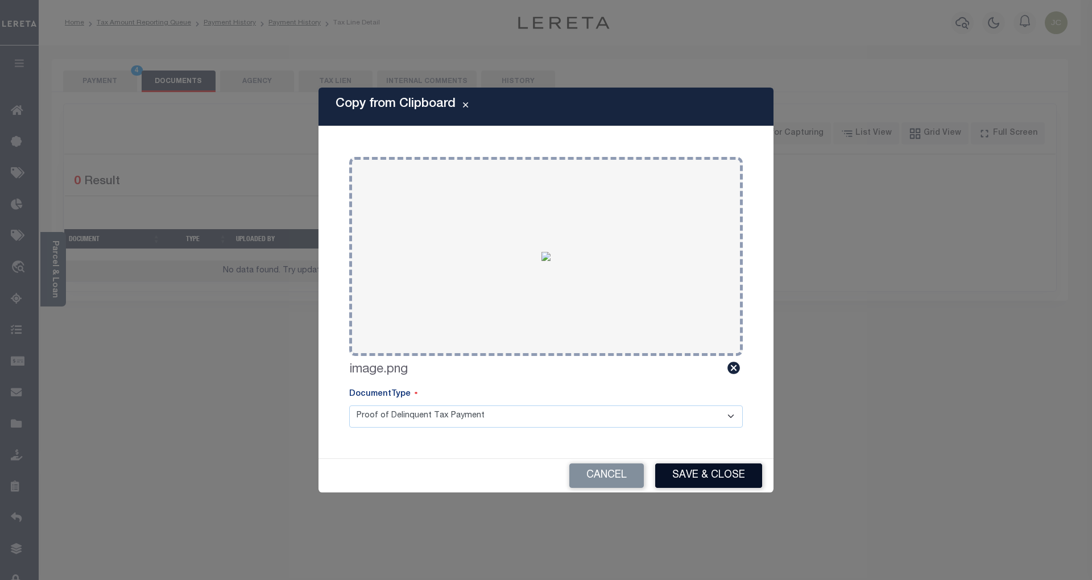
click at [685, 475] on button "Save & Close" at bounding box center [708, 475] width 107 height 24
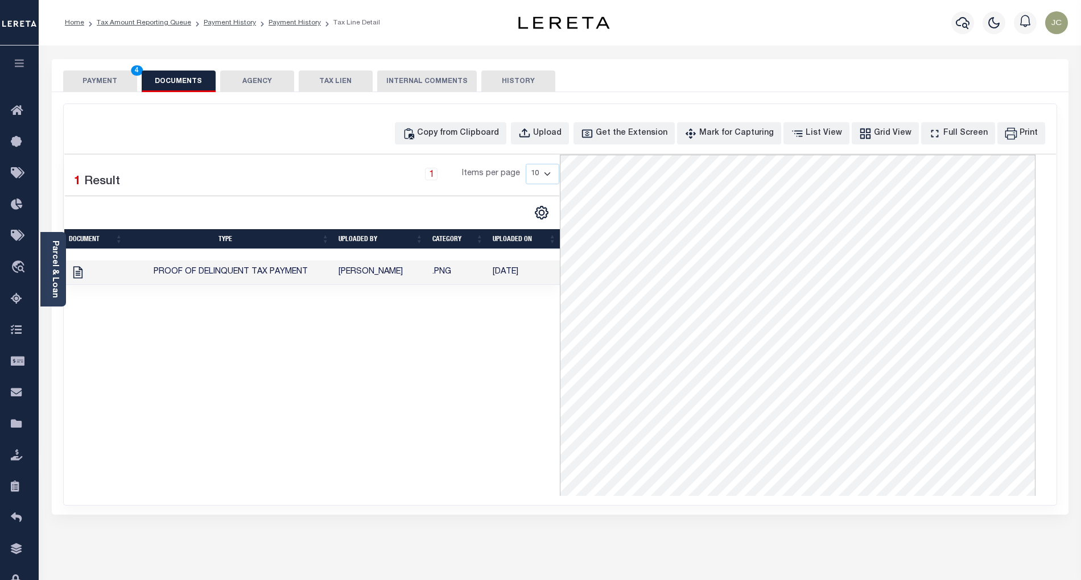
click at [108, 78] on button "PAYMENT 4" at bounding box center [100, 82] width 74 height 22
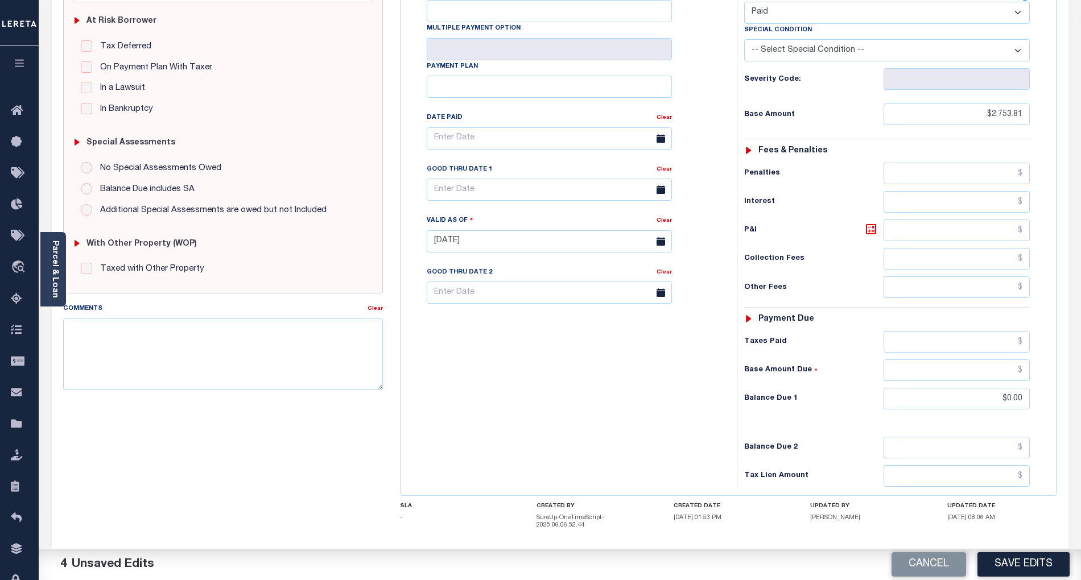
scroll to position [268, 0]
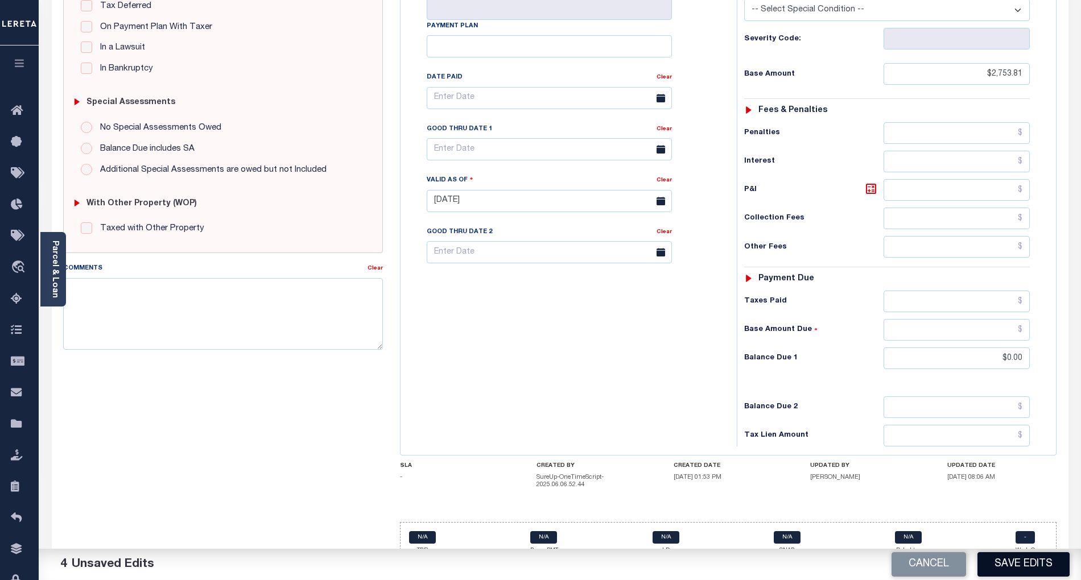
click at [1019, 556] on button "Save Edits" at bounding box center [1023, 564] width 92 height 24
checkbox input "false"
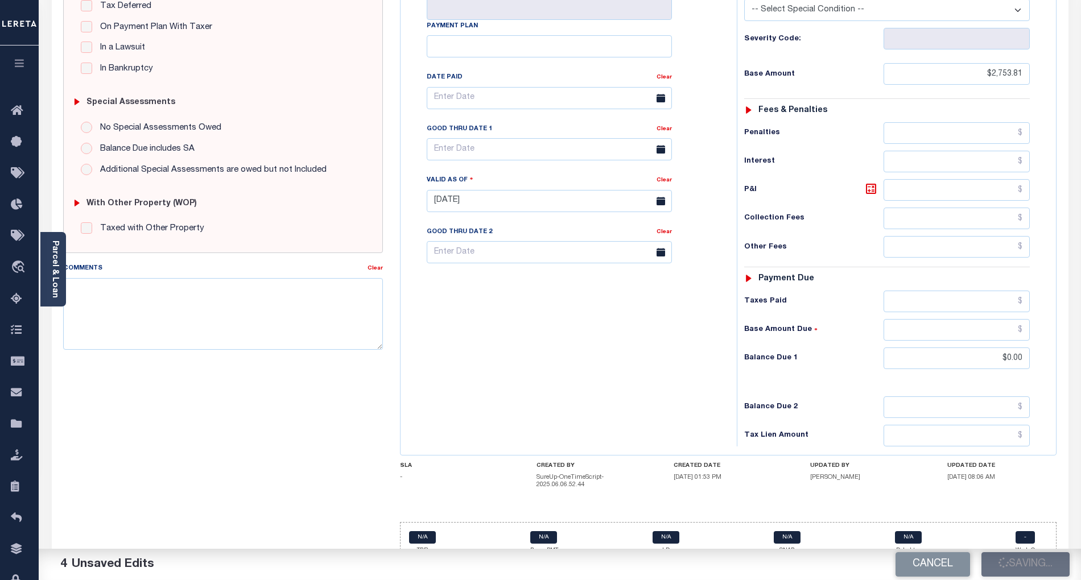
type input "$2,753.81"
type input "$0"
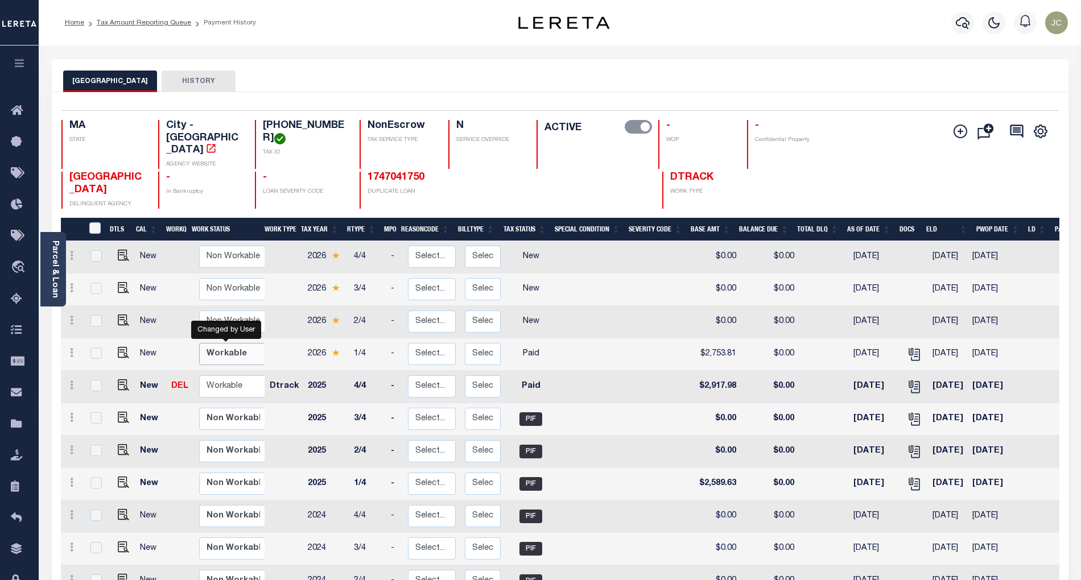
click at [246, 343] on select "Non Workable Workable" at bounding box center [233, 354] width 68 height 22
checkbox input "true"
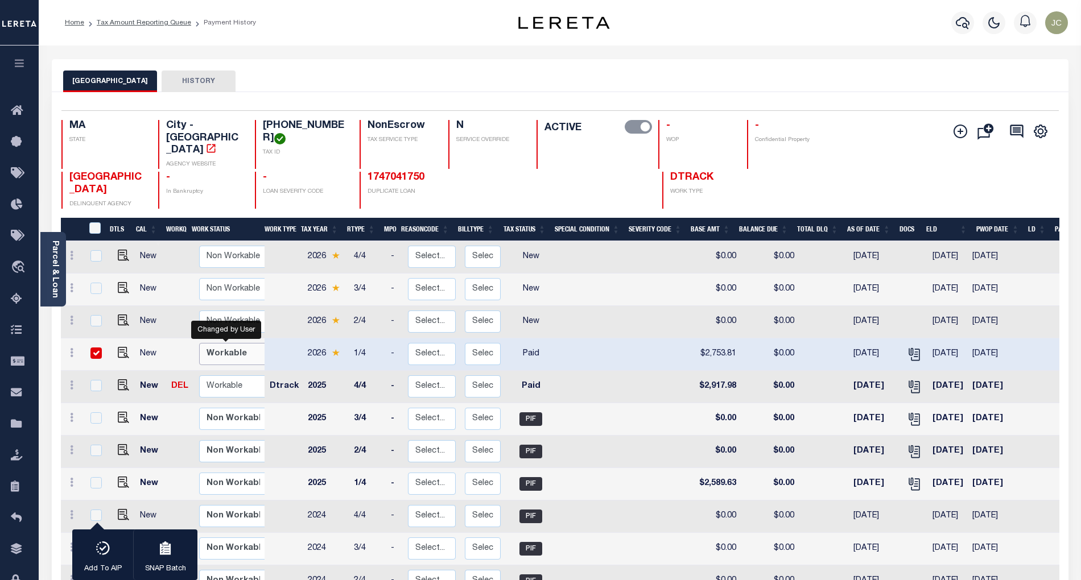
select select "true"
click at [199, 343] on select "Non Workable Workable" at bounding box center [233, 354] width 68 height 22
checkbox input "false"
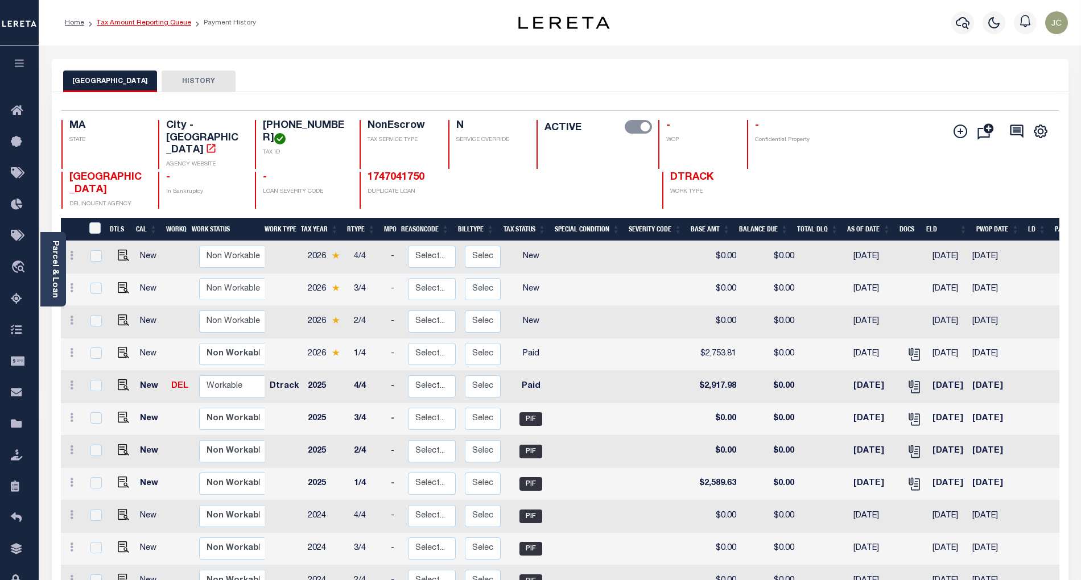
click at [144, 23] on link "Tax Amount Reporting Queue" at bounding box center [144, 22] width 94 height 7
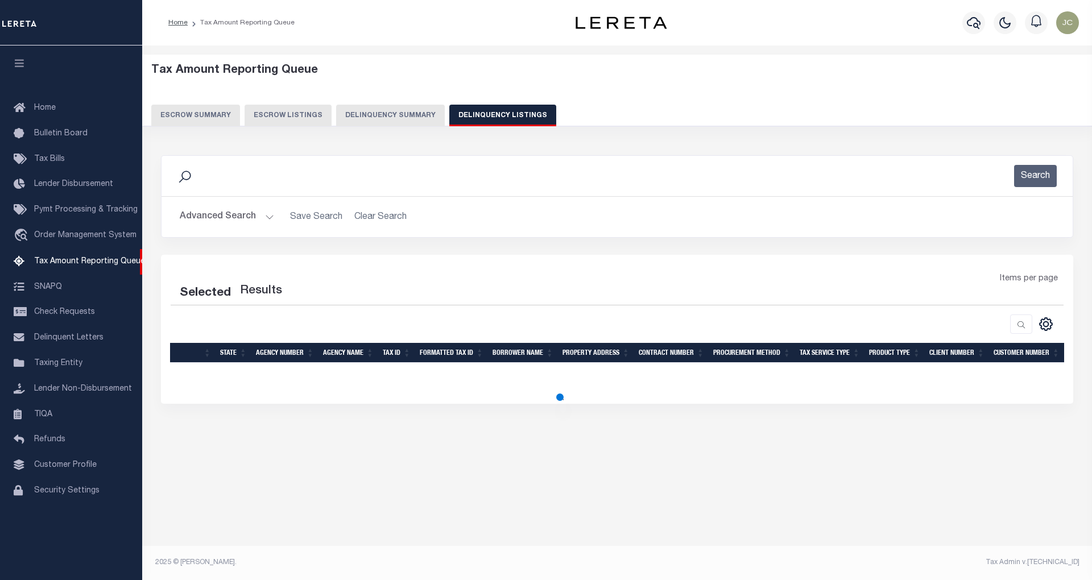
select select "100"
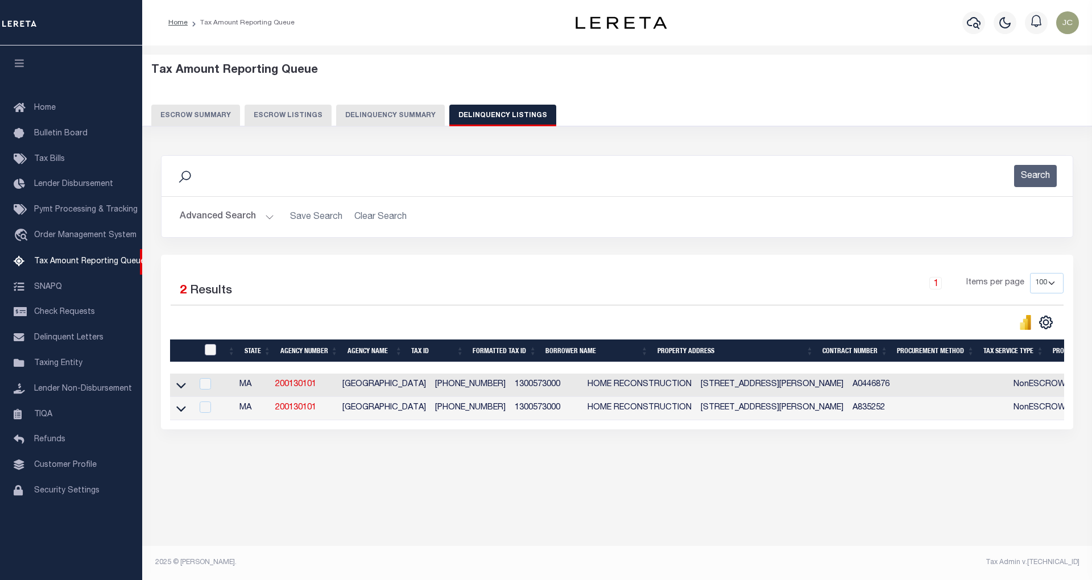
click at [212, 353] on input "checkbox" at bounding box center [210, 349] width 11 height 11
checkbox input "true"
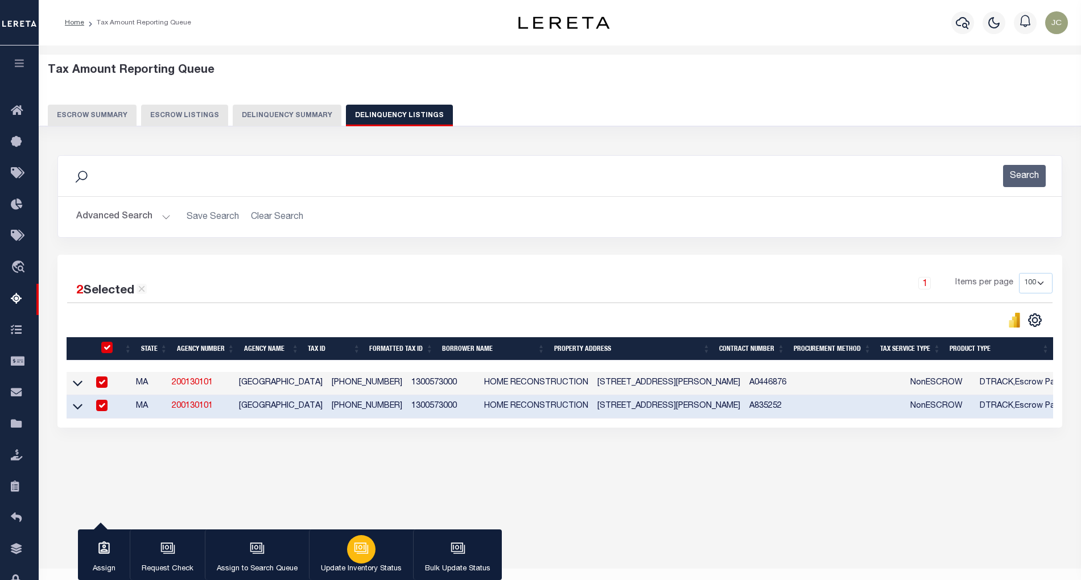
click at [373, 544] on div "button" at bounding box center [361, 549] width 28 height 28
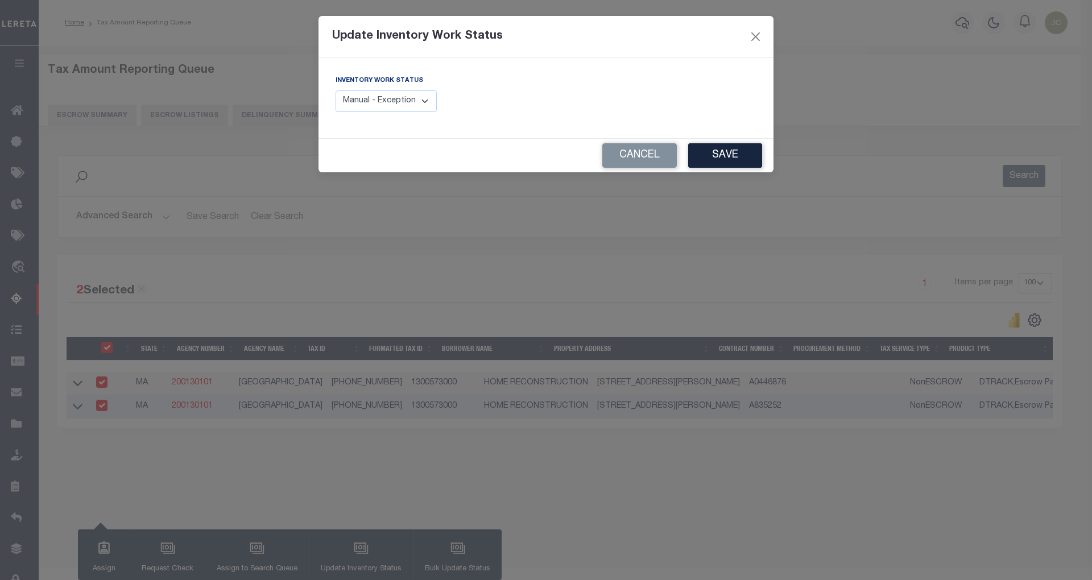
click at [388, 103] on select "Manual - Exception Pended - Awaiting Search Late Add Exception Completed" at bounding box center [386, 101] width 101 height 22
select select "4"
click at [336, 90] on select "Manual - Exception Pended - Awaiting Search Late Add Exception Completed" at bounding box center [386, 101] width 101 height 22
click at [738, 159] on button "Save" at bounding box center [725, 155] width 74 height 24
